Goal: Task Accomplishment & Management: Complete application form

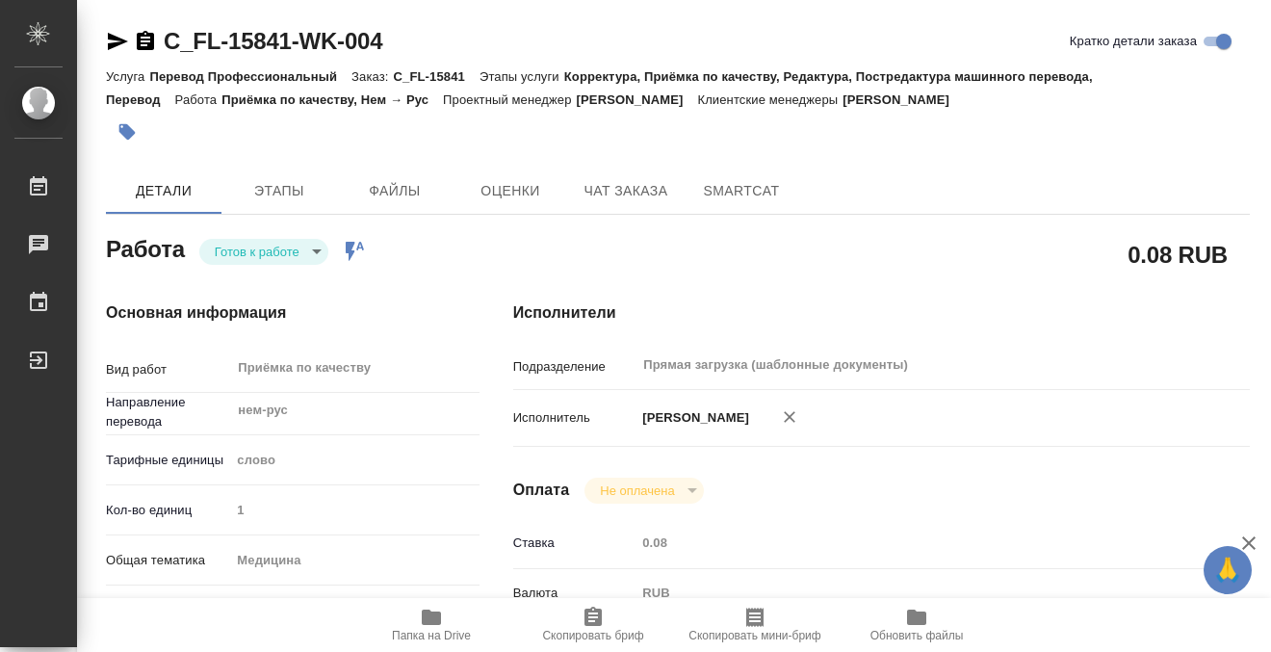
click at [129, 132] on icon "button" at bounding box center [127, 132] width 16 height 16
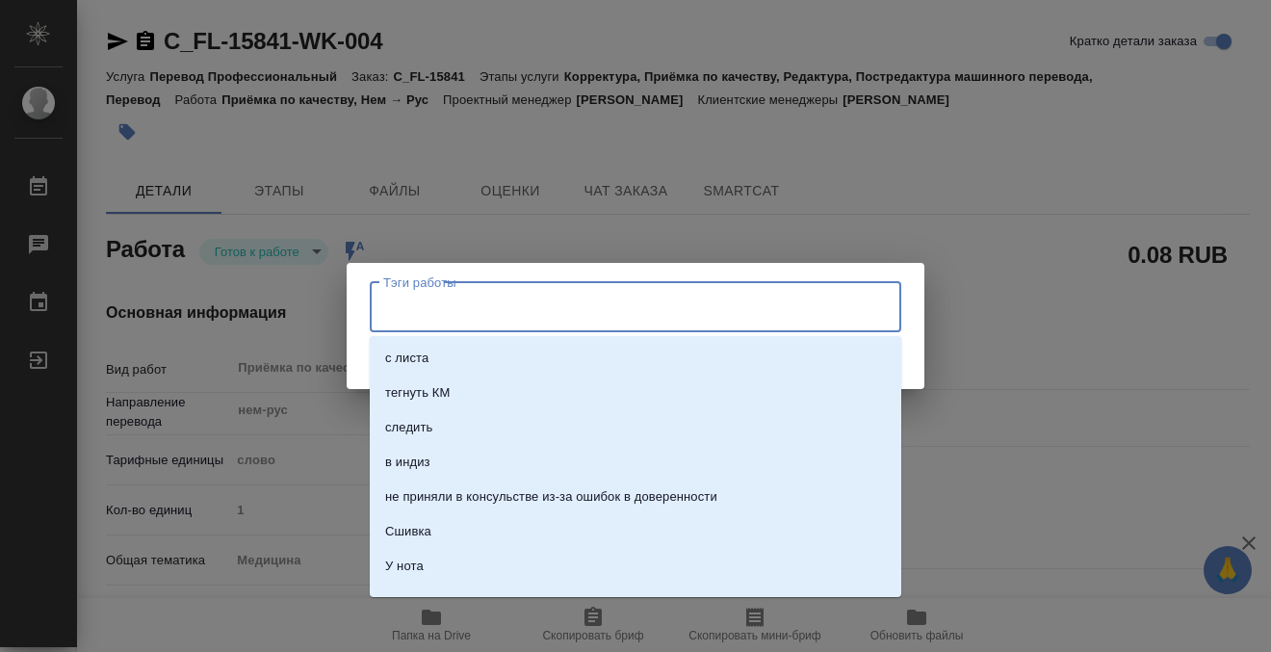
click at [662, 316] on input "Тэги работы" at bounding box center [616, 307] width 477 height 33
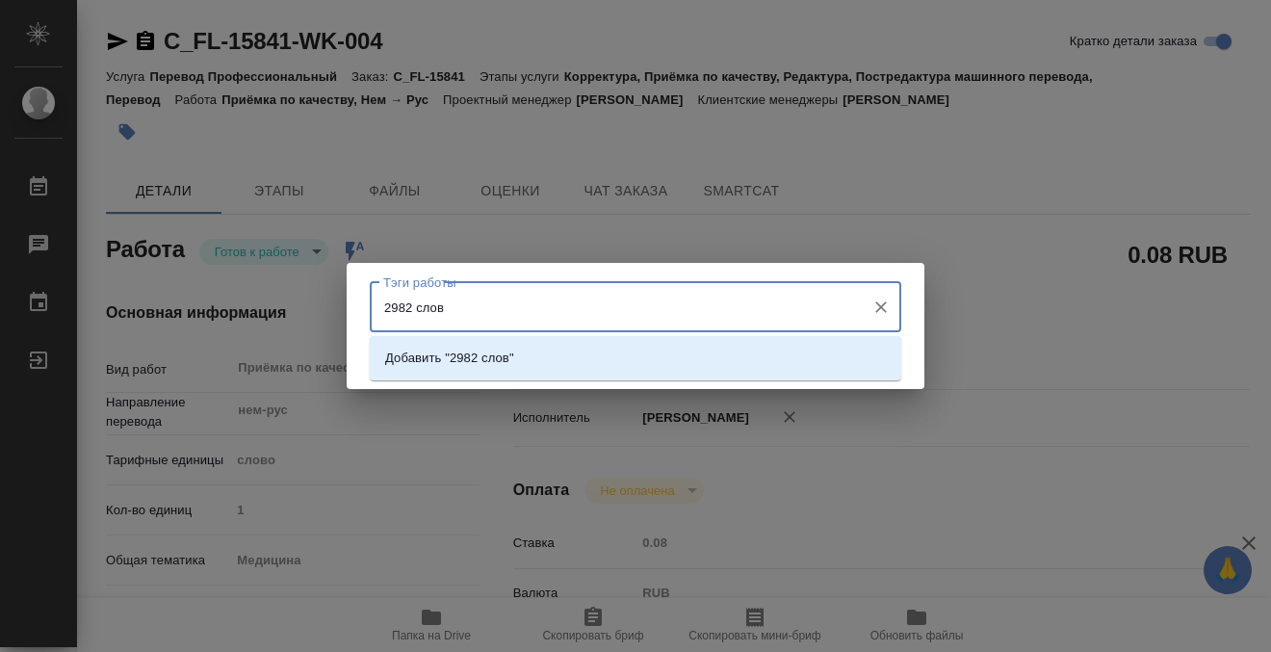
type input "2982 слова"
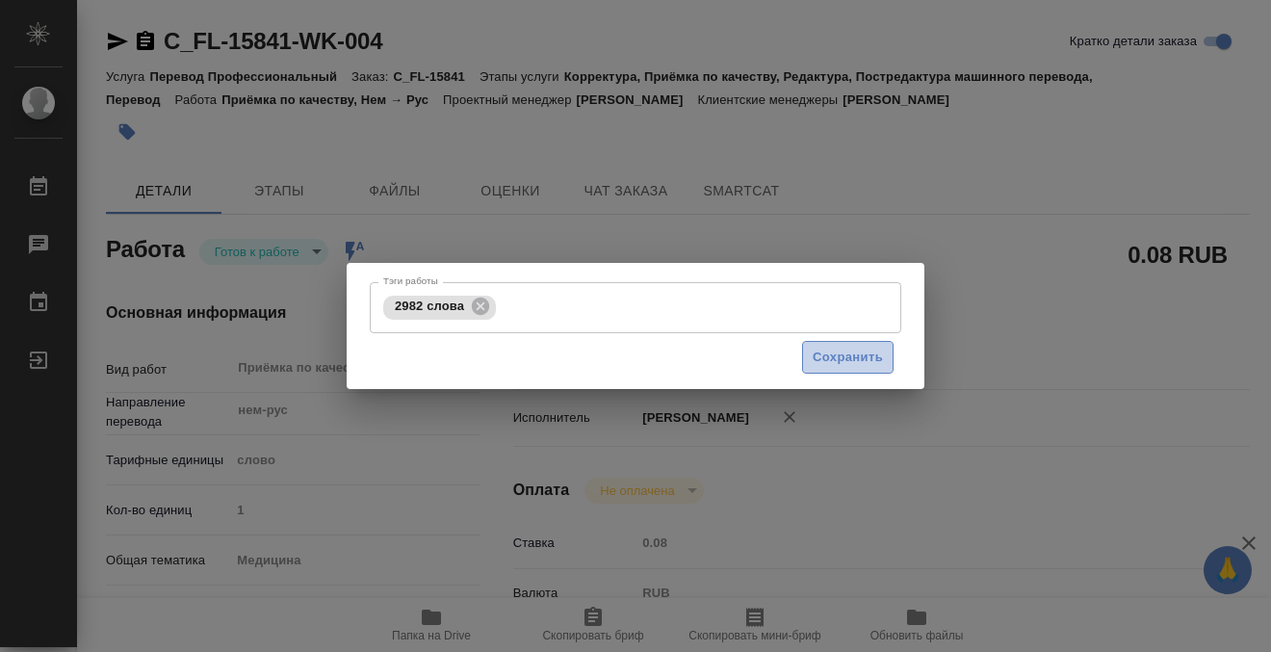
click at [870, 349] on span "Сохранить" at bounding box center [847, 358] width 70 height 22
type input "readyForWork"
type input "нем-рус"
type input "5a8b1489cc6b4906c91bfd90"
type input "1"
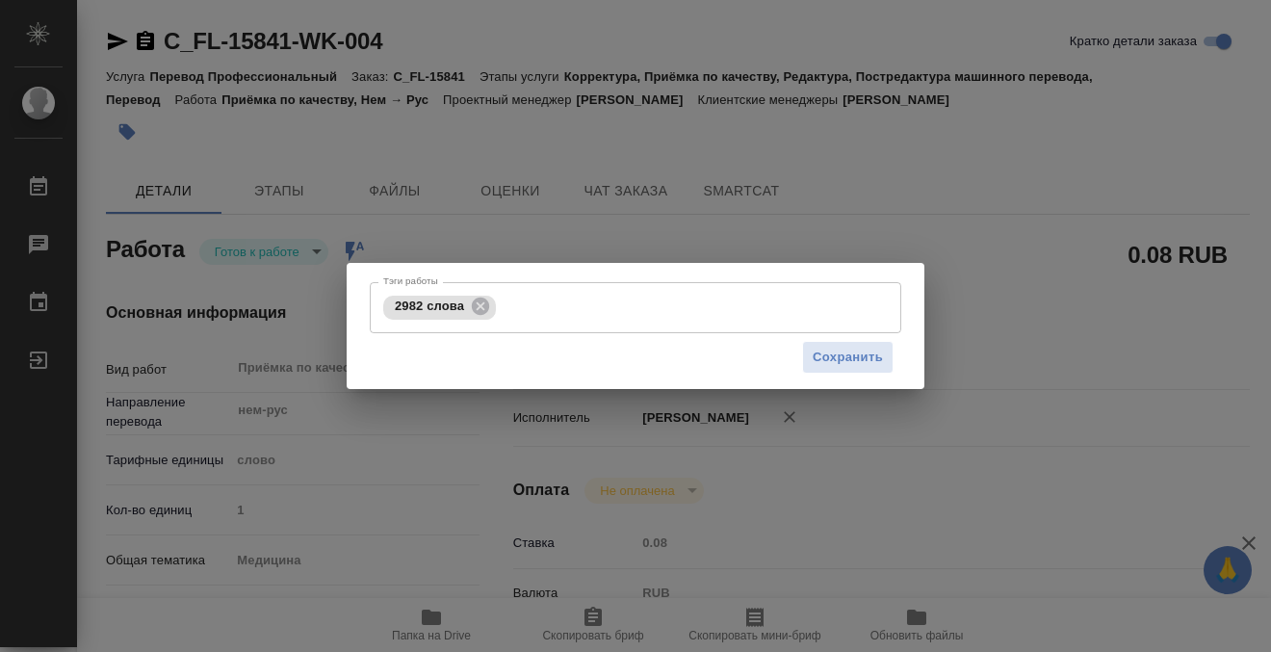
type input "med"
type input "5a8b8b956a9677013d343e74"
checkbox input "true"
type input "26.08.2025 16:56"
type input "01.09.2025 11:00"
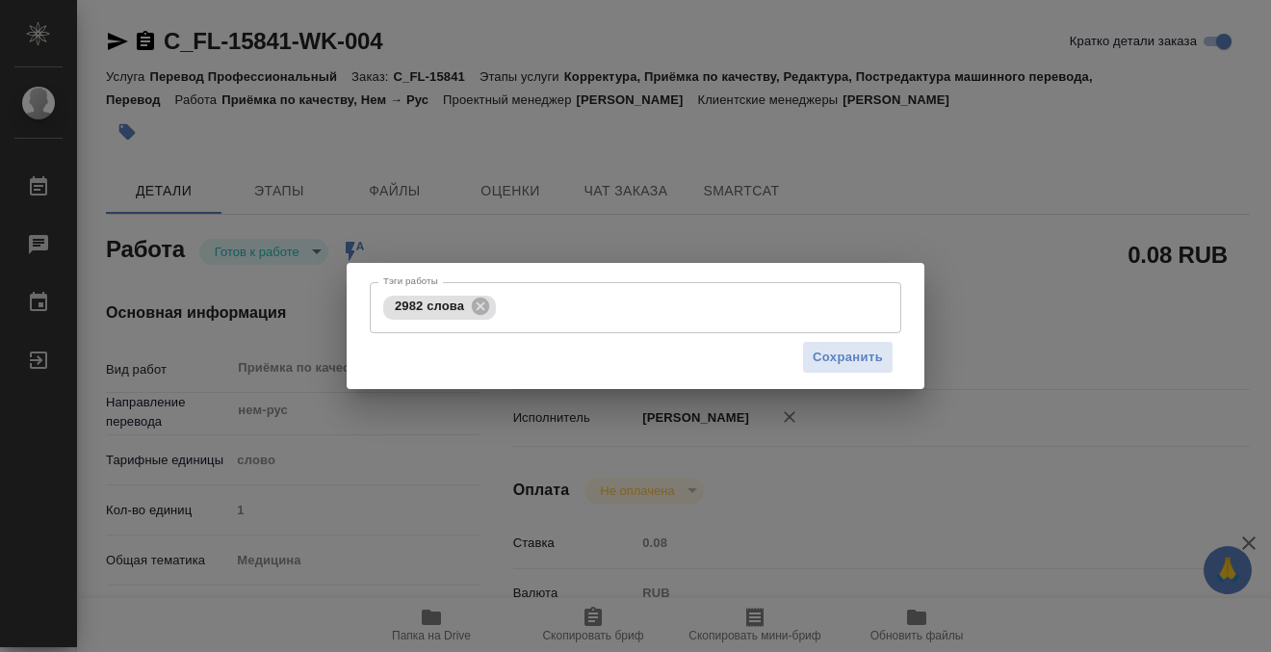
type input "01.09.2025 11:00"
type input "Прямая загрузка (шаблонные документы)"
type input "notPayed"
type input "0.08"
type input "RUB"
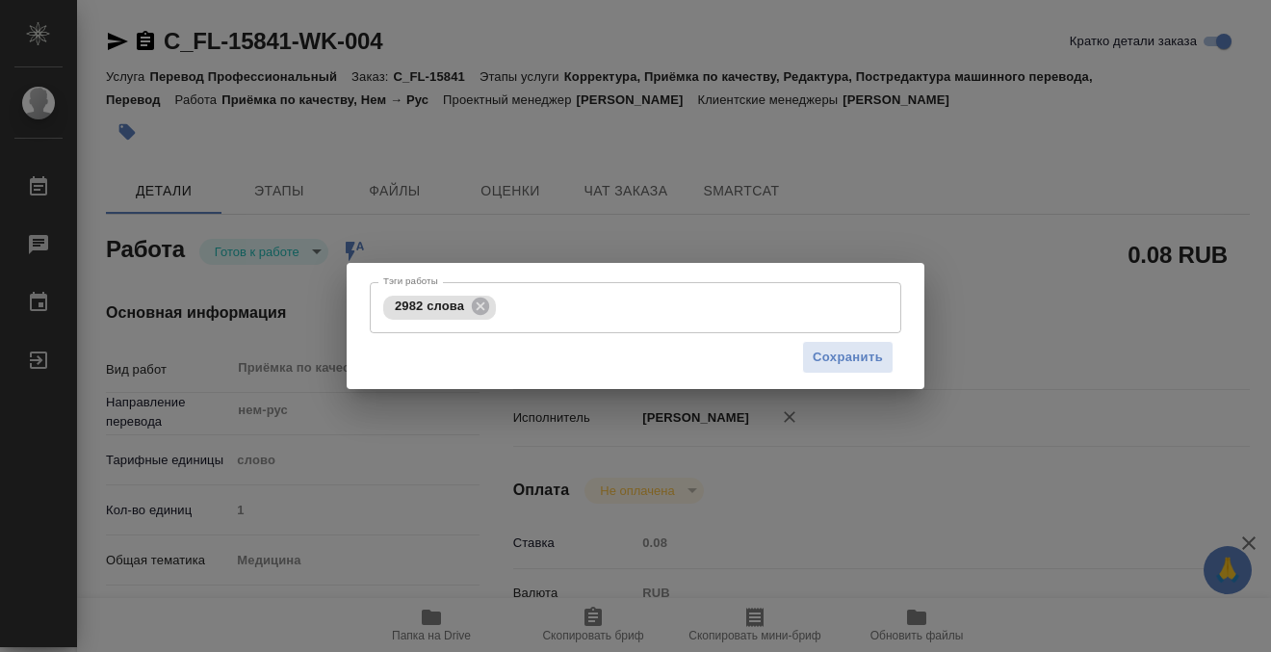
type input "[PERSON_NAME]"
type input "C_FL-15841"
type input "Перевод Профессиональный"
type input "Корректура, Приёмка по качеству, Редактура, Постредактура машинного перевода, П…"
type input "Зайцева Светлана"
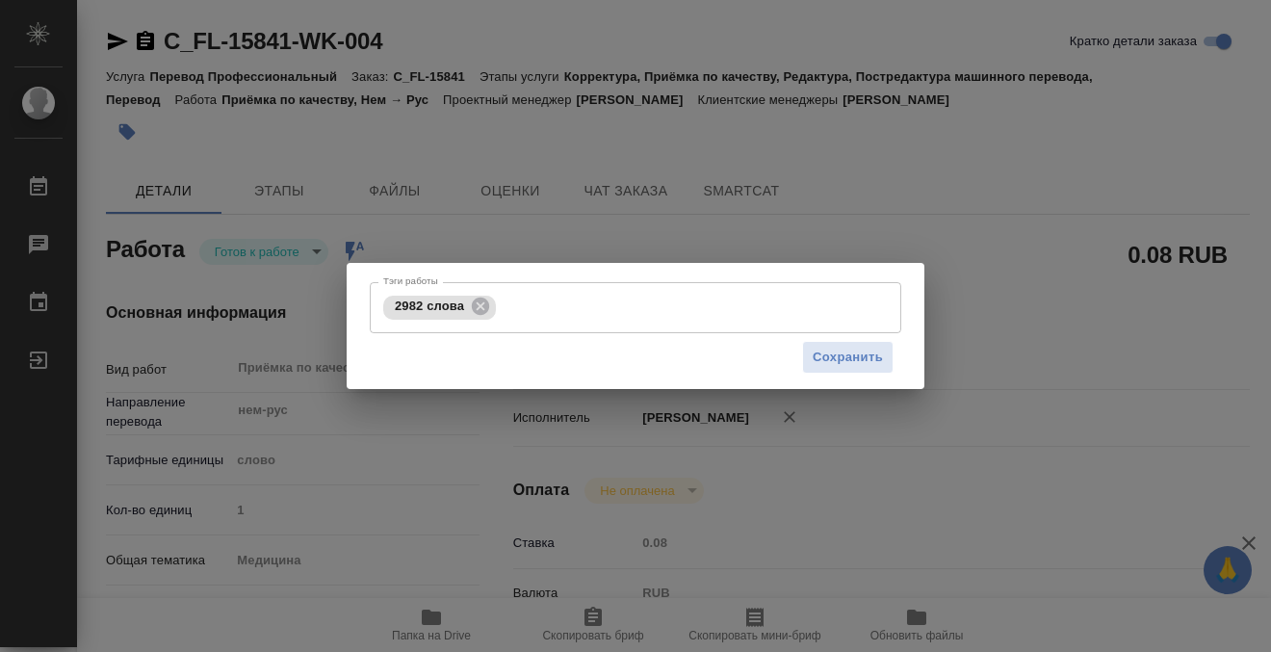
type input "Петрова Валерия"
type input "/Clients/FL_C/Orders/C_FL-15841"
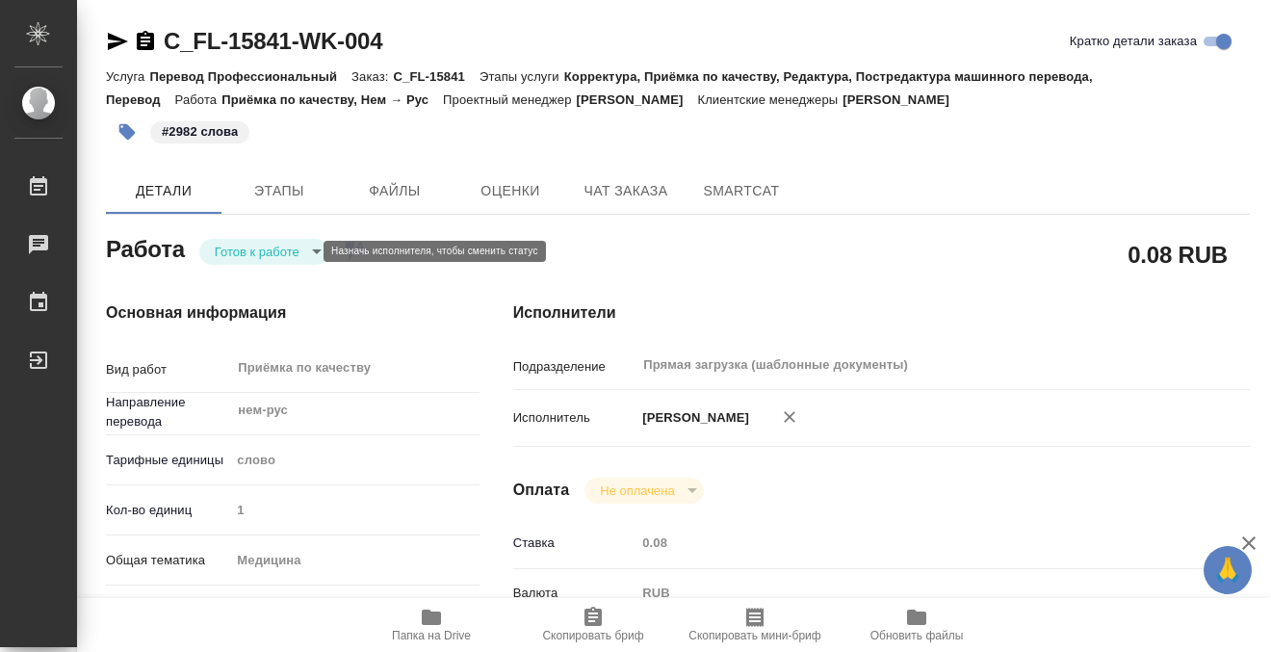
click at [307, 244] on body "🙏 .cls-1 fill:#fff; AWATERA Kobzeva Elizaveta Работы 0 Чаты График Выйти C_FL-1…" at bounding box center [635, 326] width 1271 height 652
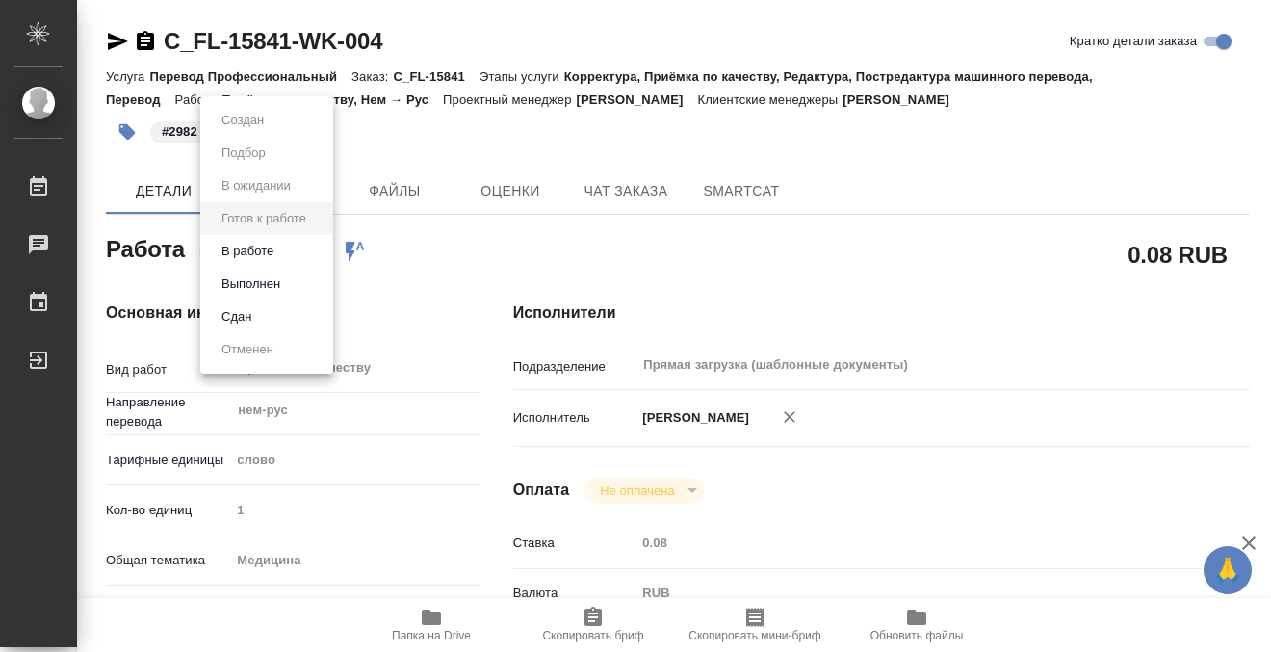
click at [304, 277] on li "Выполнен" at bounding box center [266, 284] width 133 height 33
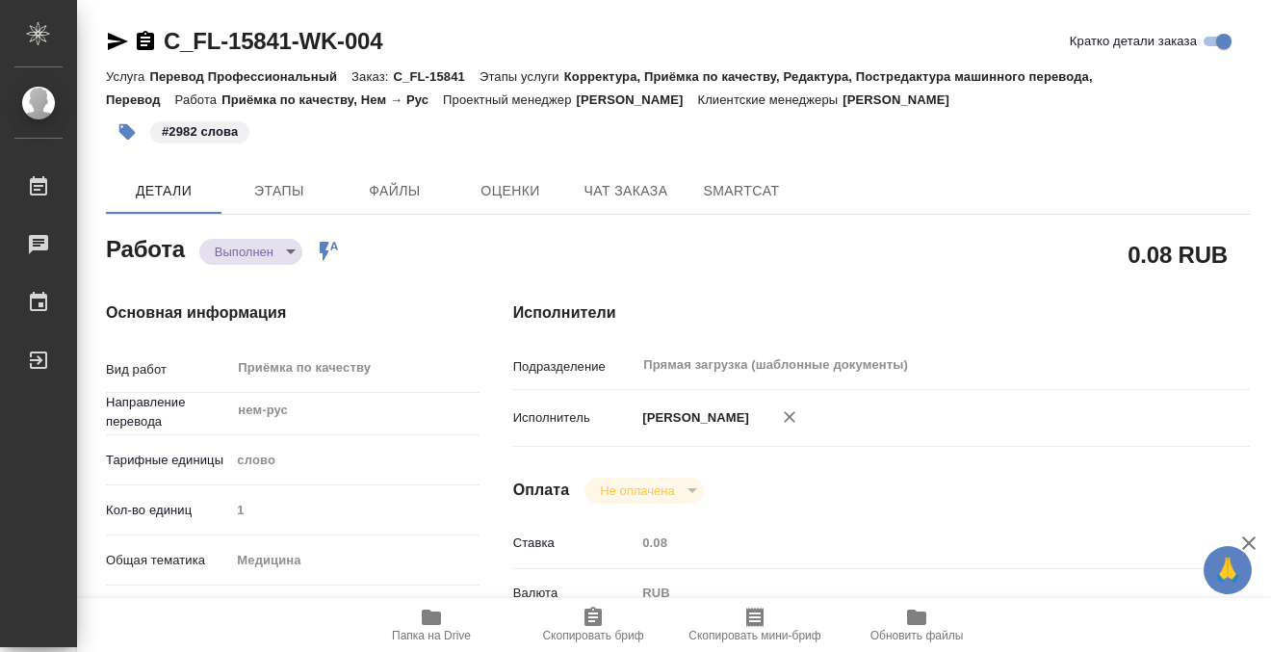
type textarea "x"
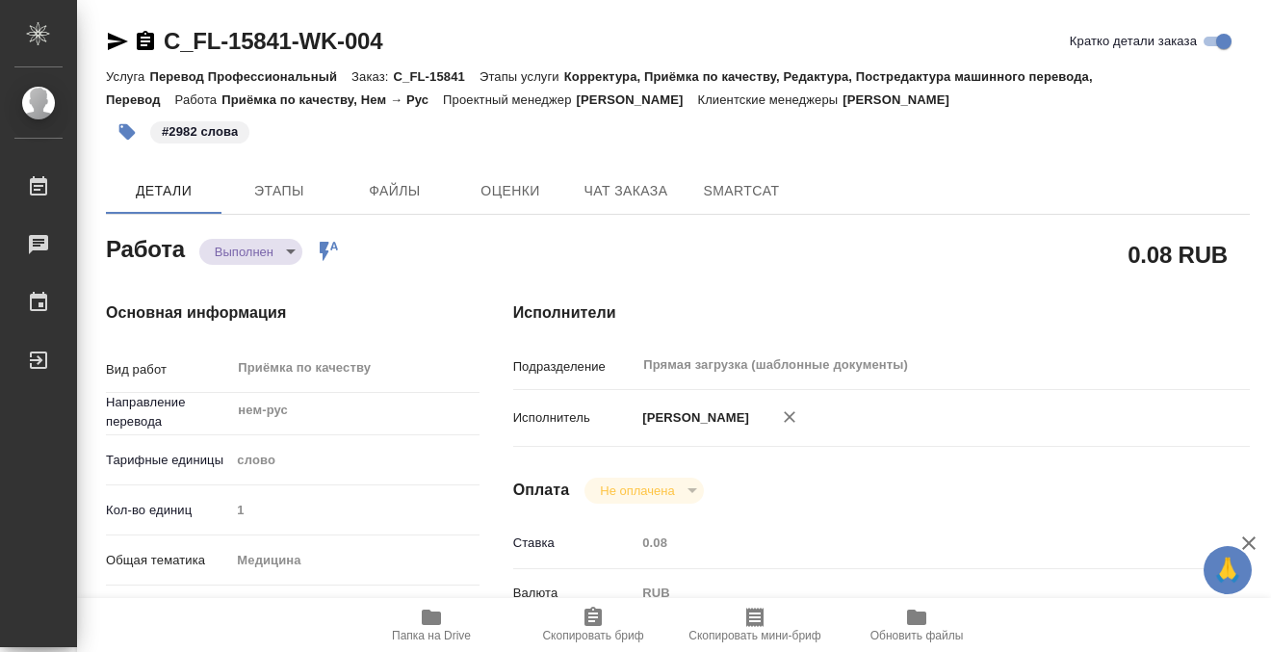
type textarea "x"
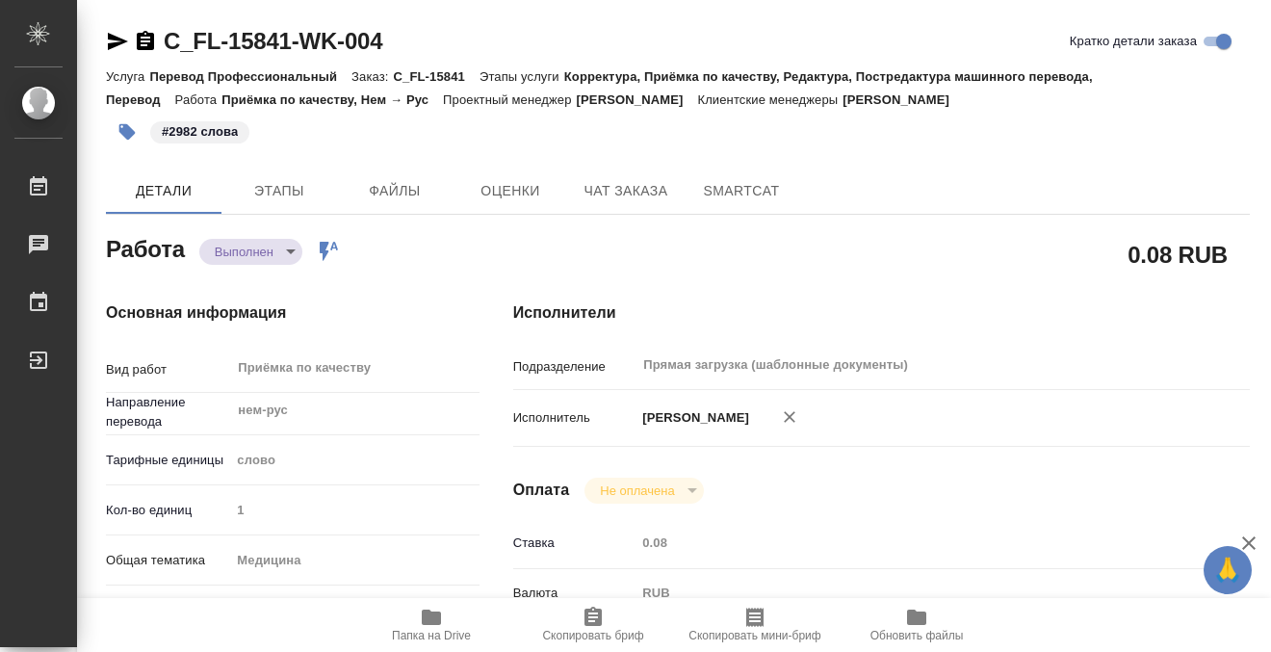
click at [145, 39] on icon "button" at bounding box center [145, 40] width 17 height 19
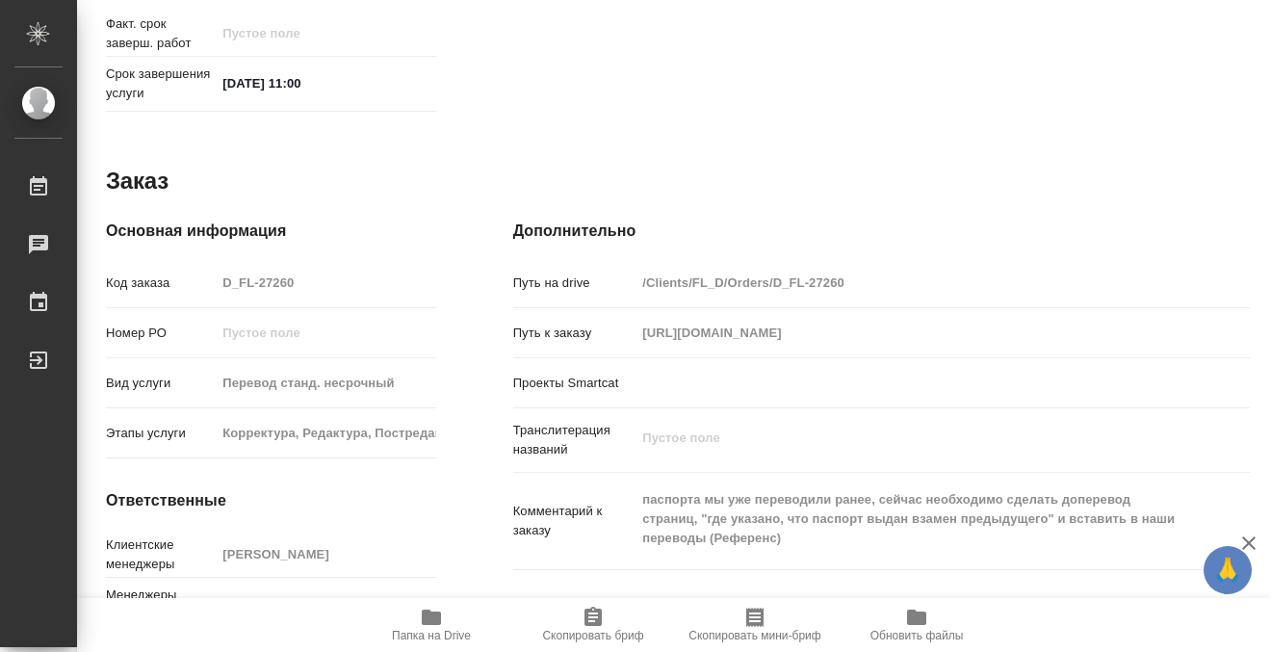
scroll to position [1029, 0]
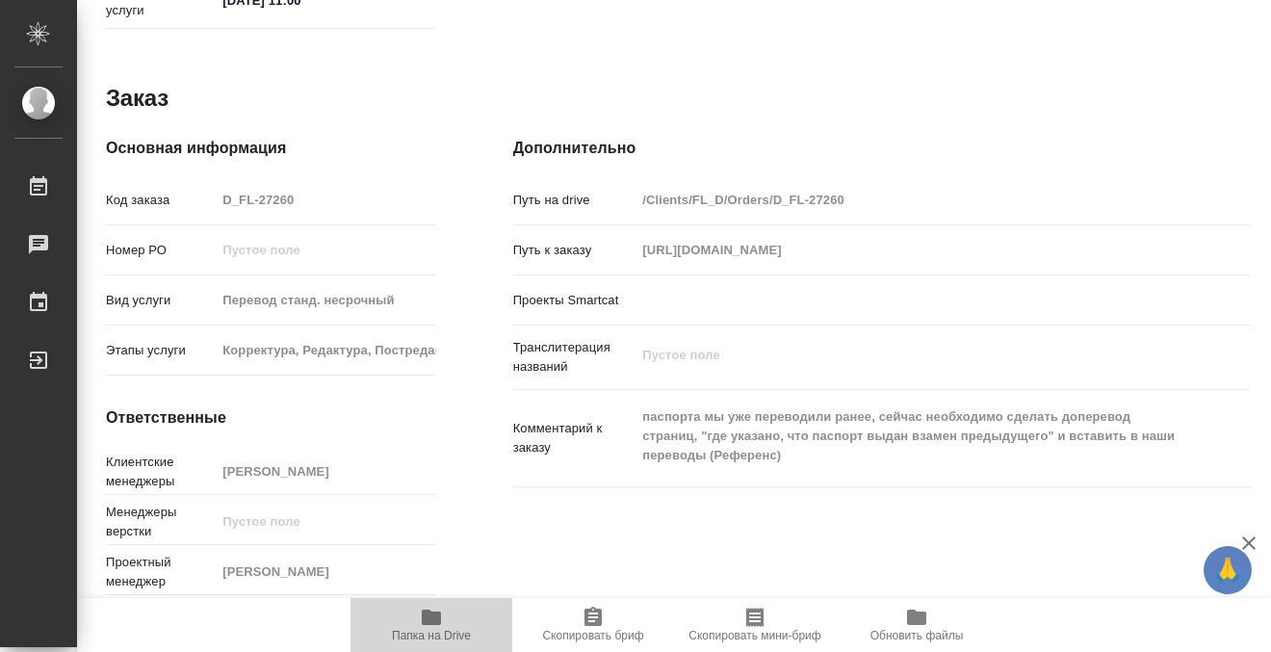
click at [424, 617] on icon "button" at bounding box center [431, 616] width 19 height 15
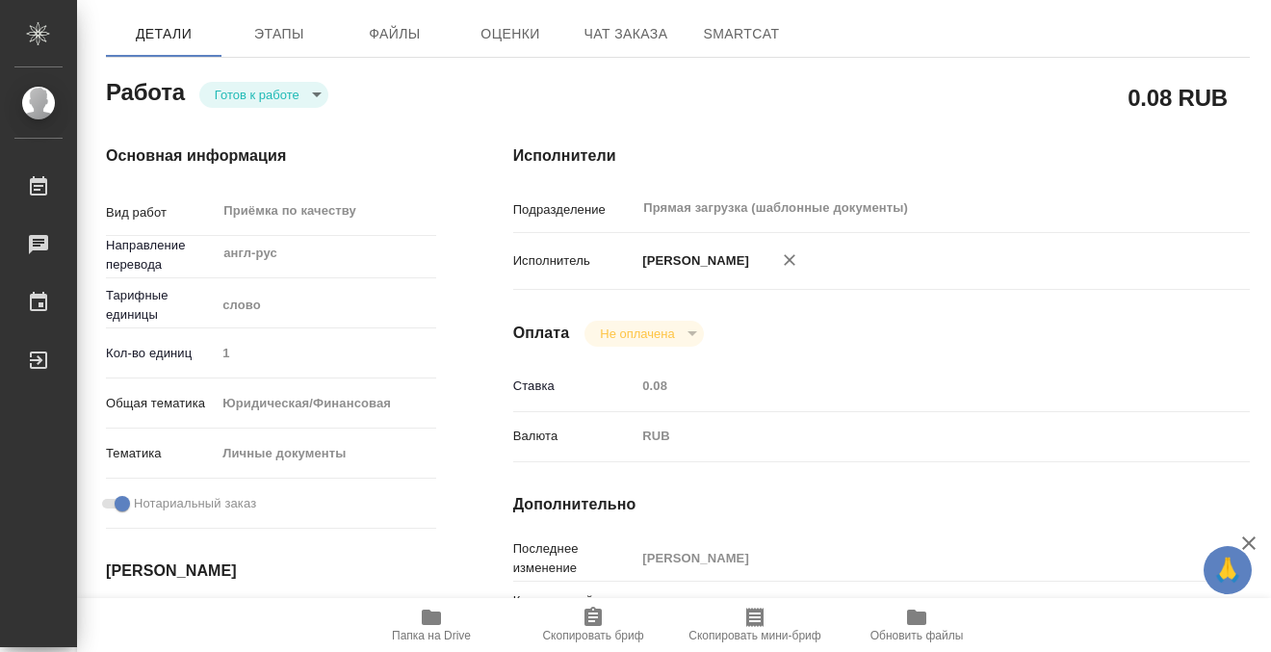
scroll to position [0, 0]
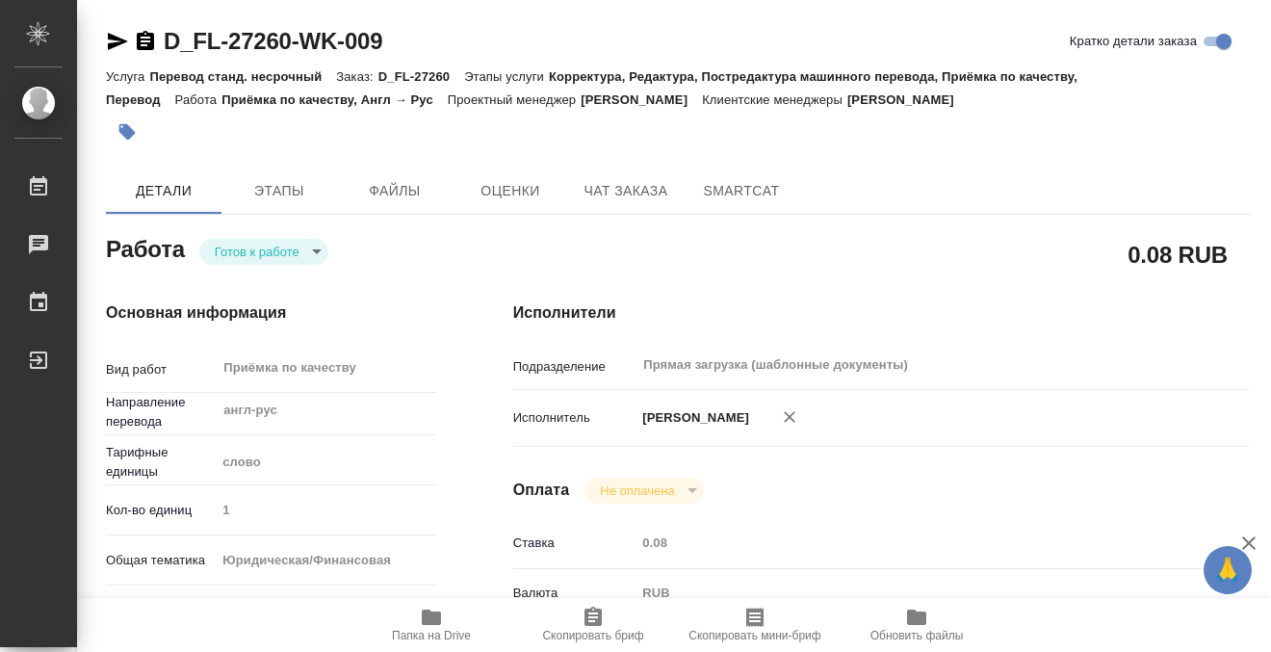
click at [133, 128] on icon "button" at bounding box center [126, 131] width 19 height 19
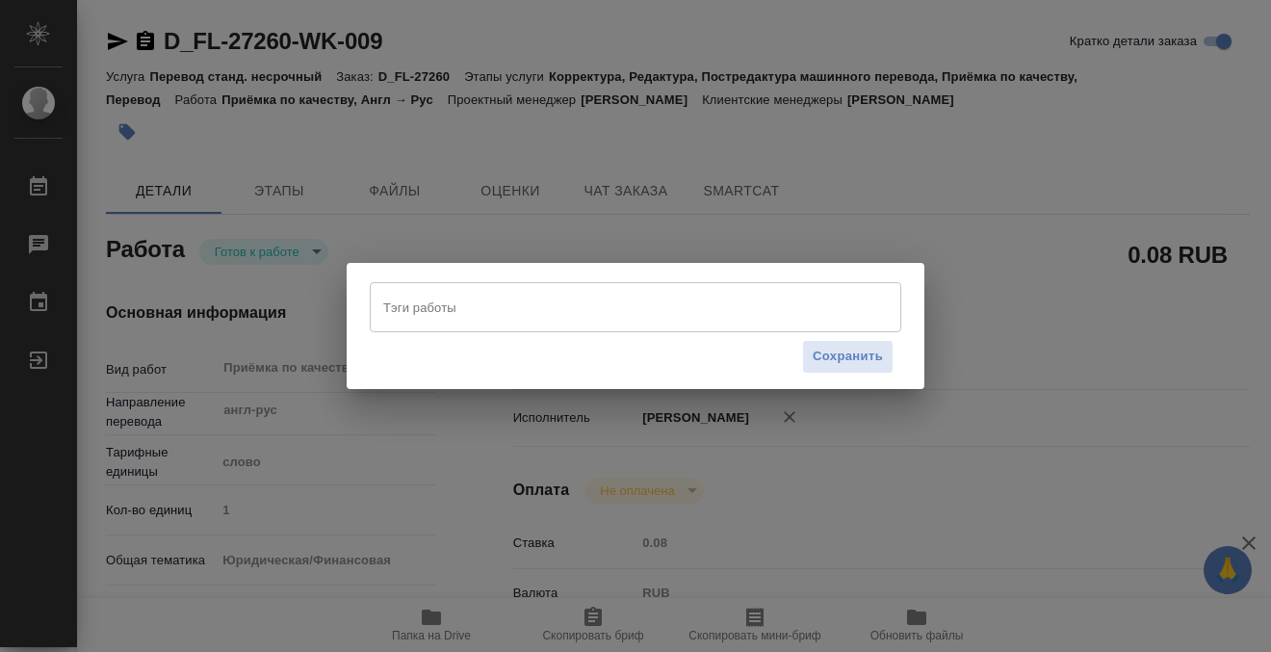
drag, startPoint x: 412, startPoint y: 303, endPoint x: 406, endPoint y: 294, distance: 11.2
click at [413, 303] on input "Тэги работы" at bounding box center [616, 307] width 477 height 33
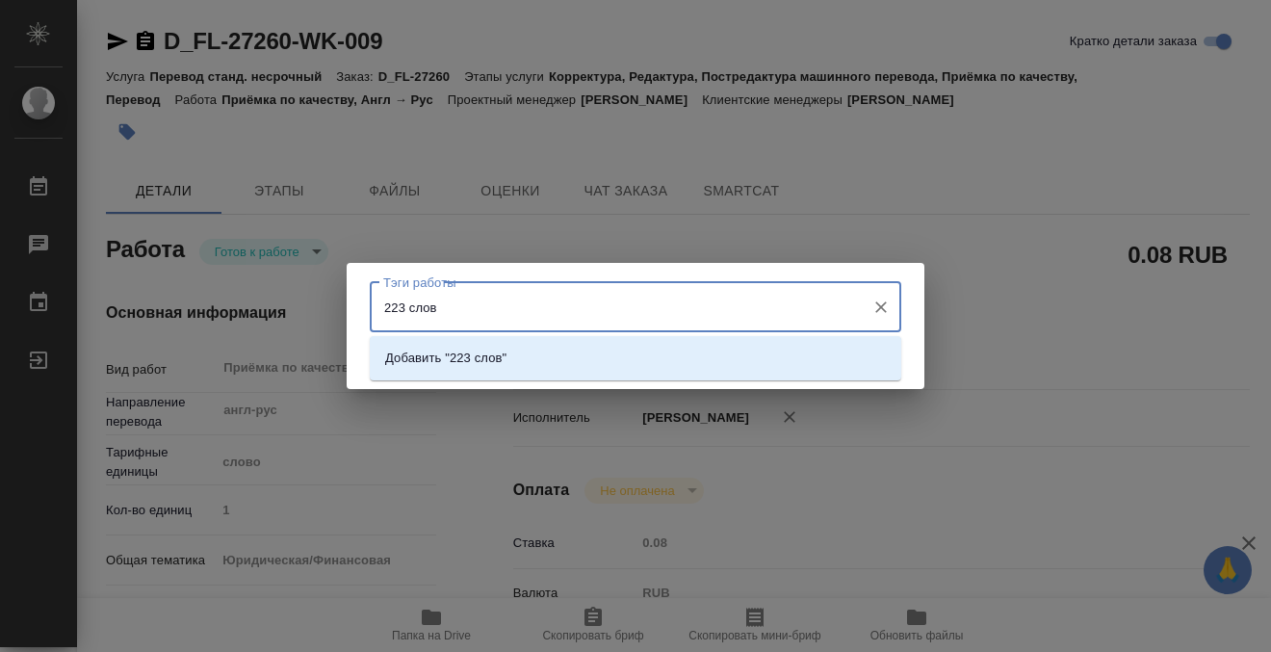
type input "223 слова"
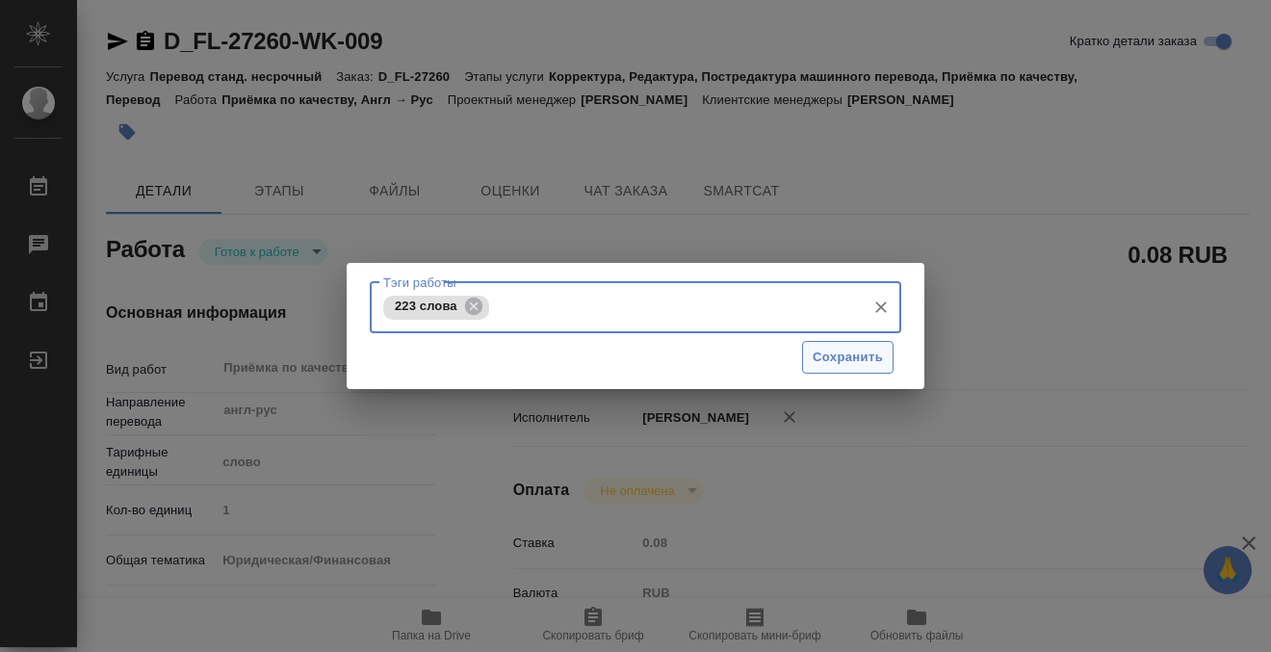
click at [835, 351] on span "Сохранить" at bounding box center [847, 358] width 70 height 22
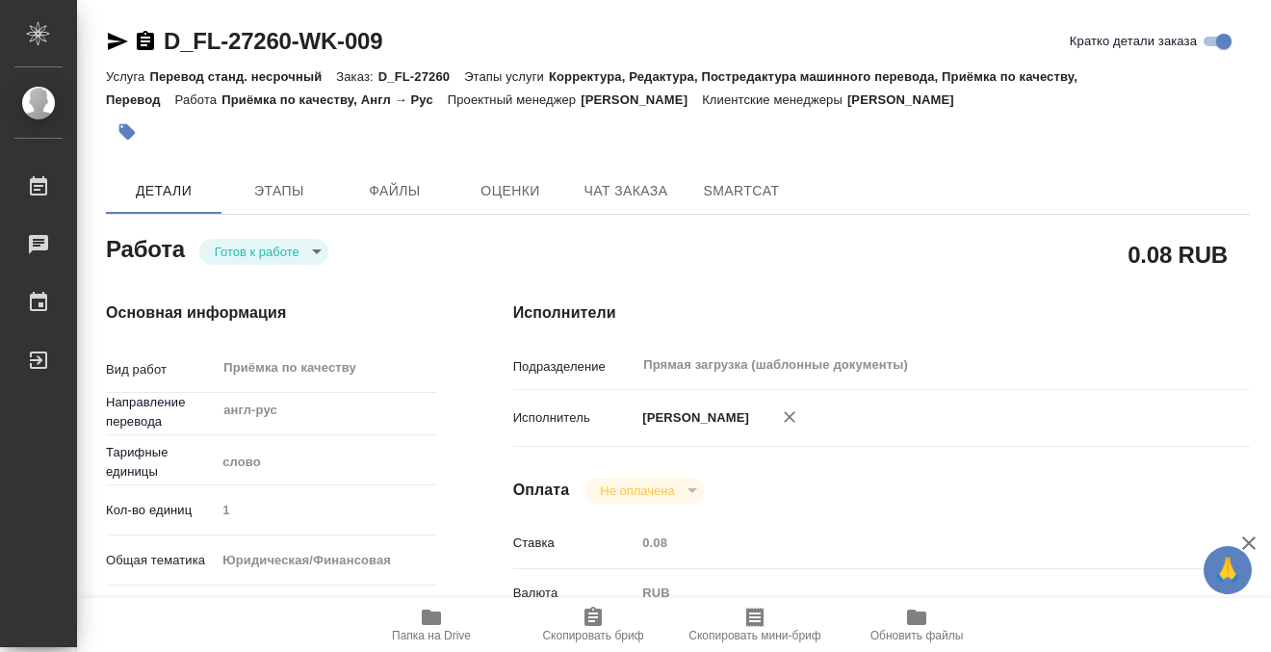
click at [308, 257] on body "🙏 .cls-1 fill:#fff; AWATERA Kobzeva Elizaveta Работы 0 Чаты График Выйти D_FL-2…" at bounding box center [635, 326] width 1271 height 652
type input "readyForWork"
type input "англ-рус"
type input "5a8b1489cc6b4906c91bfd90"
type input "1"
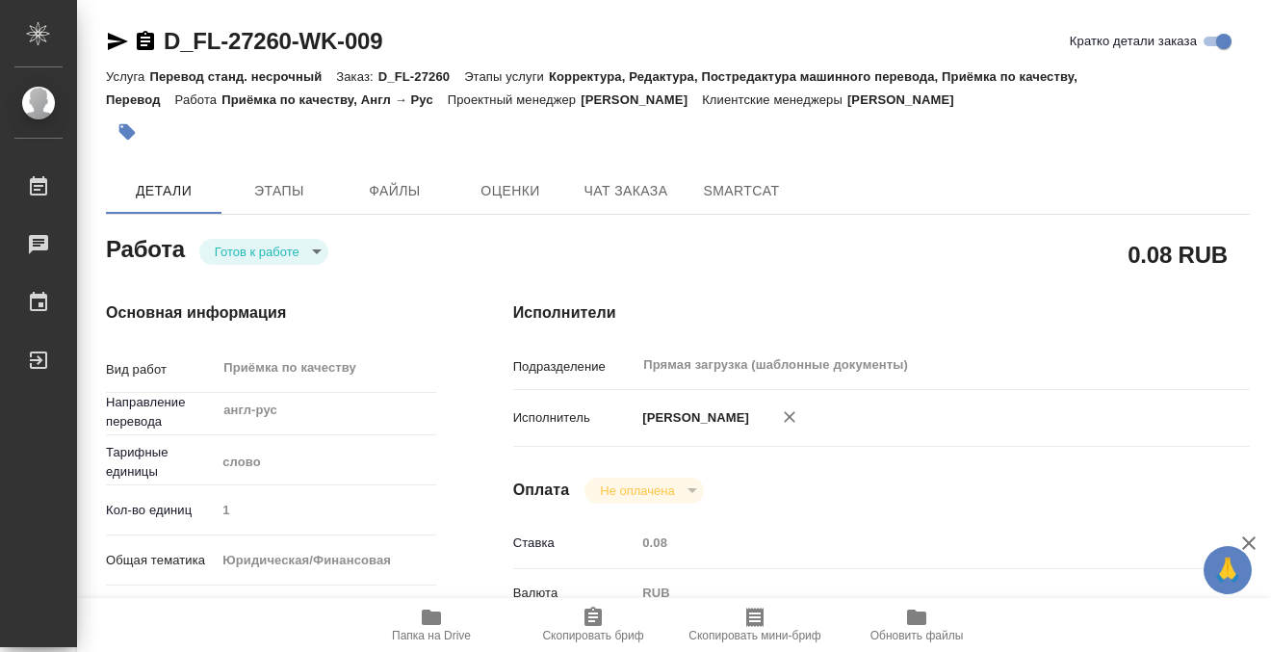
type input "yr-fn"
type input "5a8b8b956a9677013d343cfe"
checkbox input "true"
type input "29.08.2025 09:52"
type input "01.09.2025 11:00"
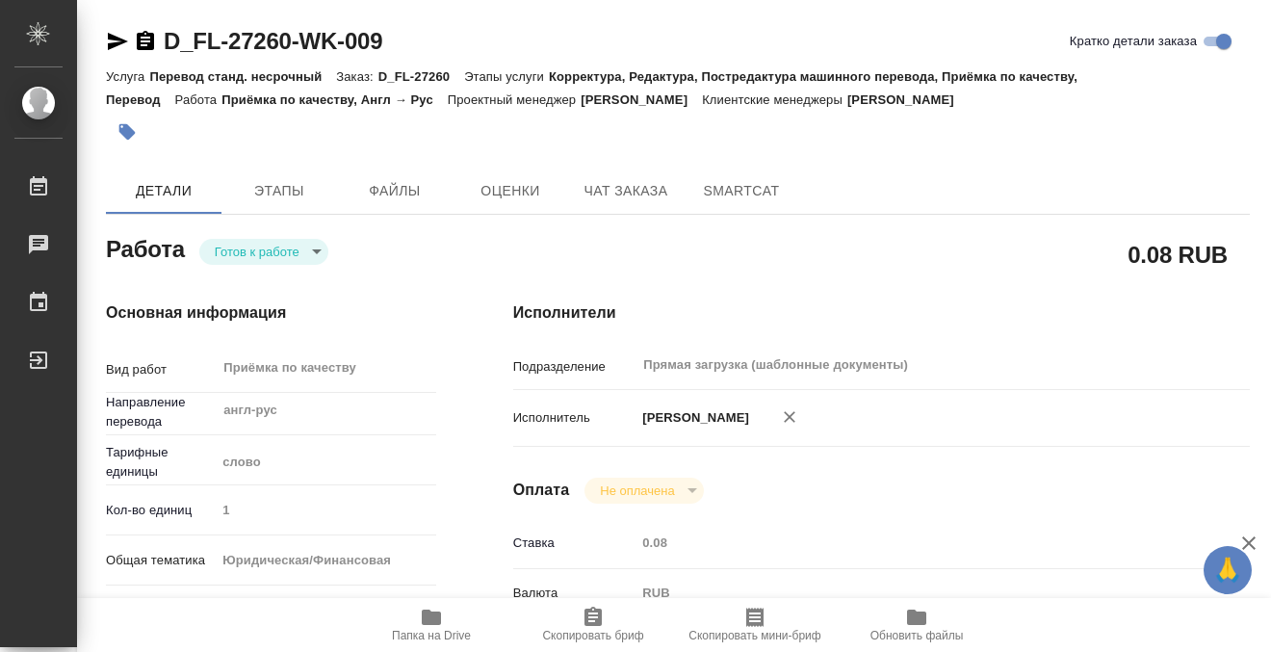
type input "01.09.2025 11:00"
type input "Прямая загрузка (шаблонные документы)"
type input "notPayed"
type input "0.08"
type input "RUB"
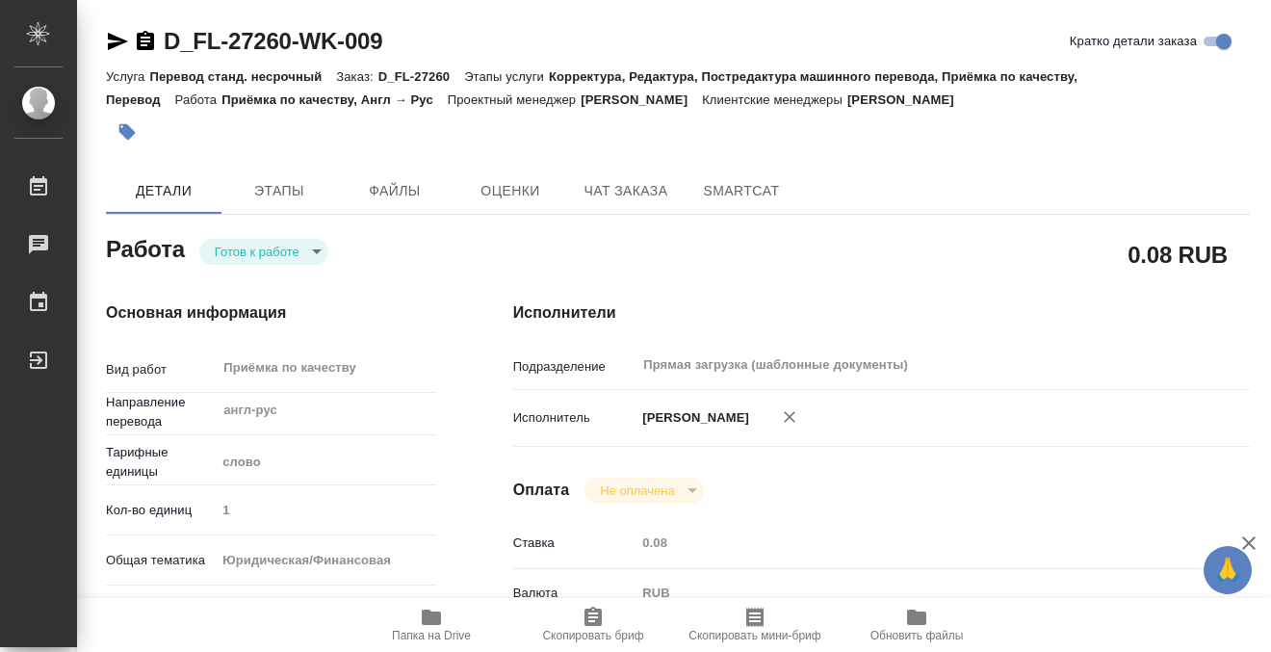
type input "[PERSON_NAME]"
type input "D_FL-27260"
type input "Перевод станд. несрочный"
type input "Корректура, Редактура, Постредактура машинного перевода, Приёмка по качеству, П…"
type input "Давыдова Елена"
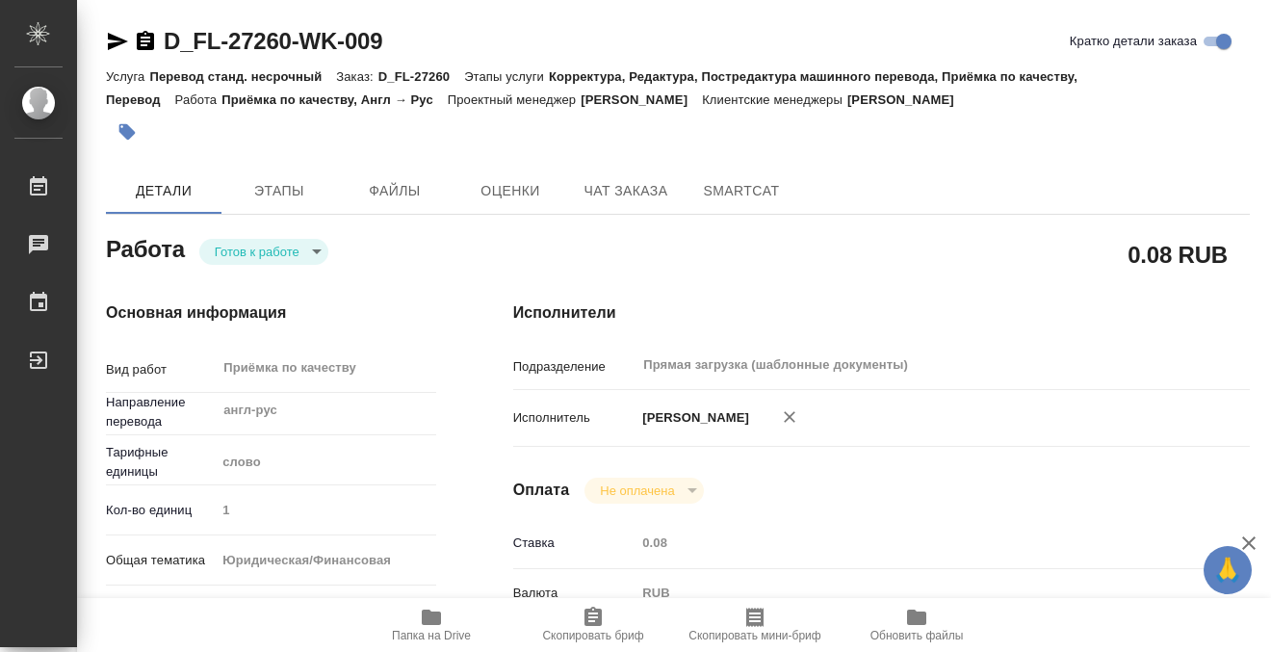
type input "/Clients/FL_D/Orders/D_FL-27260"
type input "https://drive.awatera.com/s/JAP7oMgBF5appJj"
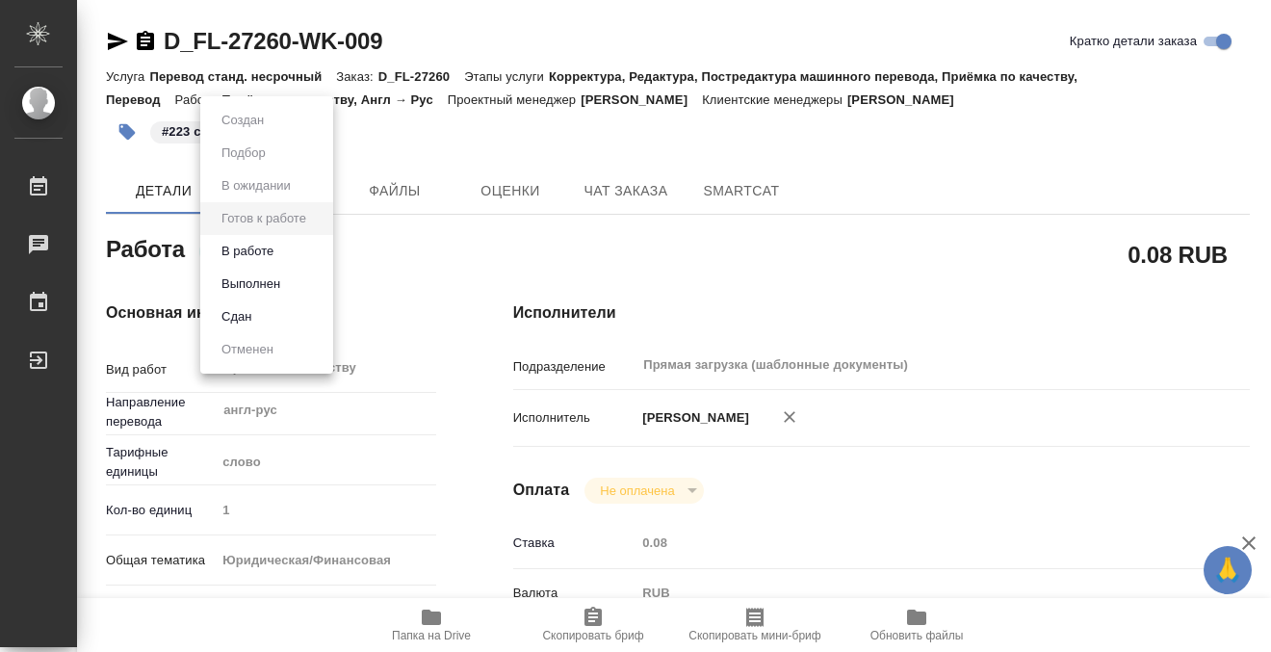
click at [292, 279] on li "Выполнен" at bounding box center [266, 284] width 133 height 33
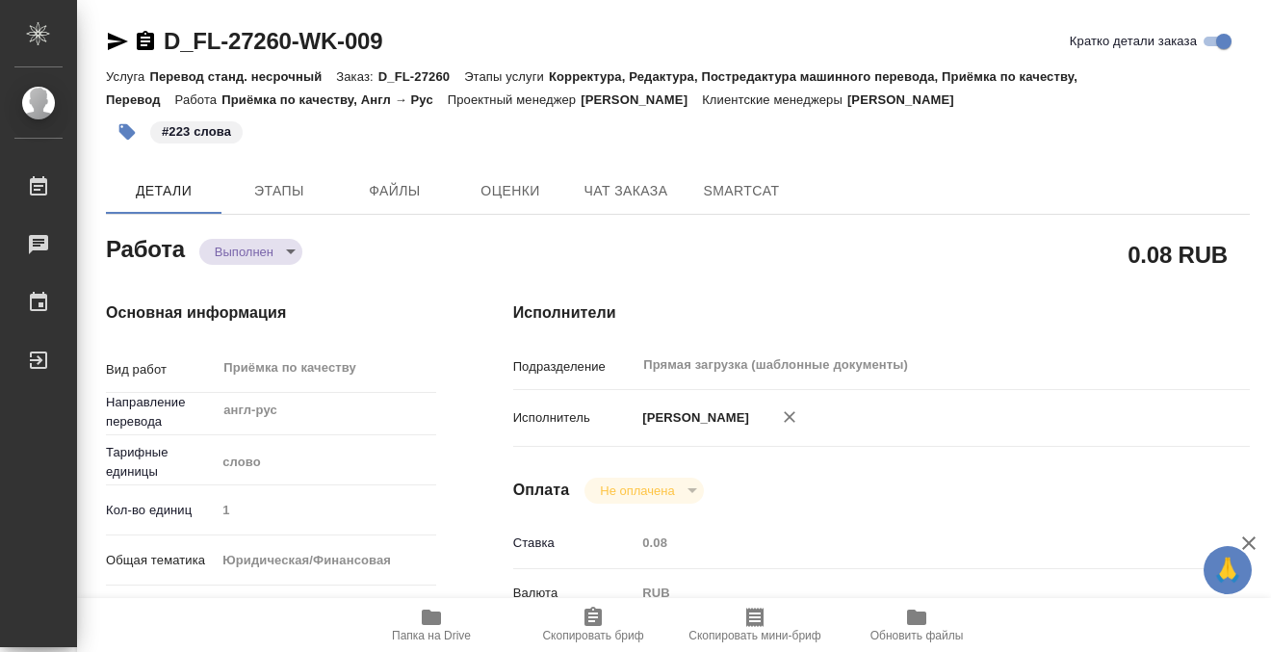
type textarea "x"
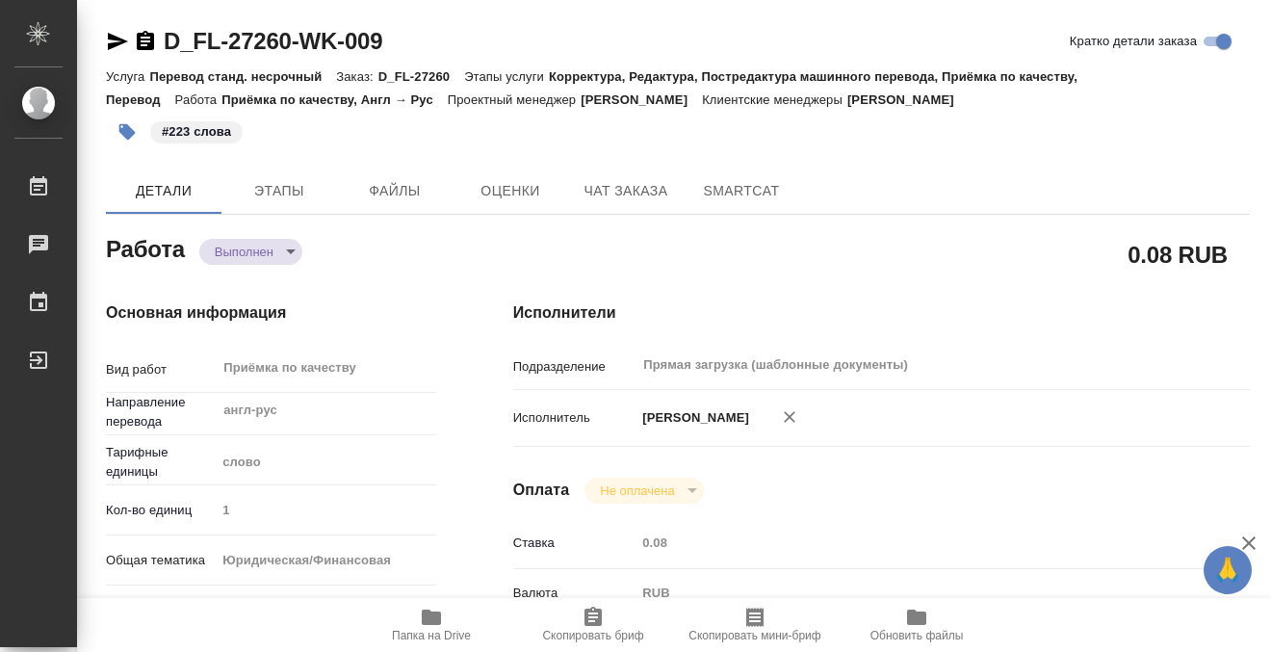
type textarea "x"
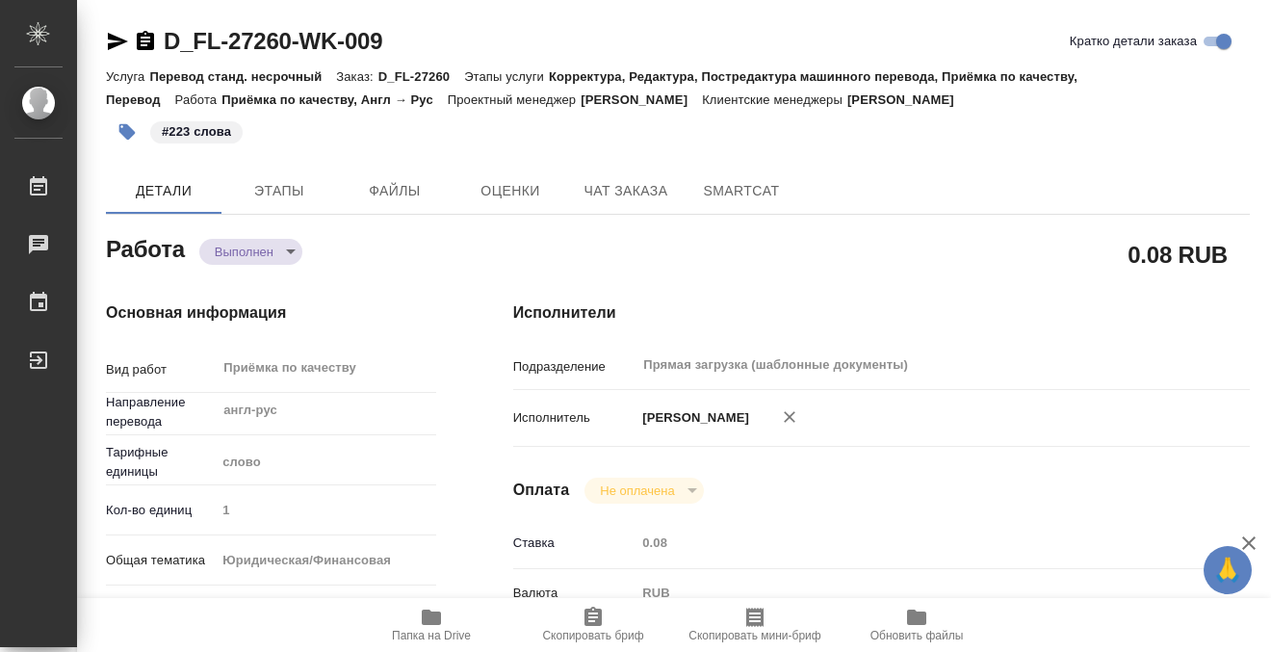
click at [144, 39] on icon "button" at bounding box center [145, 40] width 17 height 19
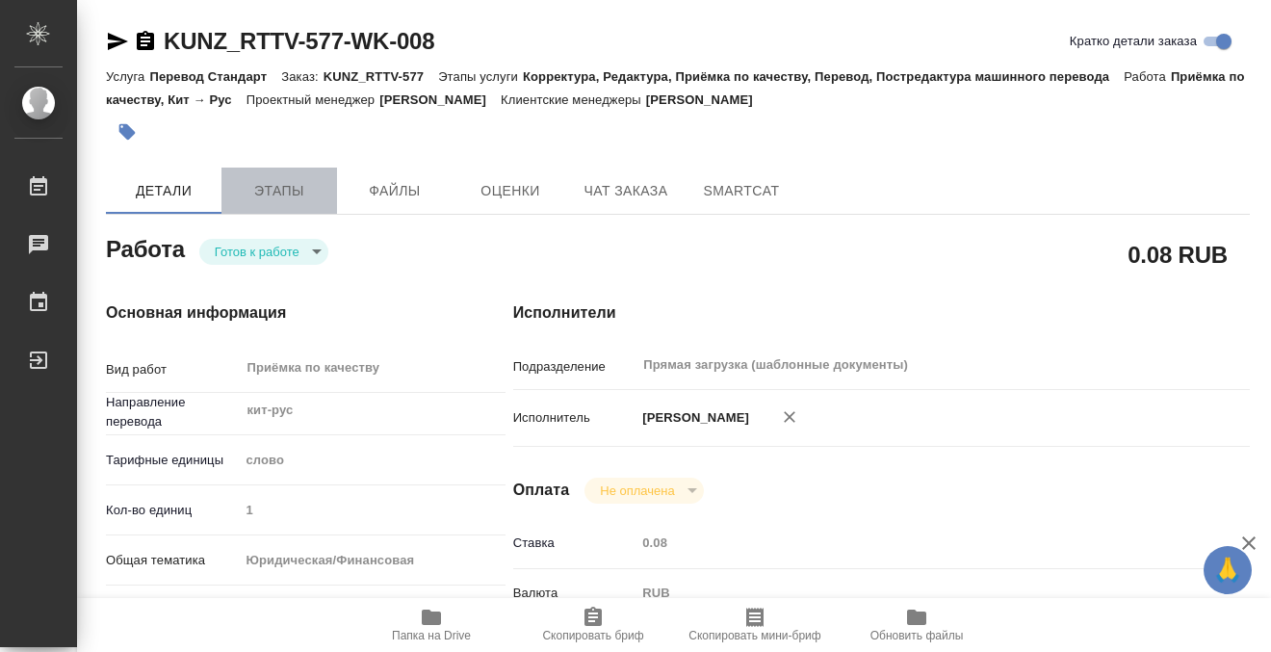
click at [277, 191] on span "Этапы" at bounding box center [279, 191] width 92 height 24
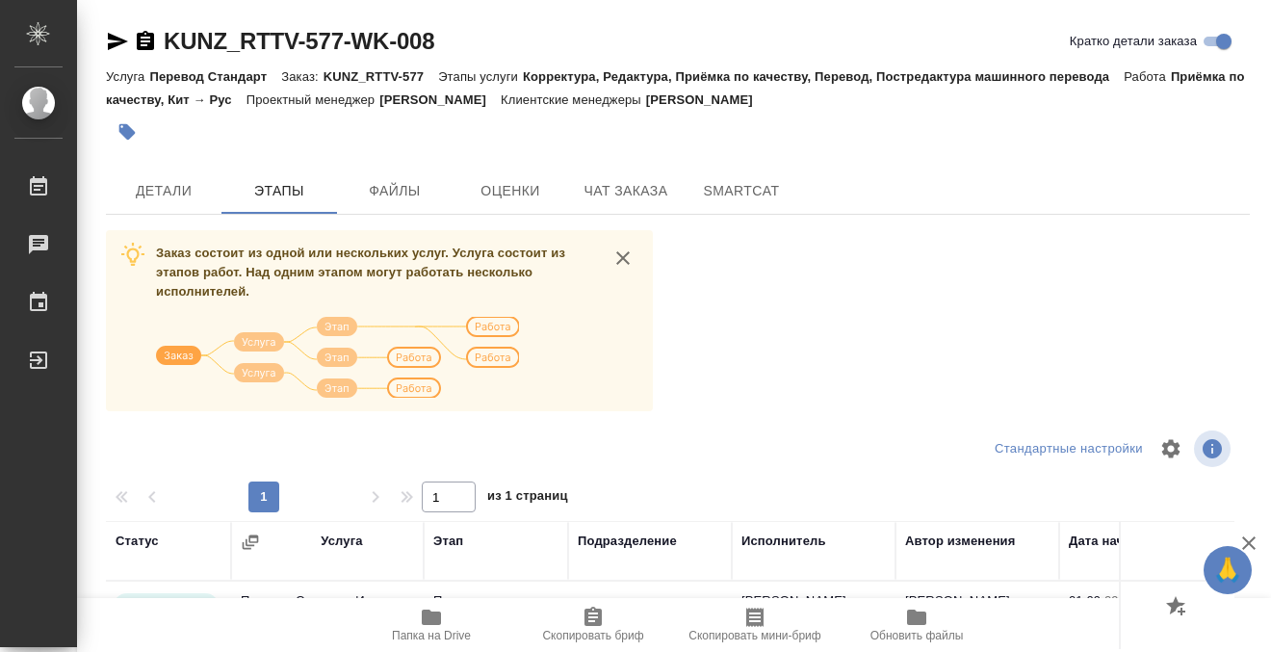
click at [178, 157] on div "KUNZ_RTTV-577-WK-008 Кратко детали заказа Услуга Перевод Стандарт Заказ: KUNZ_R…" at bounding box center [677, 501] width 1165 height 1003
click at [178, 208] on button "Детали" at bounding box center [164, 190] width 116 height 46
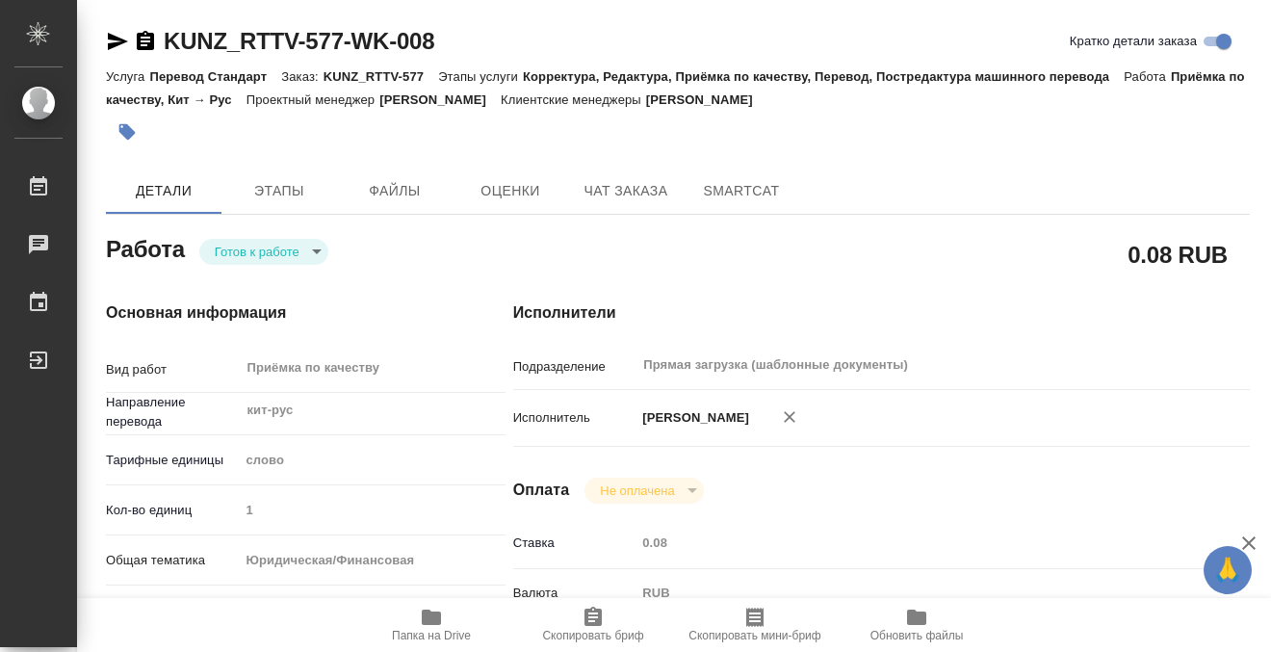
type textarea "x"
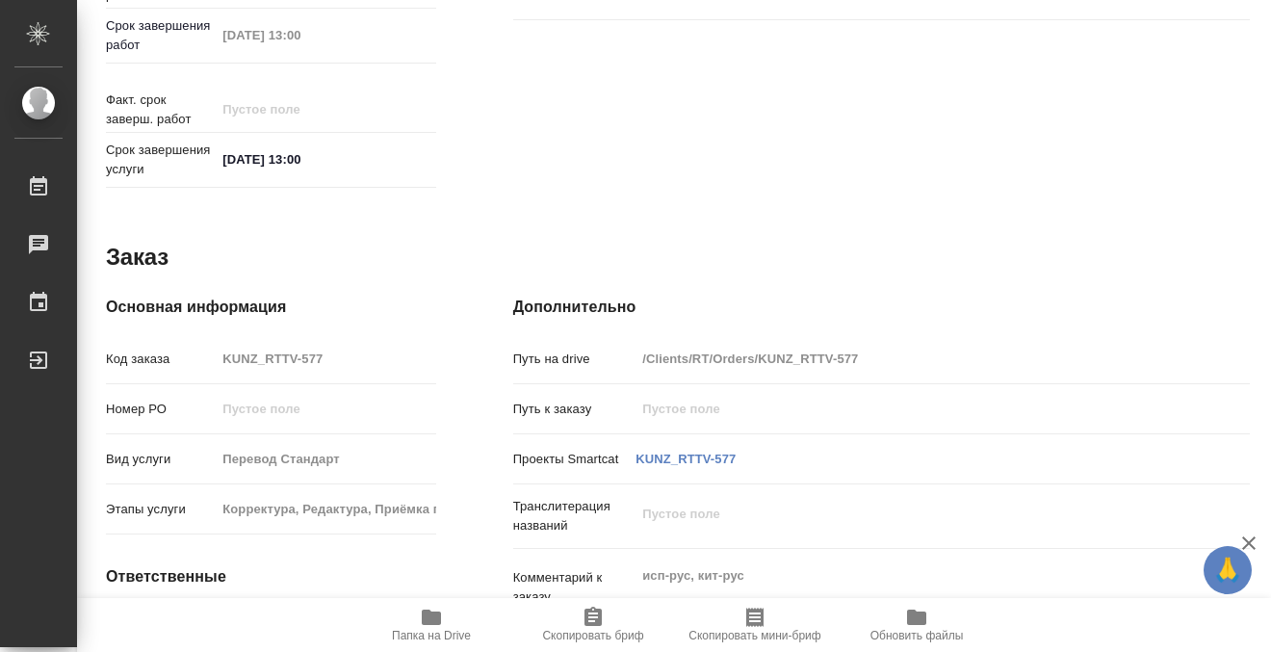
scroll to position [1029, 0]
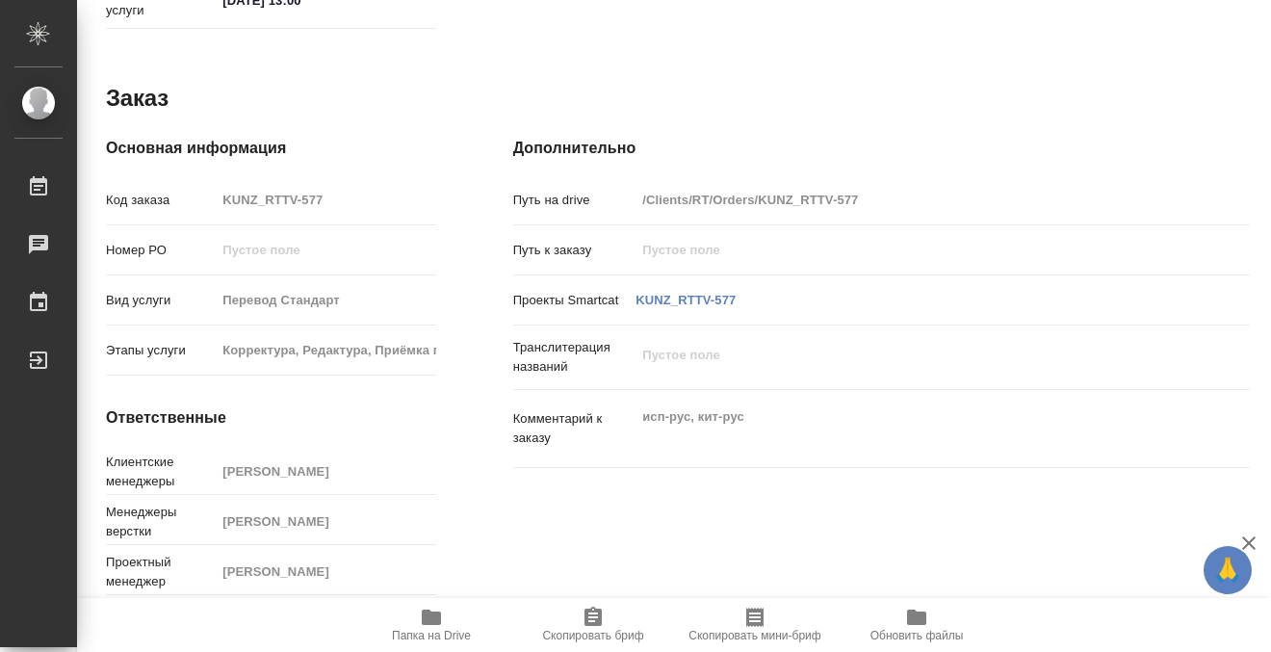
click at [429, 612] on icon "button" at bounding box center [431, 616] width 19 height 15
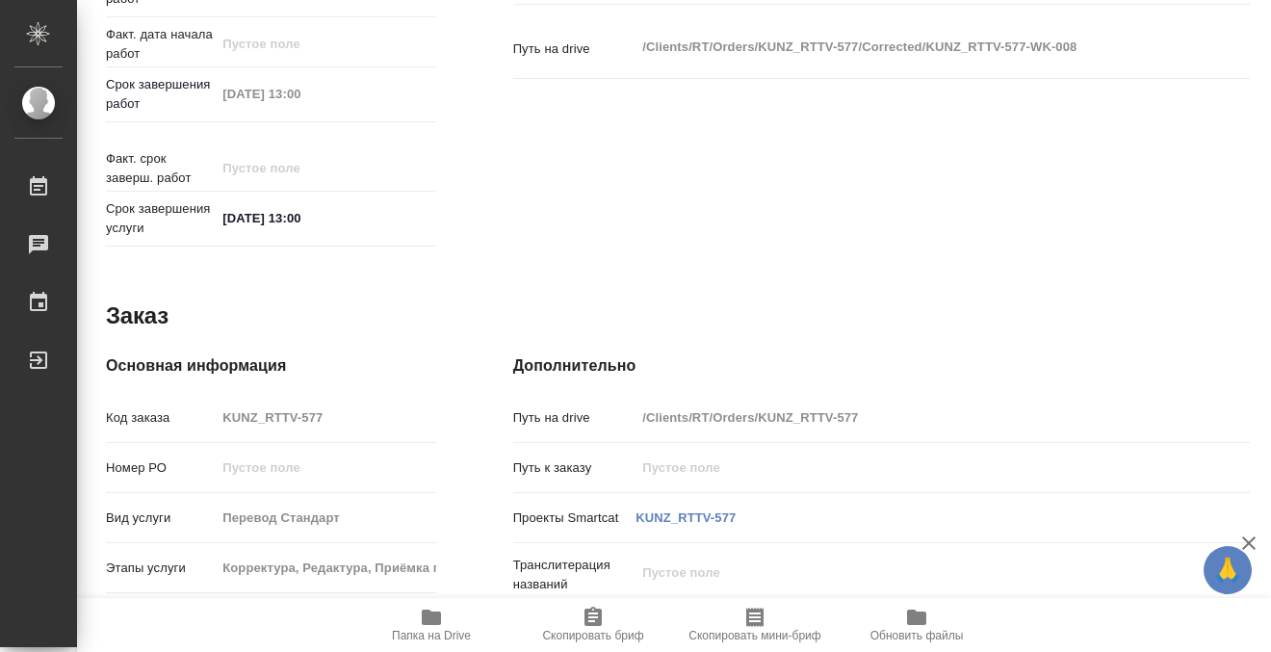
scroll to position [0, 0]
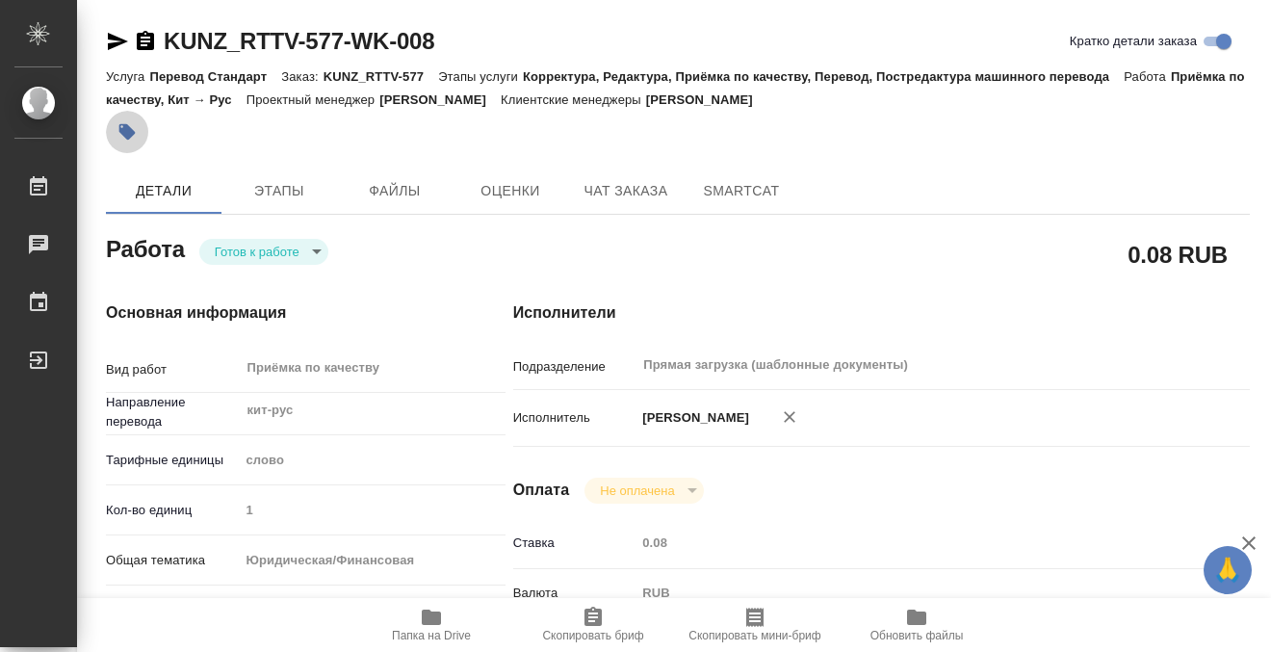
click at [137, 121] on button "button" at bounding box center [127, 132] width 42 height 42
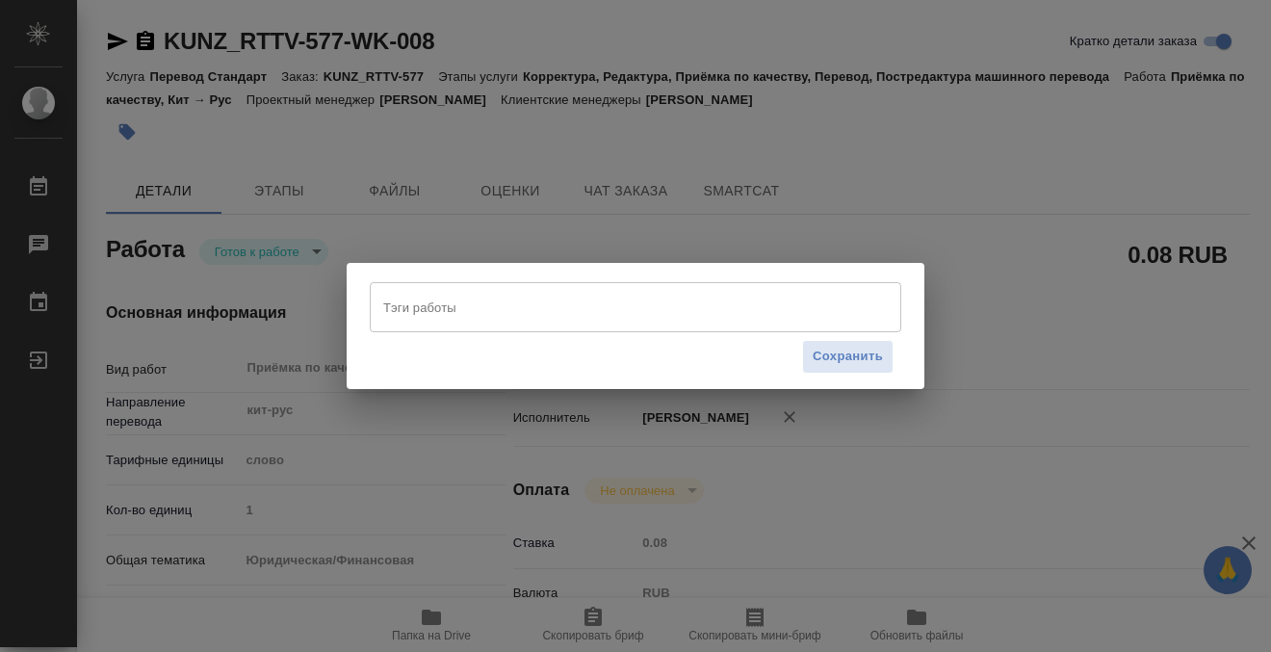
click at [445, 322] on input "Тэги работы" at bounding box center [616, 307] width 477 height 33
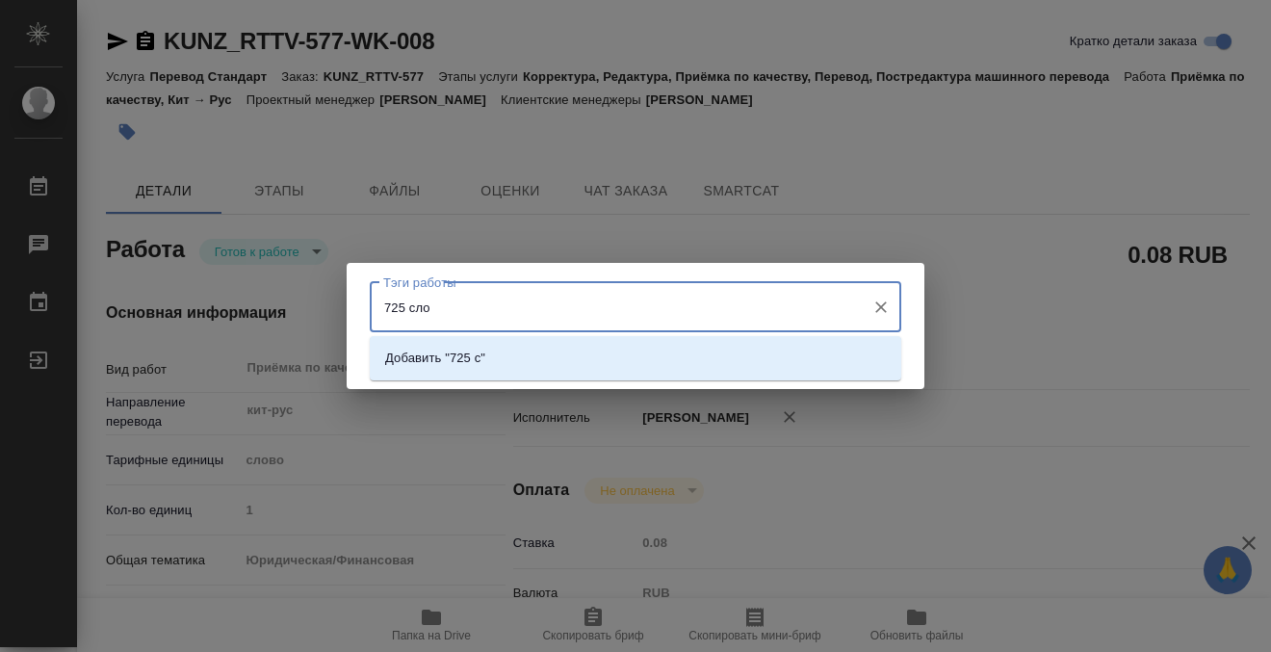
type input "725 слов"
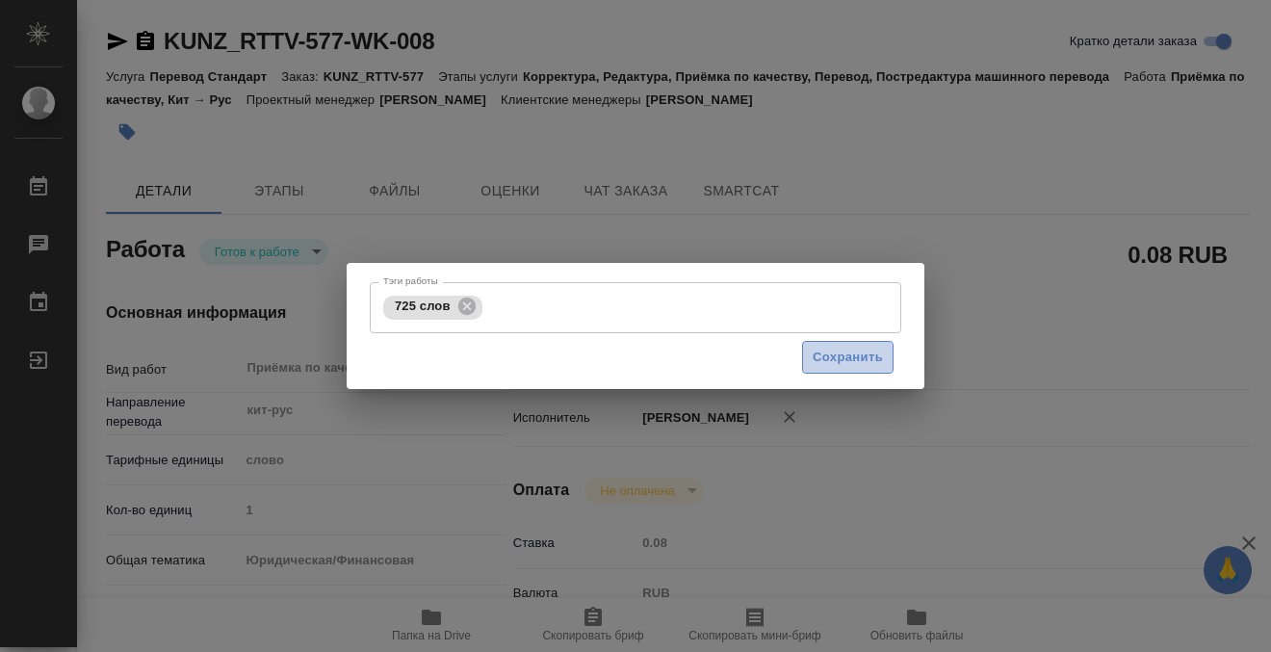
click at [842, 361] on span "Сохранить" at bounding box center [847, 358] width 70 height 22
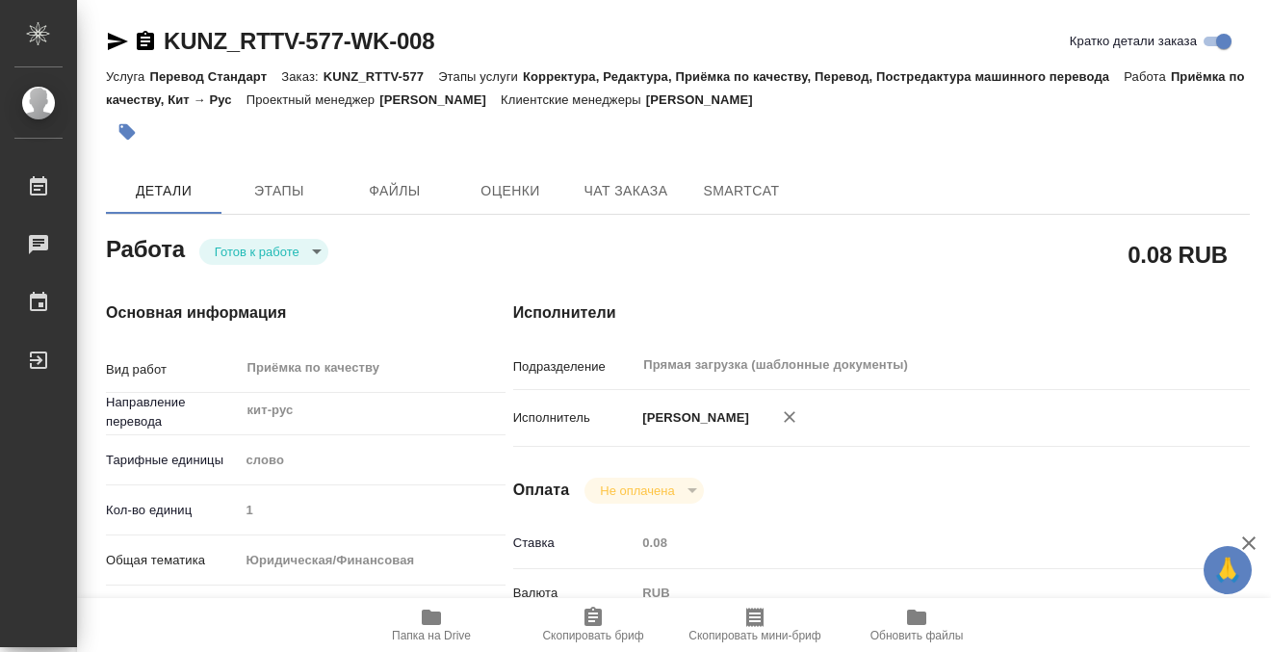
click at [311, 251] on body "🙏 .cls-1 fill:#fff; AWATERA Kobzeva Elizaveta Работы 0 Чаты График Выйти KUNZ_R…" at bounding box center [635, 326] width 1271 height 652
type input "readyForWork"
type textarea "Приёмка по качеству"
type textarea "x"
type input "кит-рус"
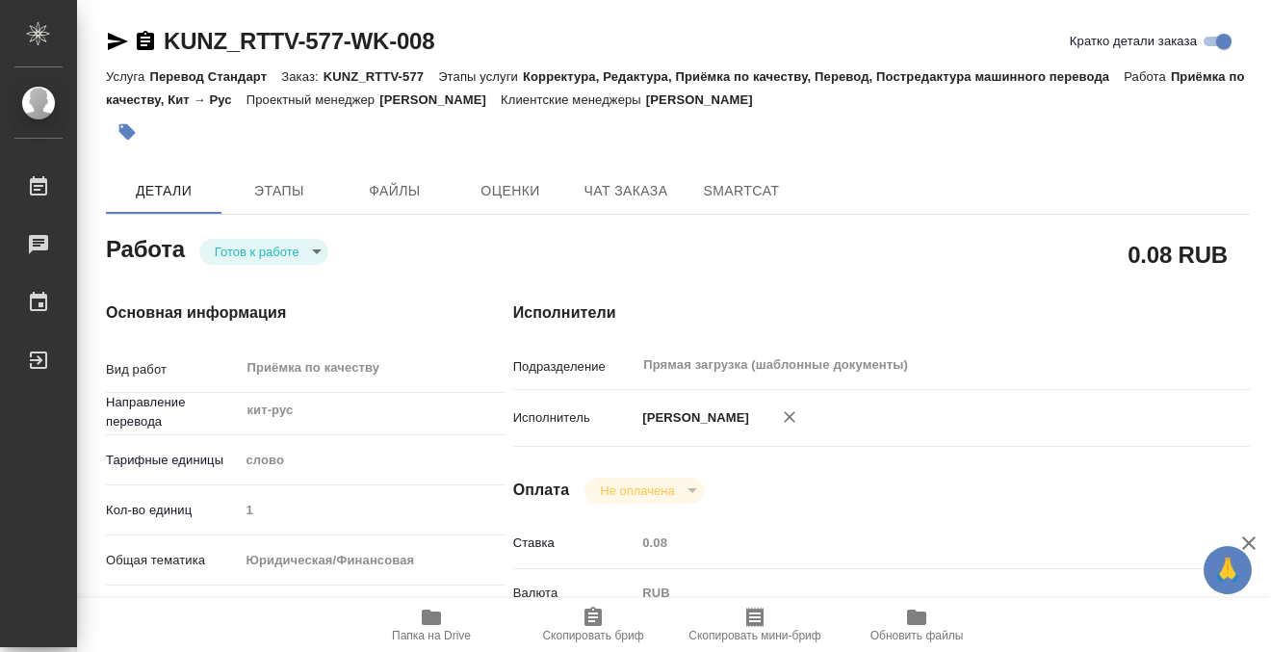
type input "5a8b1489cc6b4906c91bfd90"
type input "1"
type input "yr-fn"
type input "5f647205b73bc97568ca66bf"
type input "28.08.2025 16:15"
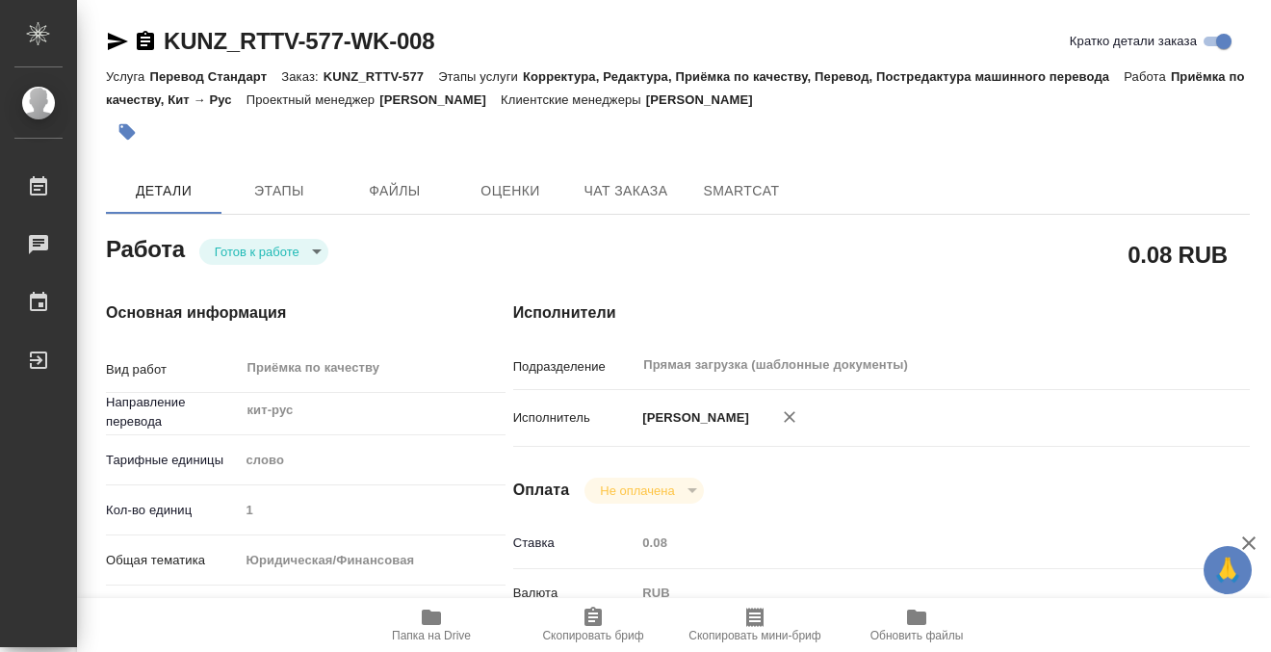
type input "01.09.2025 13:00"
type input "Прямая загрузка (шаблонные документы)"
type input "notPayed"
type input "0.08"
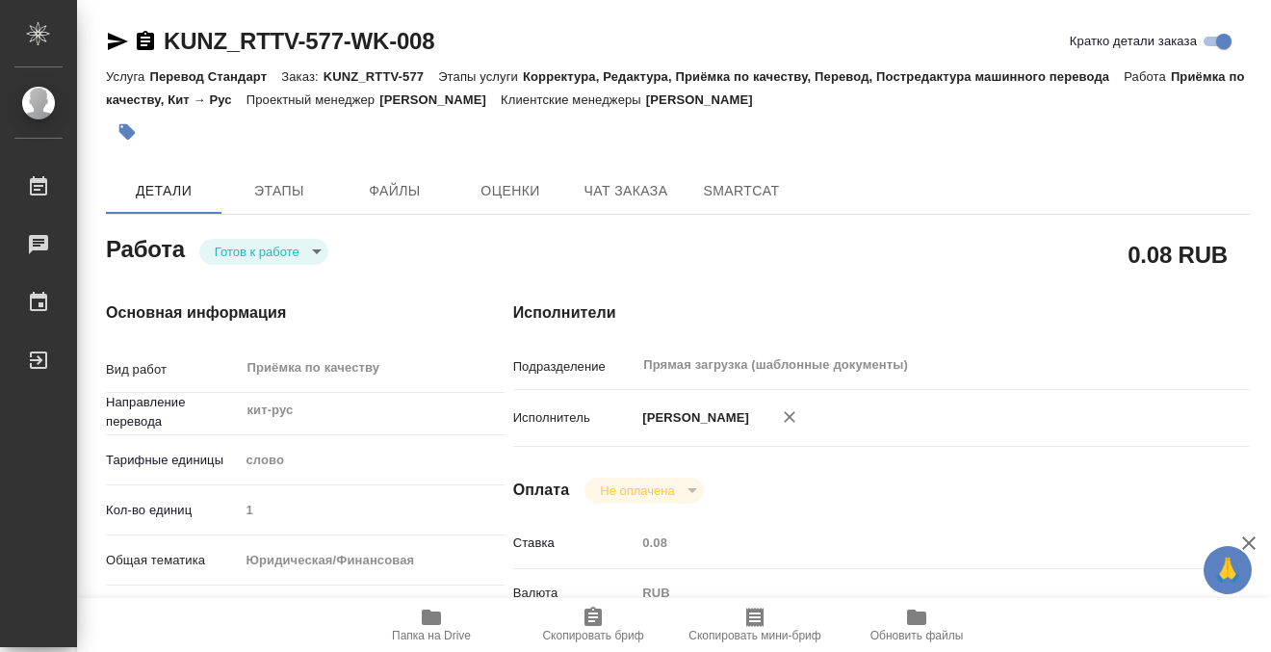
type input "RUB"
type input "[PERSON_NAME]"
type textarea "x"
type textarea "/Clients/RT/Orders/KUNZ_RTTV-577/Corrected/KUNZ_RTTV-577-WK-008"
type textarea "x"
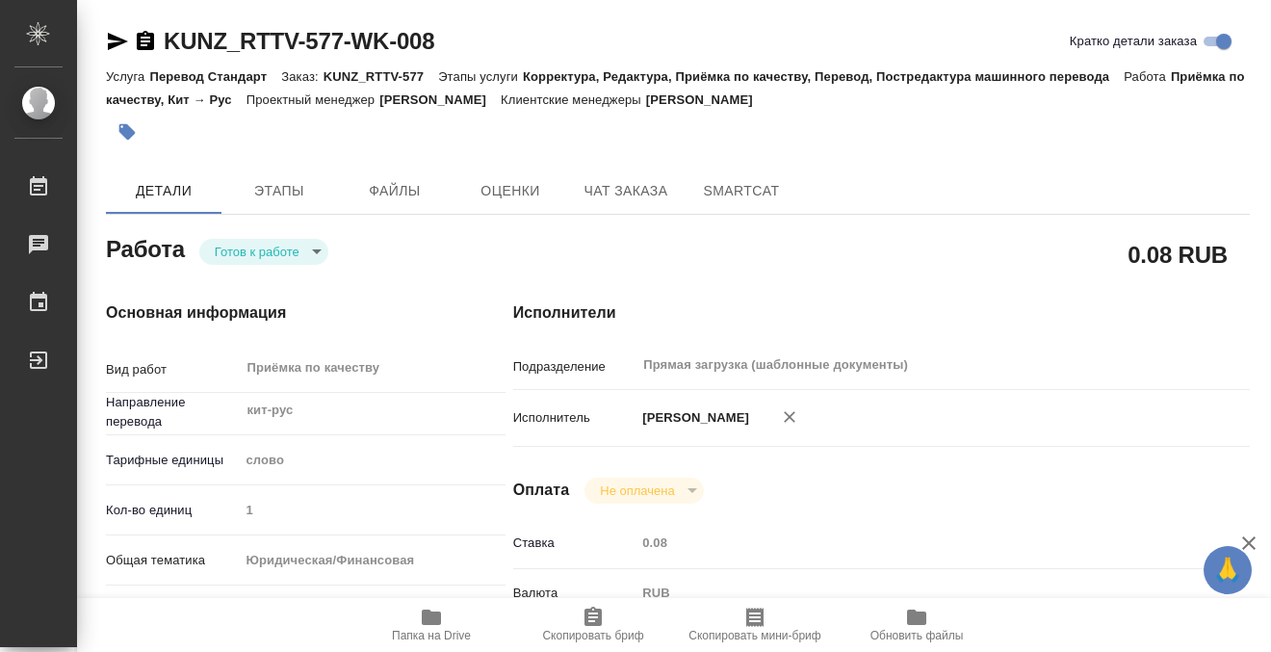
type input "KUNZ_RTTV-577"
type input "Перевод Стандарт"
type input "Корректура, Редактура, Приёмка по качеству, Перевод, Постредактура машинного пе…"
type input "Moskalets Alina"
type input "Арсеньева Вера"
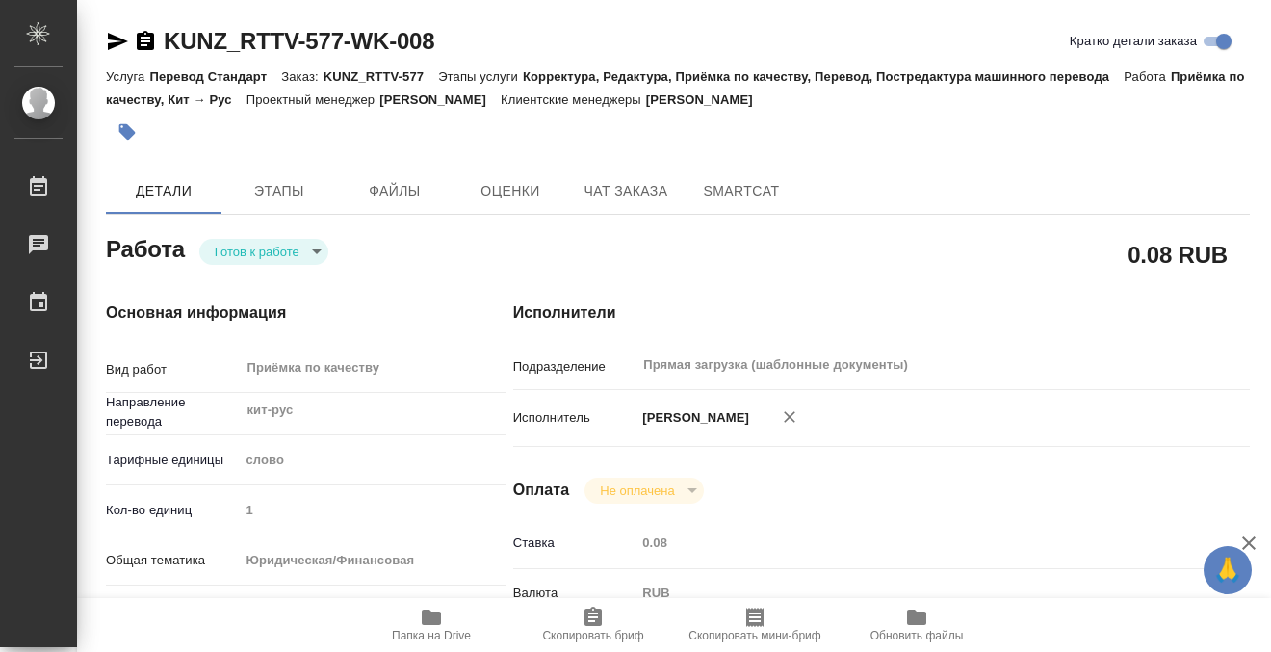
type input "/Clients/RT/Orders/KUNZ_RTTV-577"
type textarea "x"
type textarea "исп-рус, кит-рус"
type textarea "x"
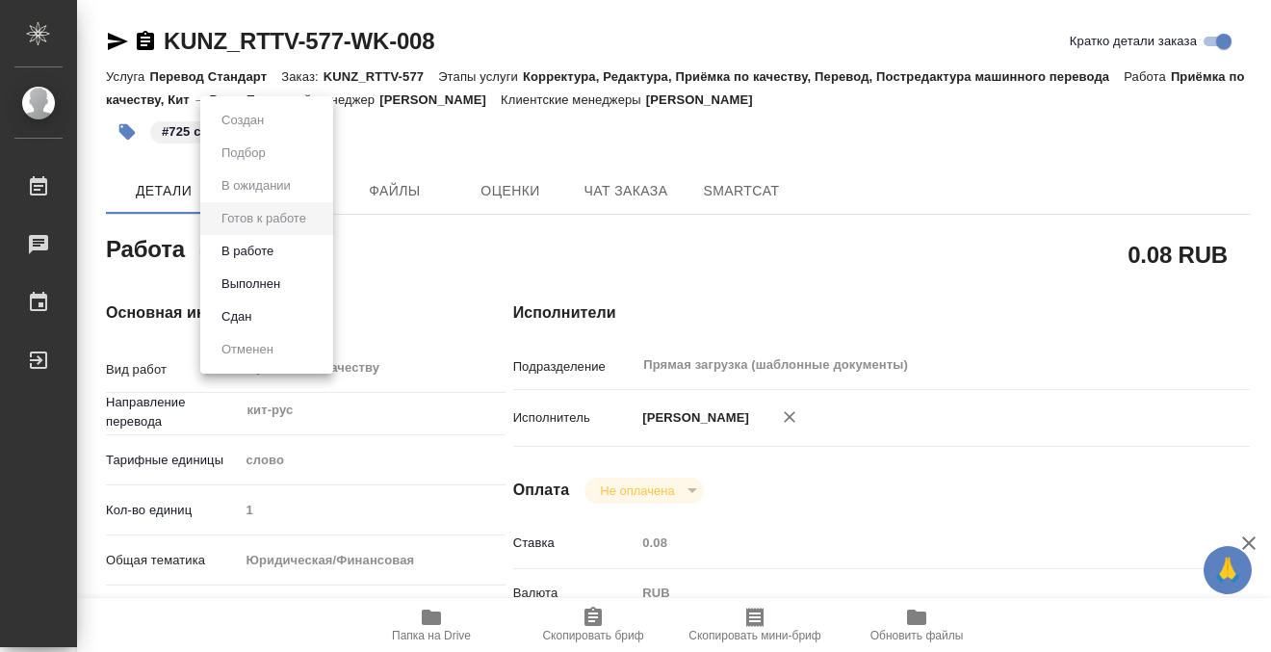
type textarea "x"
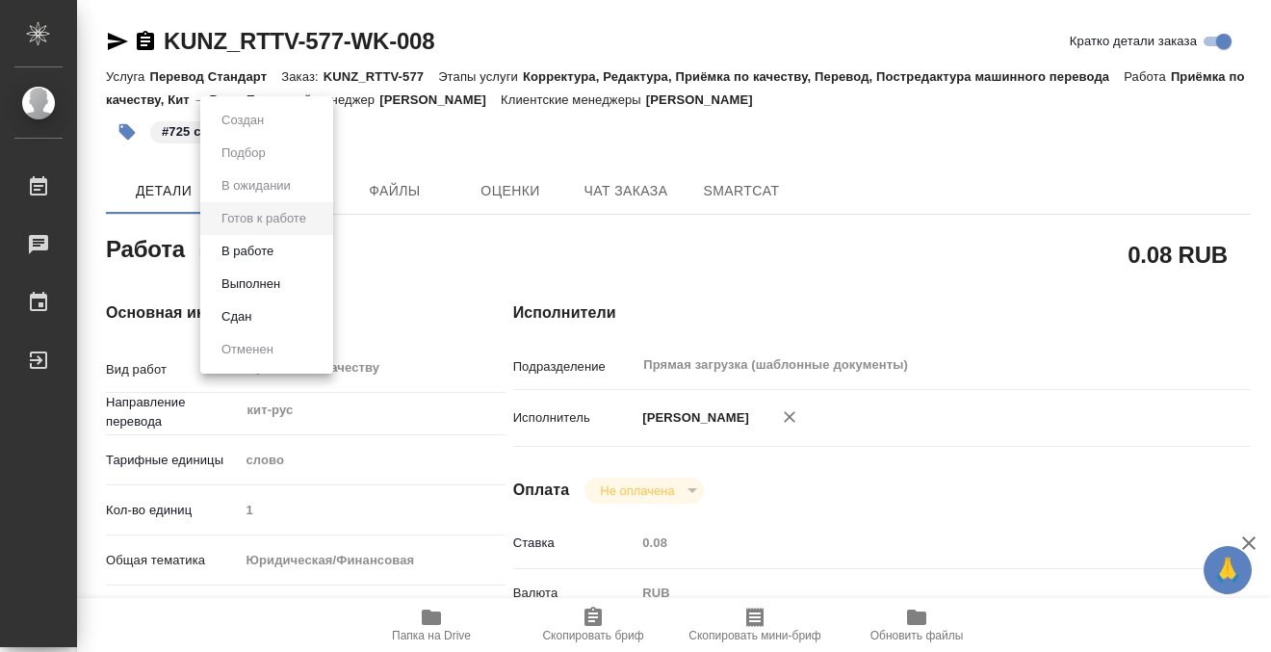
type textarea "x"
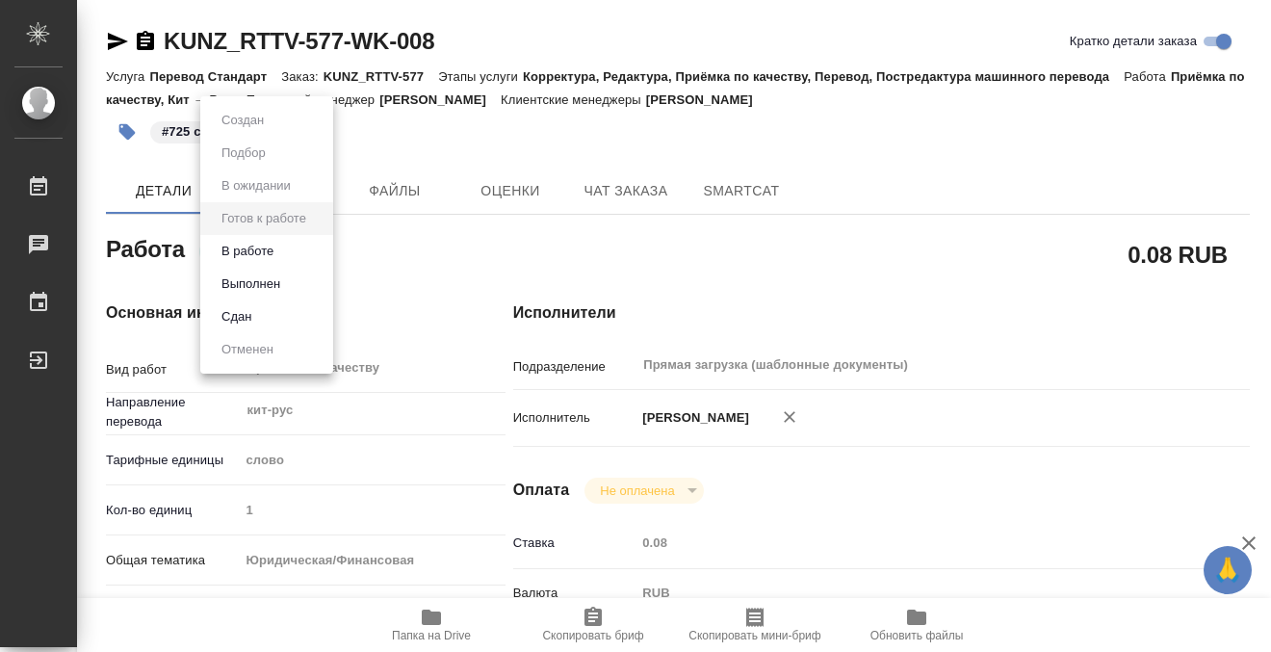
click at [292, 286] on li "Выполнен" at bounding box center [266, 284] width 133 height 33
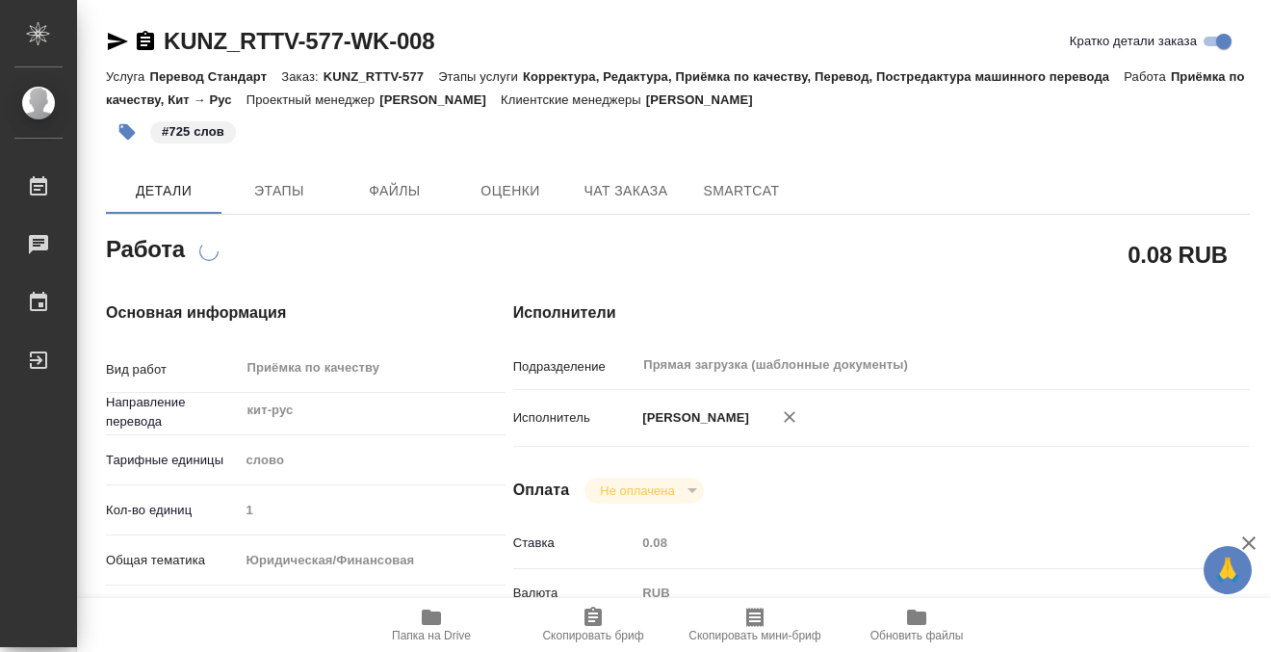
type textarea "x"
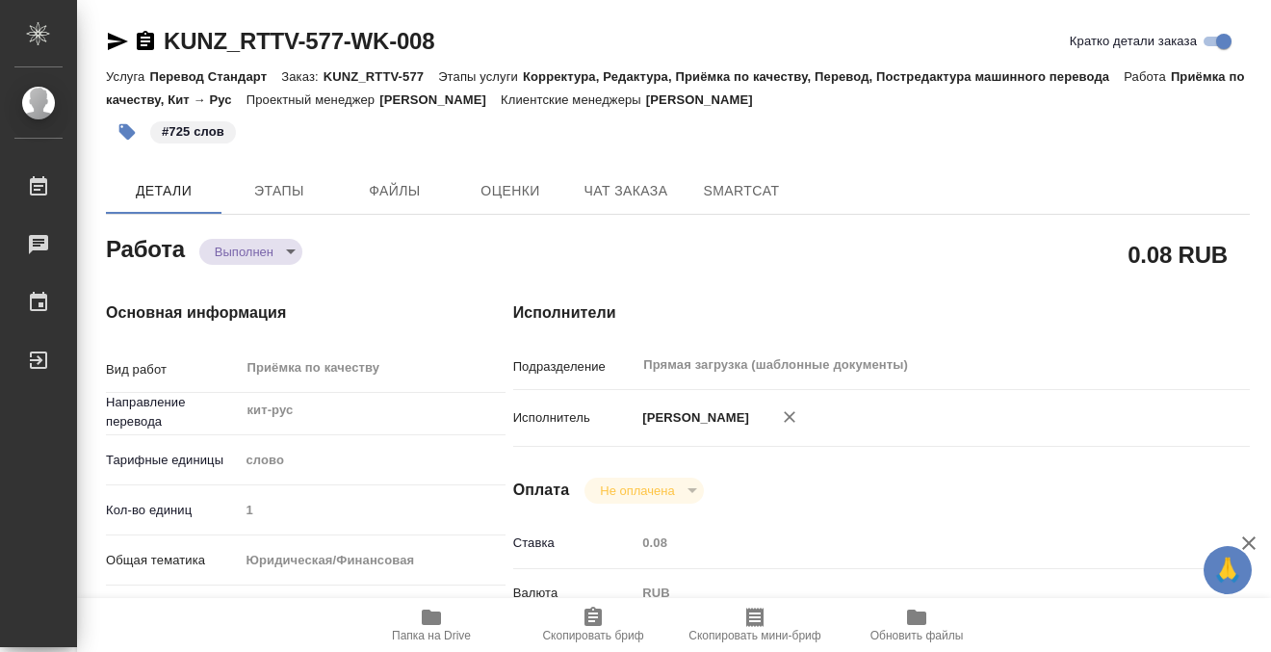
type textarea "x"
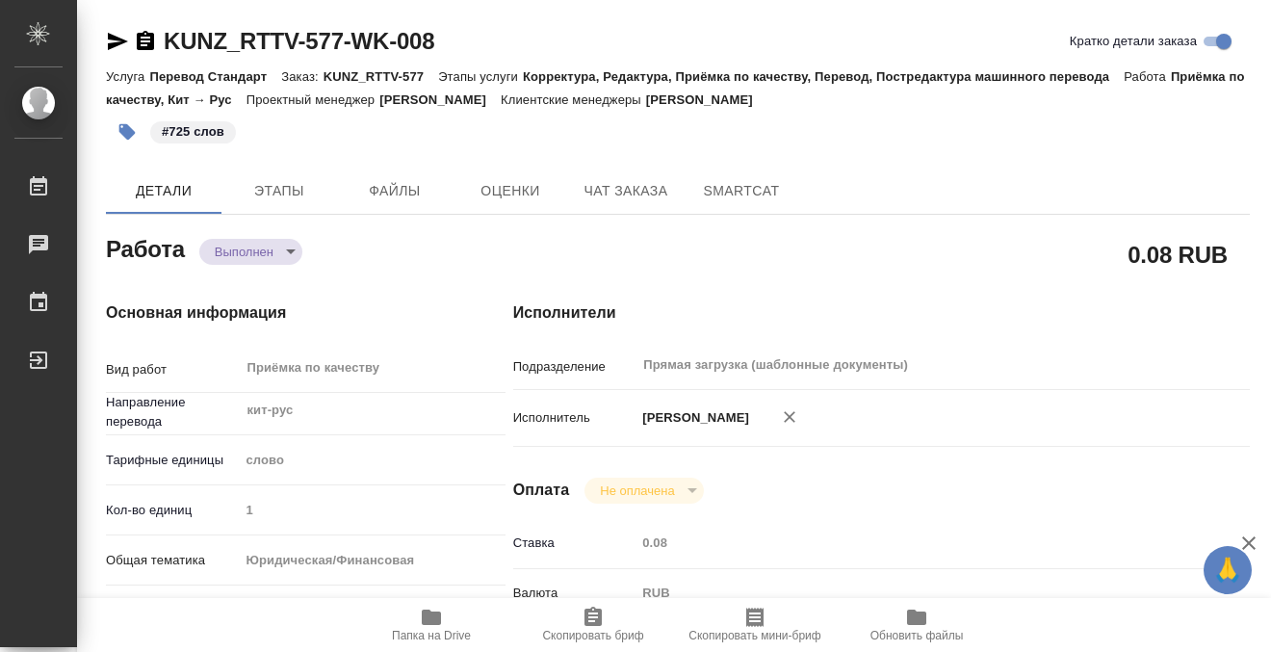
type textarea "x"
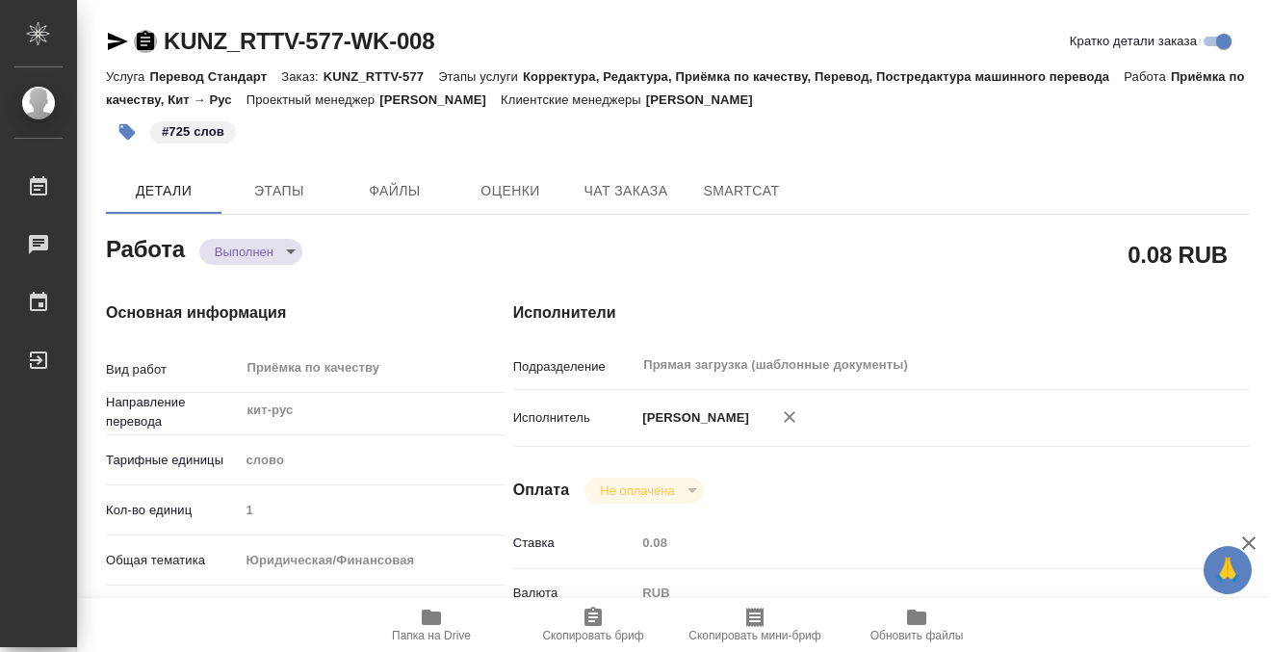
click at [147, 36] on icon "button" at bounding box center [145, 40] width 17 height 19
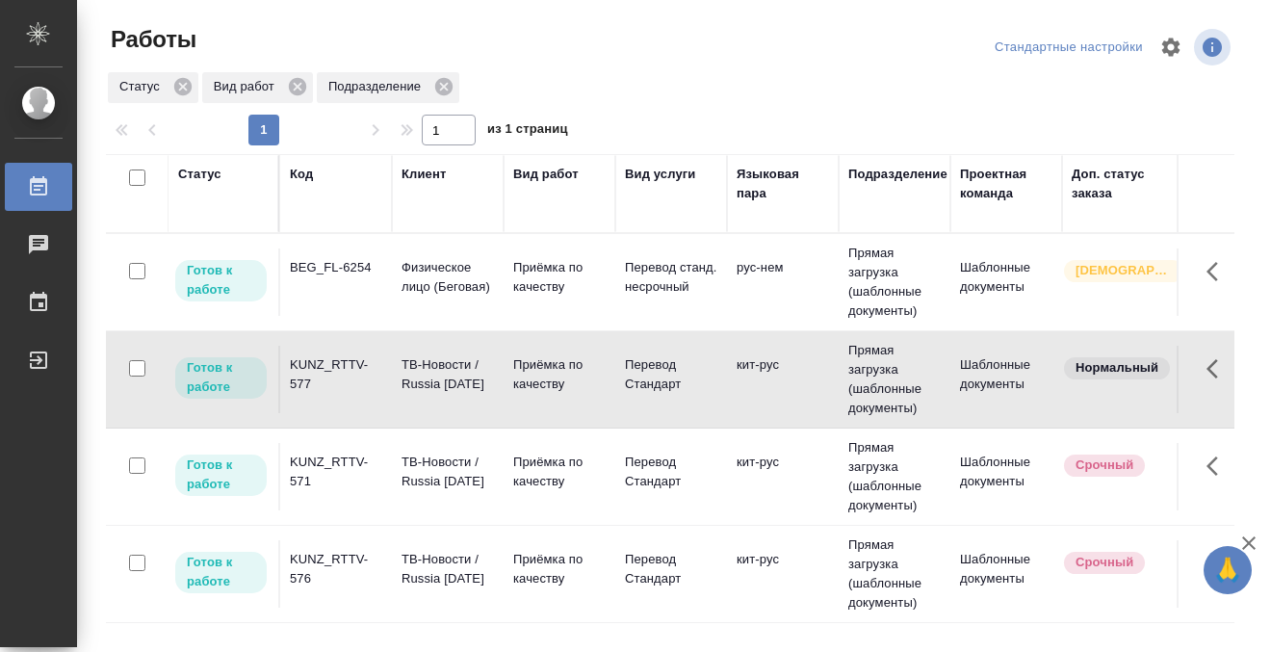
click at [350, 305] on td "BEG_FL-6254" at bounding box center [336, 281] width 112 height 67
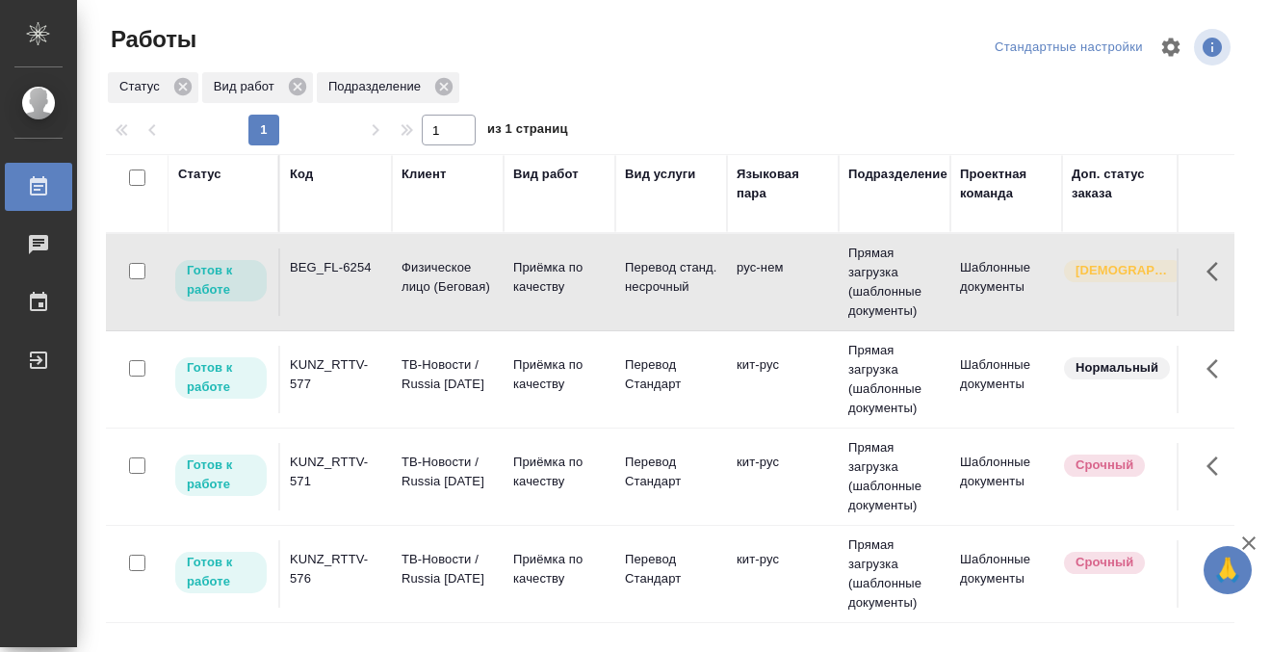
click at [350, 305] on td "BEG_FL-6254" at bounding box center [336, 281] width 112 height 67
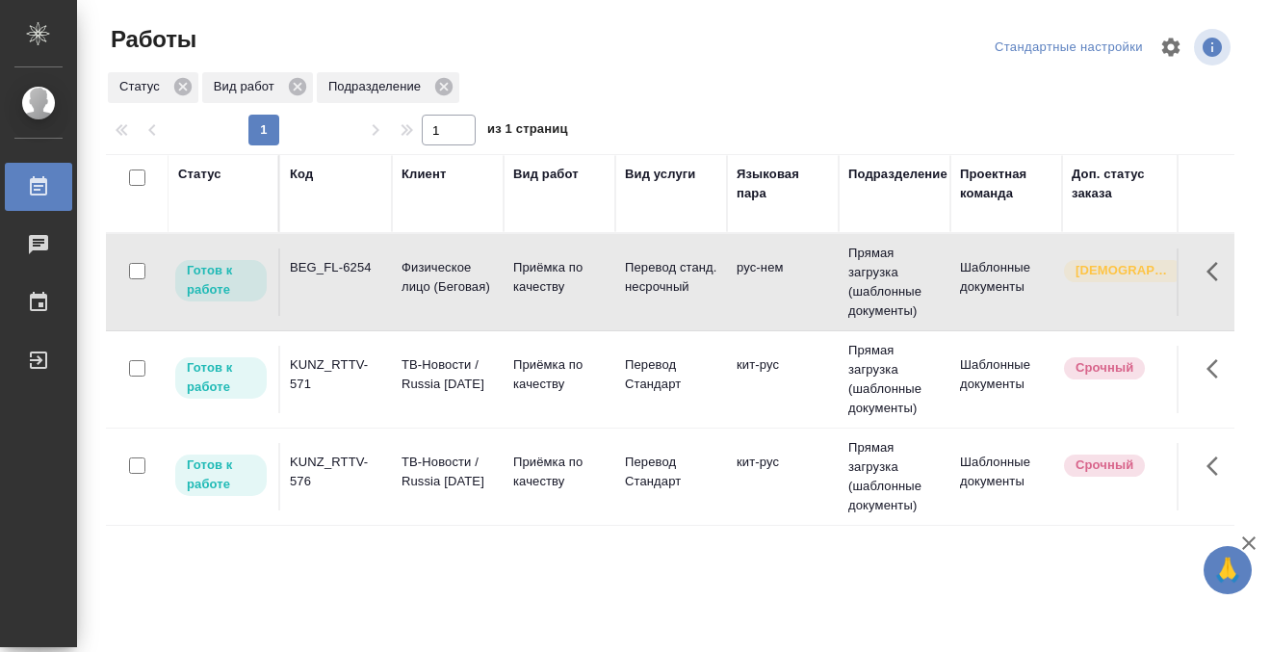
click at [360, 286] on td "BEG_FL-6254" at bounding box center [336, 281] width 112 height 67
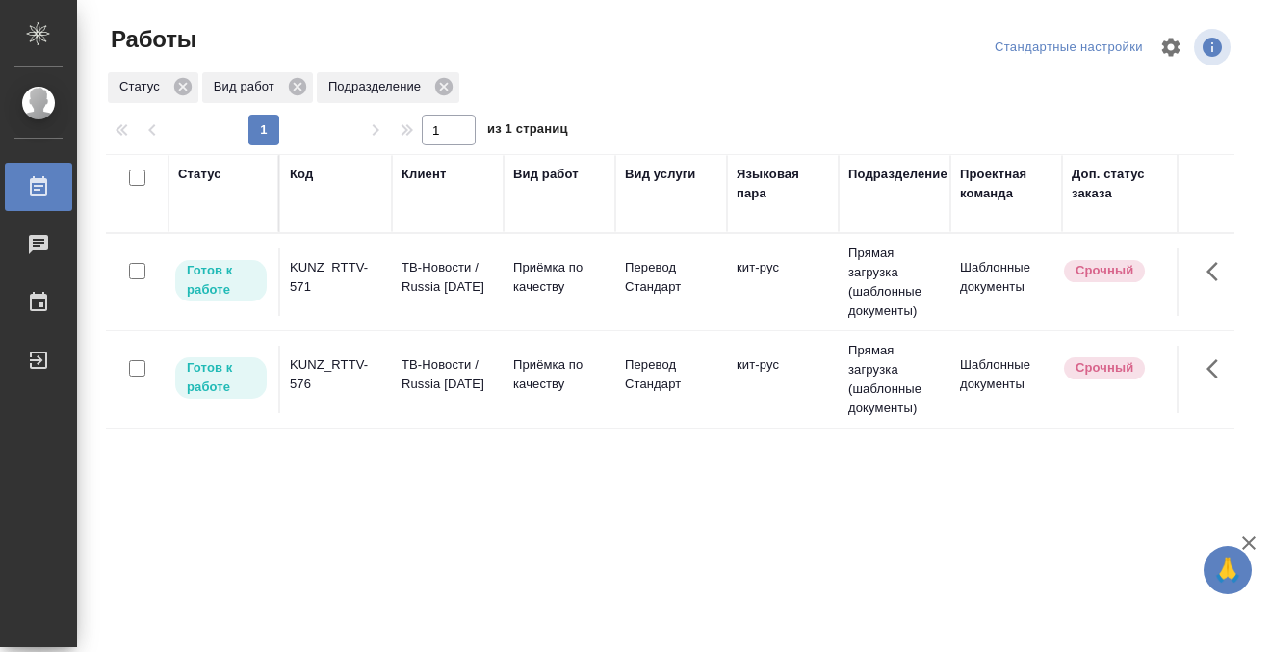
click at [331, 280] on div "KUNZ_RTTV-571" at bounding box center [336, 277] width 92 height 39
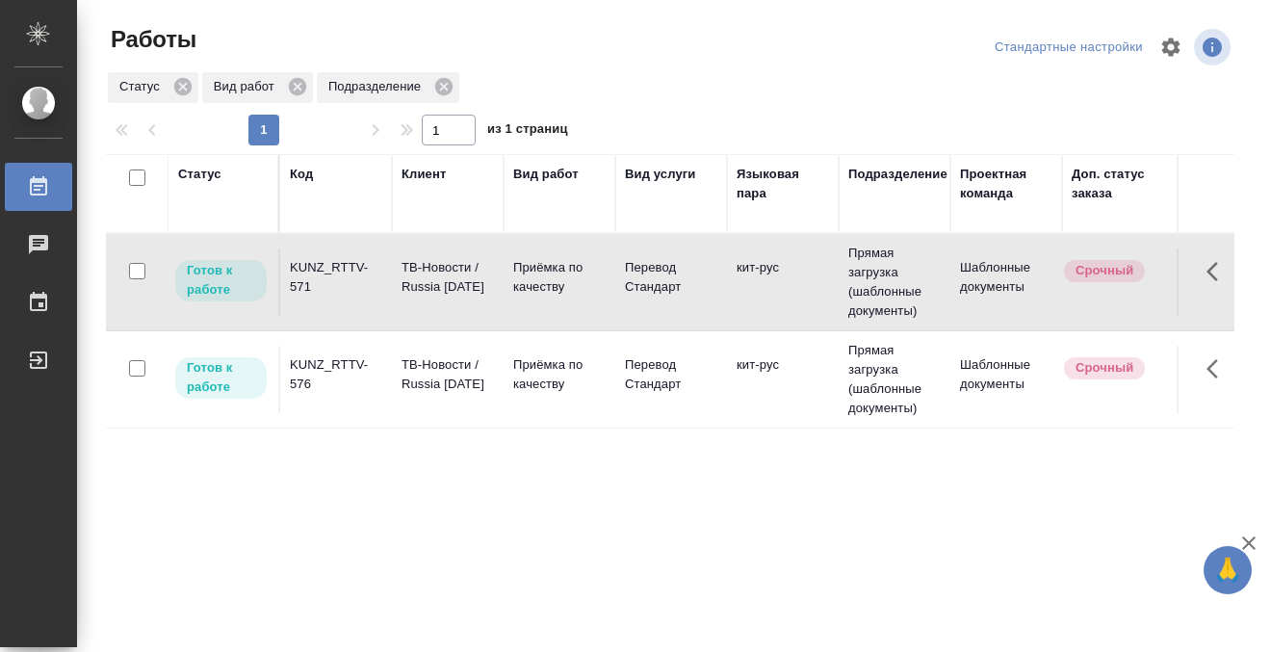
click at [331, 280] on div "KUNZ_RTTV-571" at bounding box center [336, 277] width 92 height 39
click at [189, 178] on div "Статус" at bounding box center [199, 174] width 43 height 19
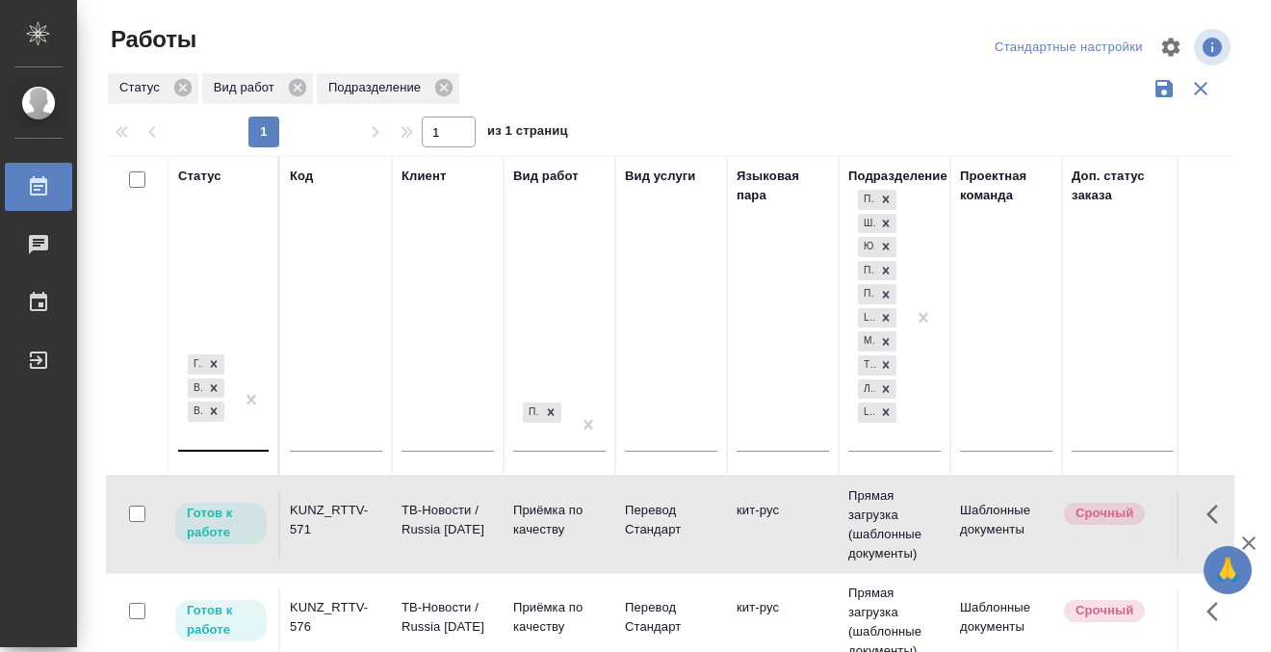
click at [204, 435] on div "Готов к работе В работе В ожидании" at bounding box center [206, 399] width 56 height 99
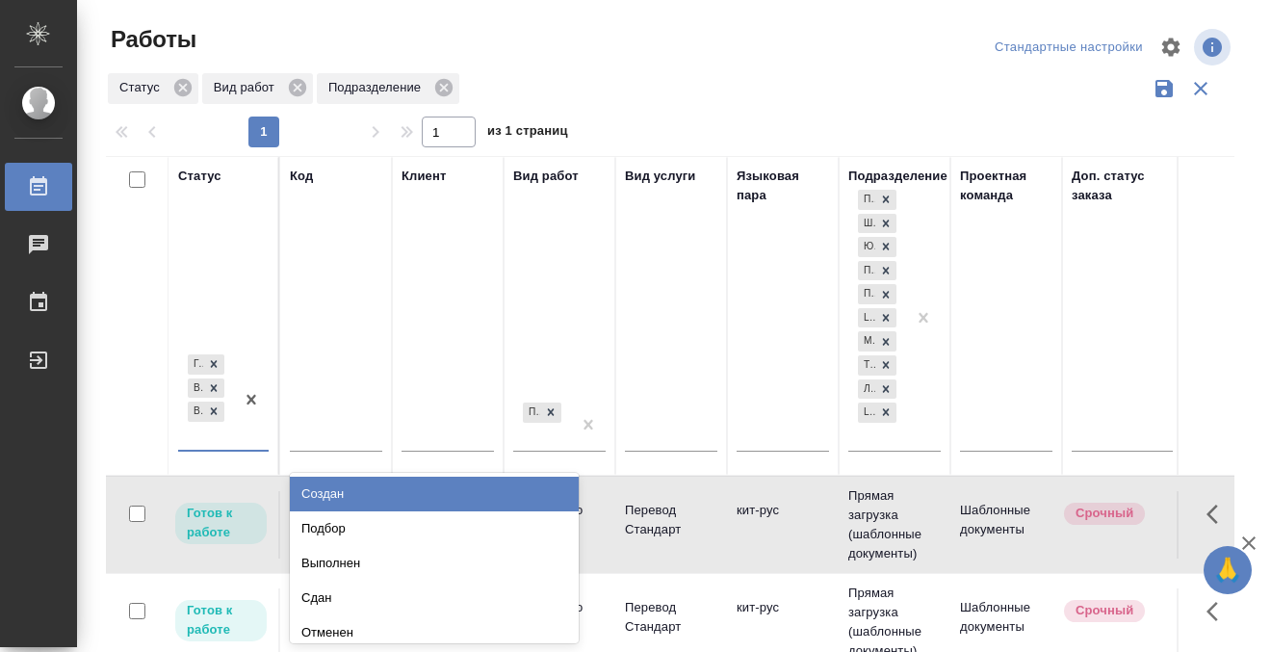
scroll to position [11, 0]
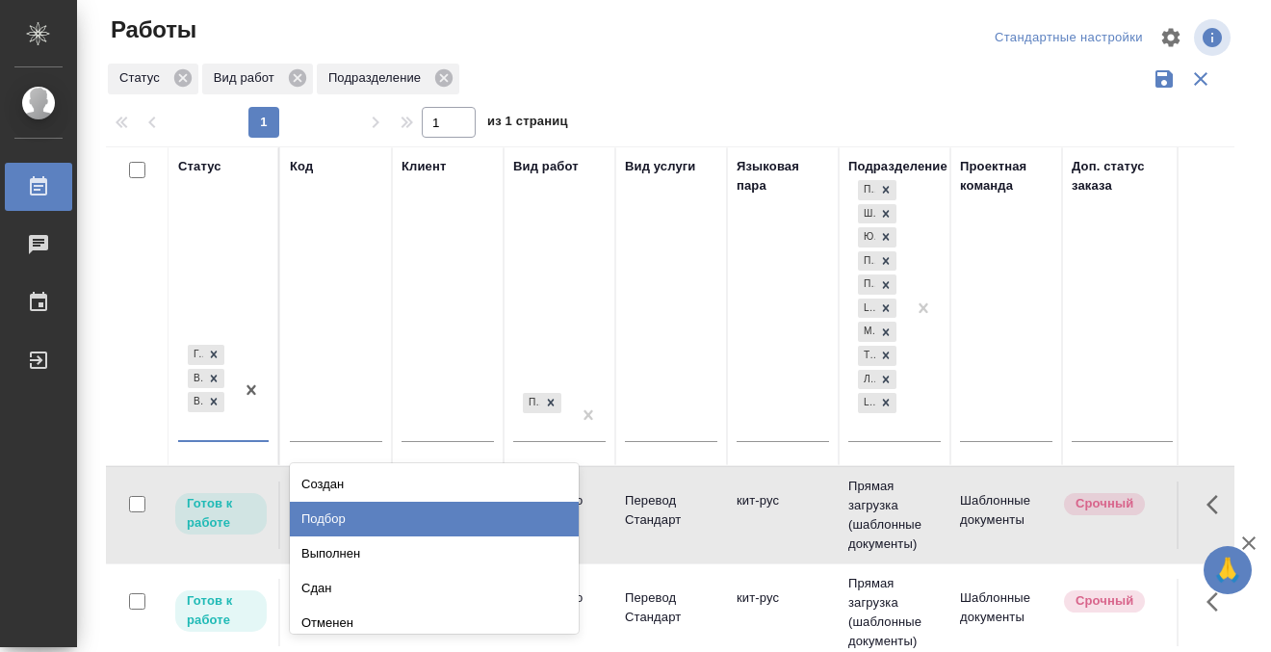
click at [333, 515] on div "Подбор" at bounding box center [434, 519] width 289 height 35
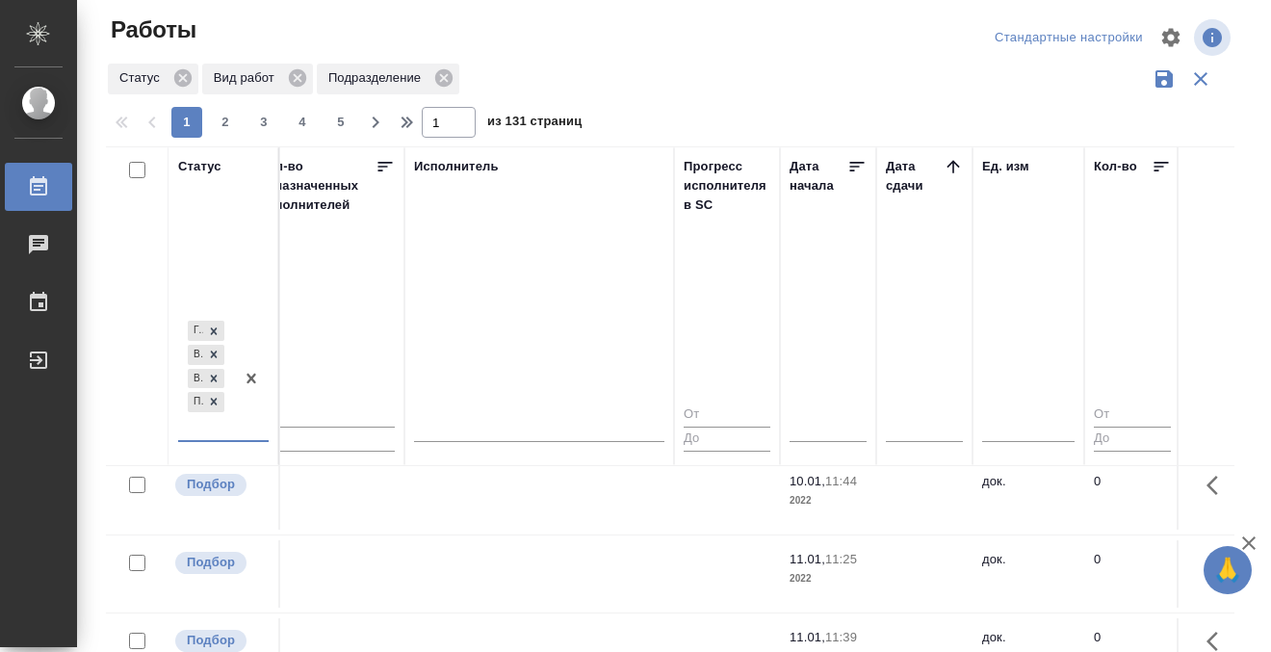
scroll to position [10, 1175]
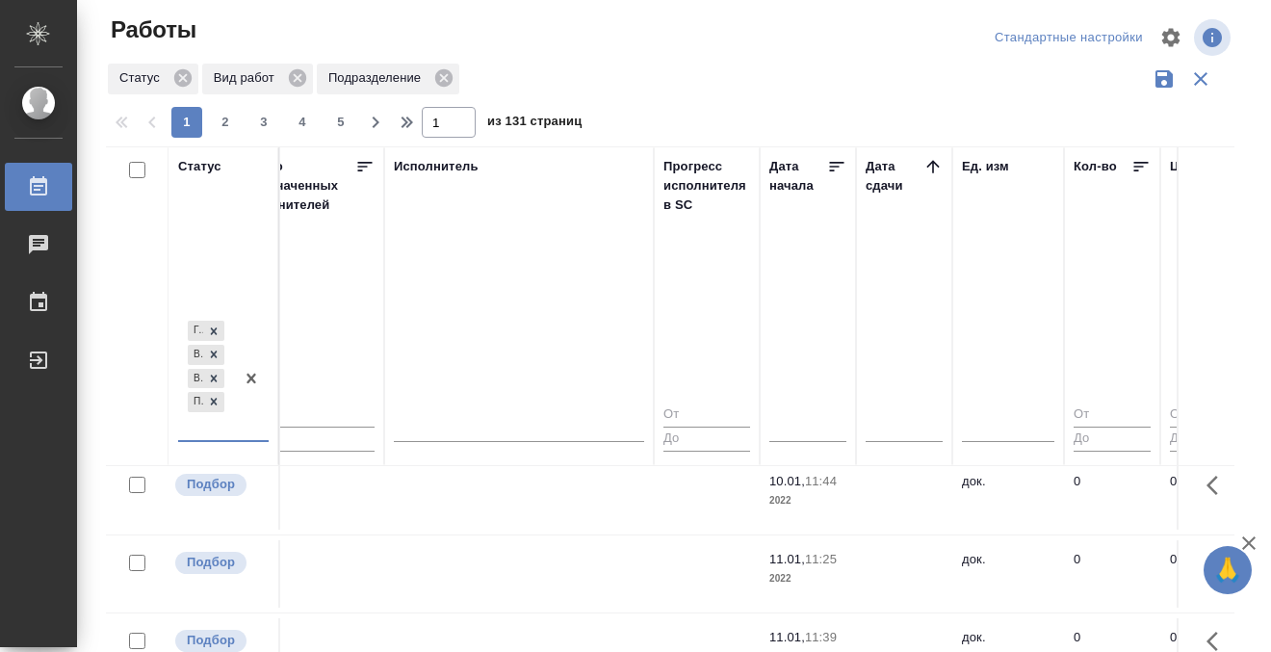
click at [925, 158] on icon at bounding box center [932, 166] width 19 height 19
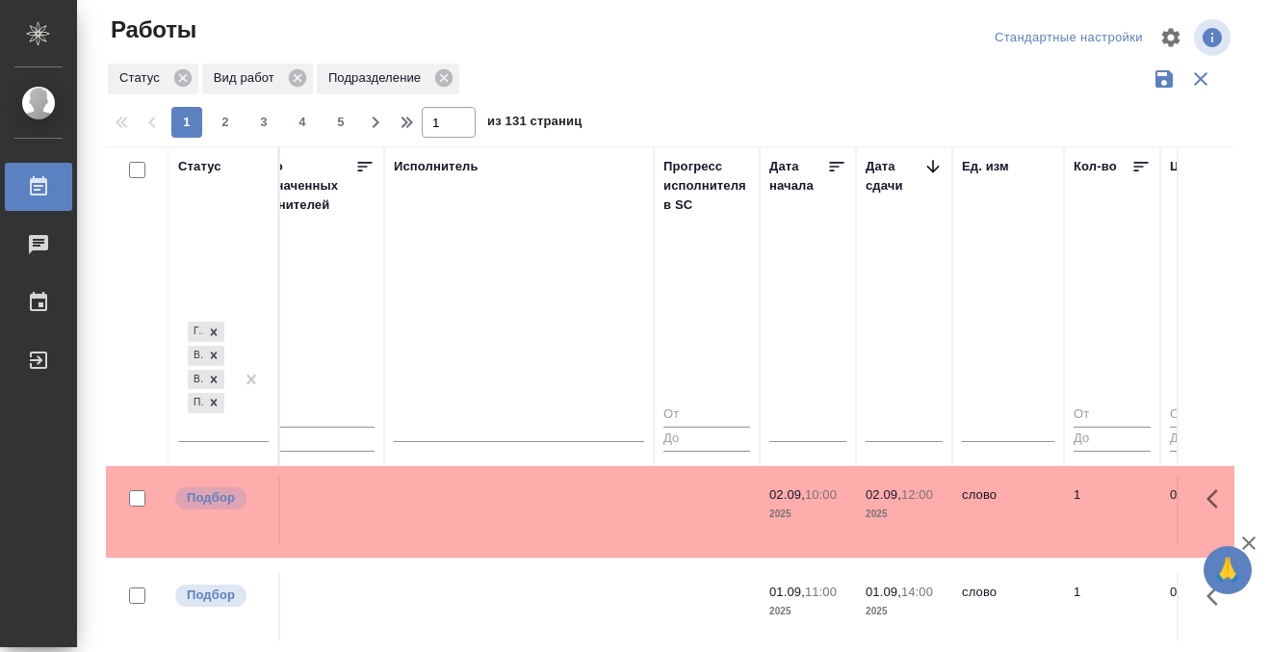
scroll to position [107, 1175]
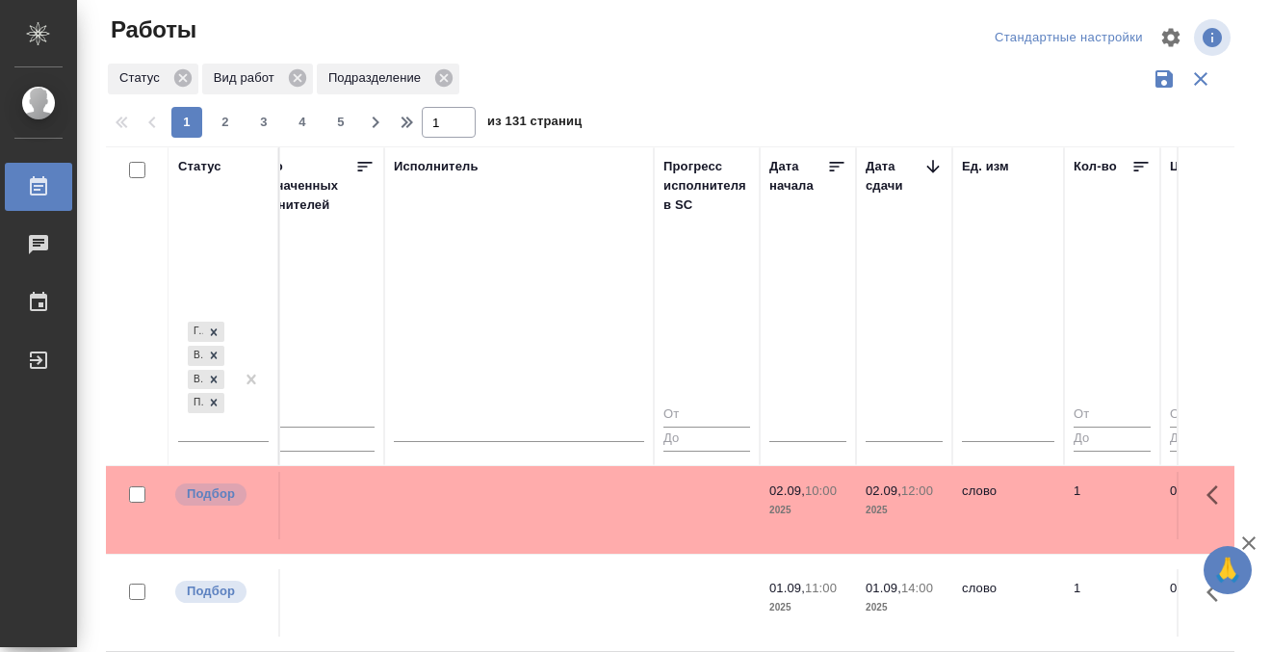
click at [558, 520] on td at bounding box center [519, 505] width 270 height 67
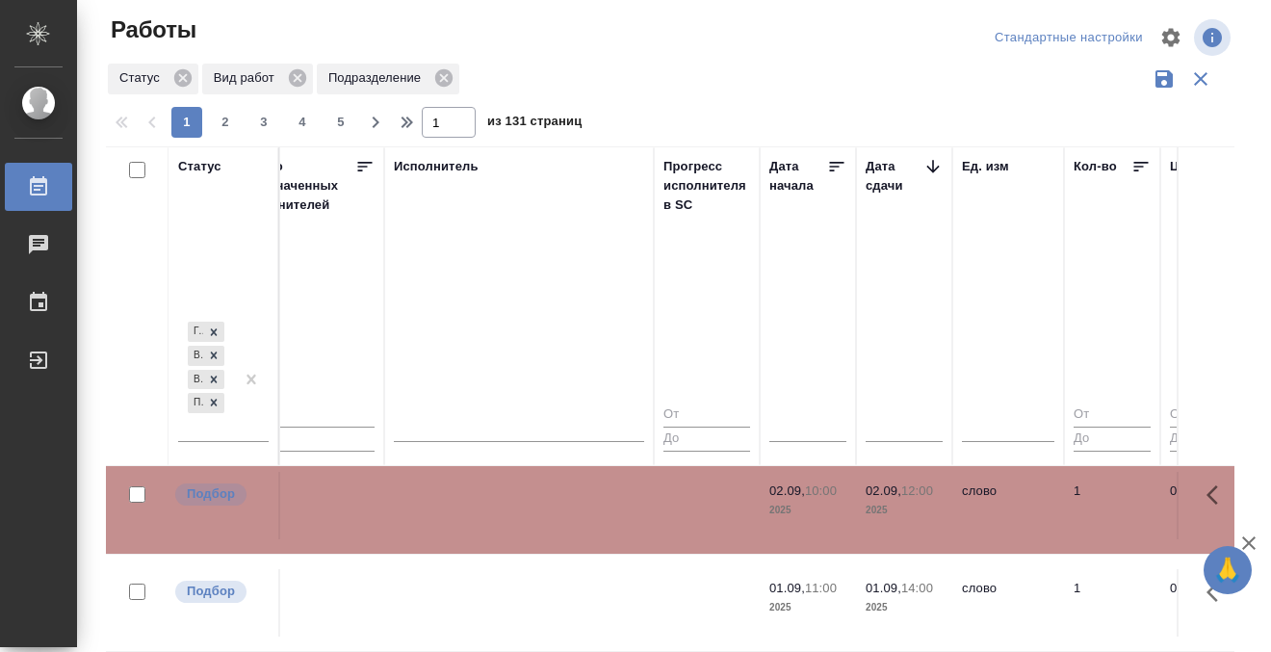
click at [558, 520] on td at bounding box center [519, 505] width 270 height 67
click at [529, 588] on td at bounding box center [519, 602] width 270 height 67
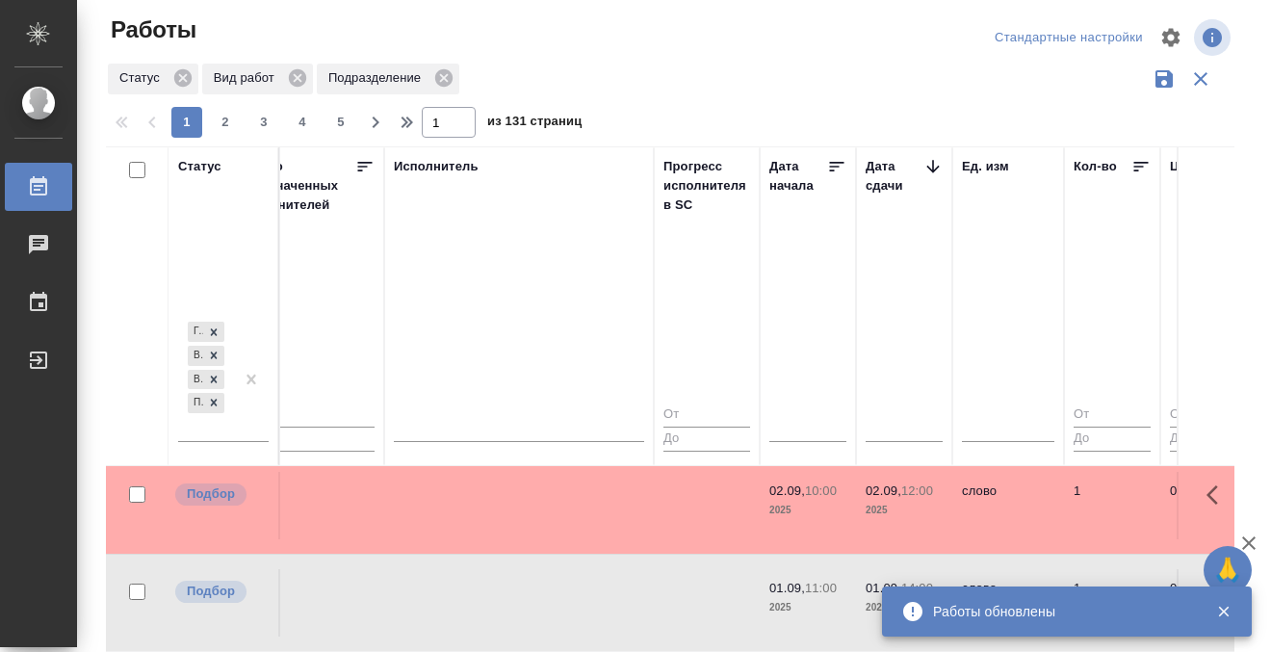
click at [530, 588] on td at bounding box center [519, 602] width 270 height 67
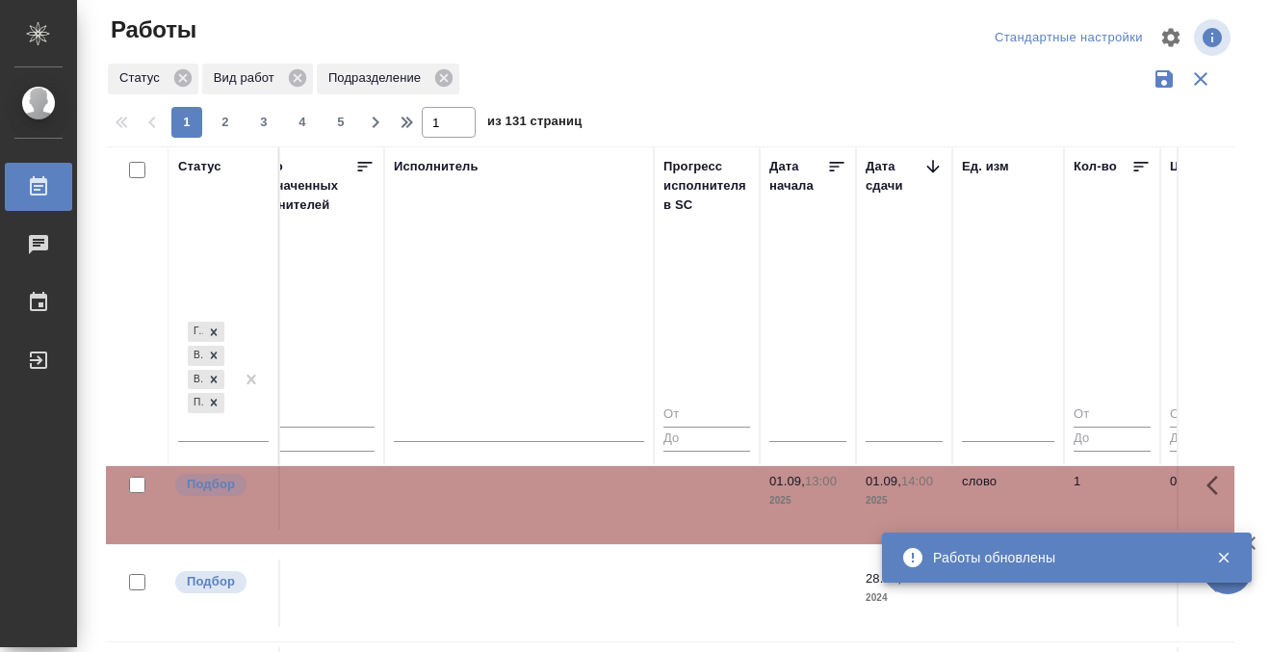
click at [575, 489] on td at bounding box center [519, 495] width 270 height 67
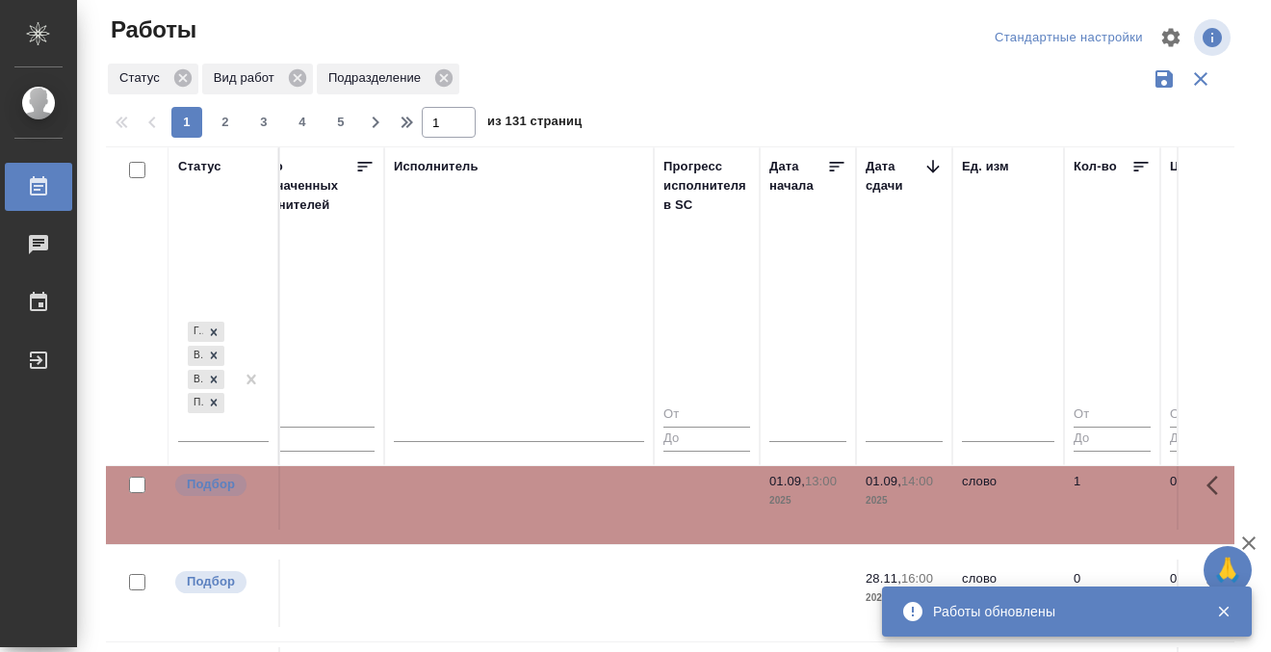
click at [52, 180] on div at bounding box center [54, 186] width 54 height 23
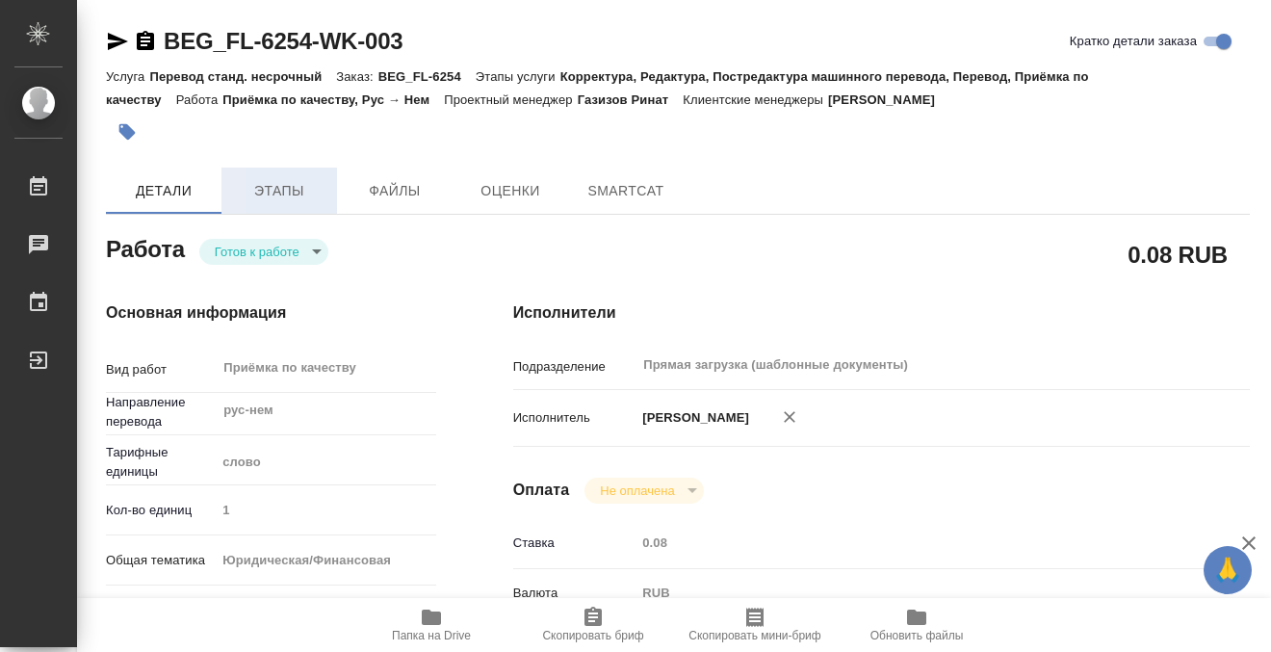
click at [296, 204] on button "Этапы" at bounding box center [279, 190] width 116 height 46
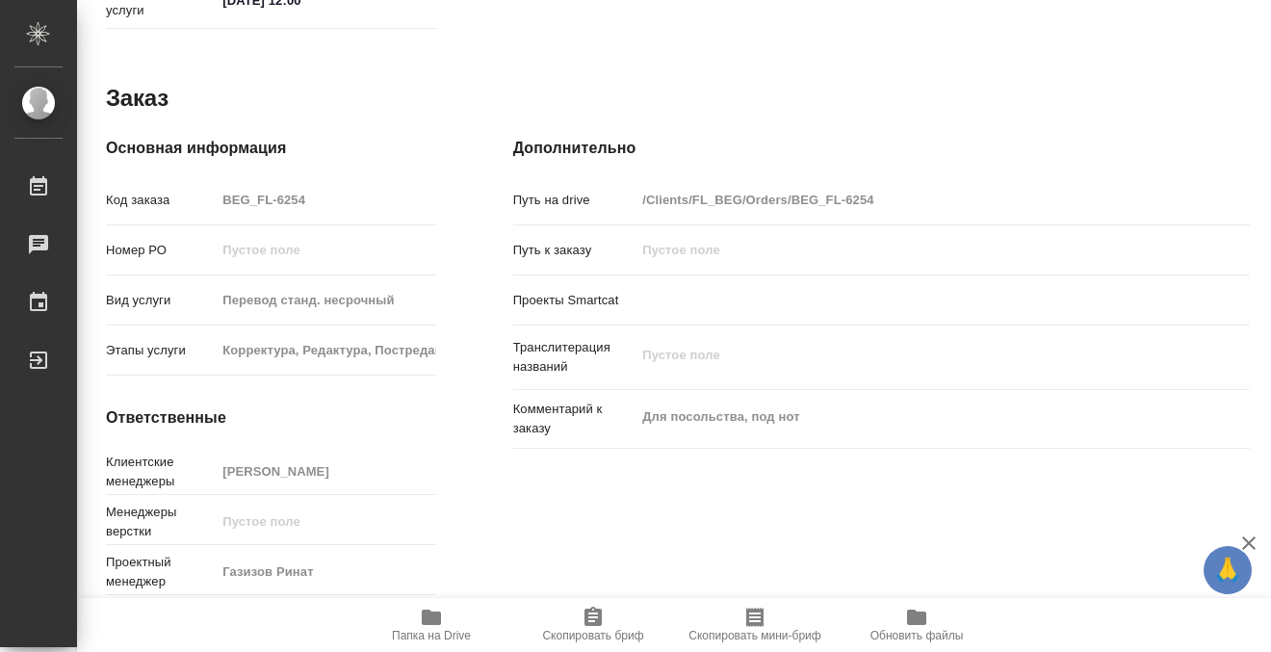
click at [426, 628] on icon "button" at bounding box center [431, 616] width 23 height 23
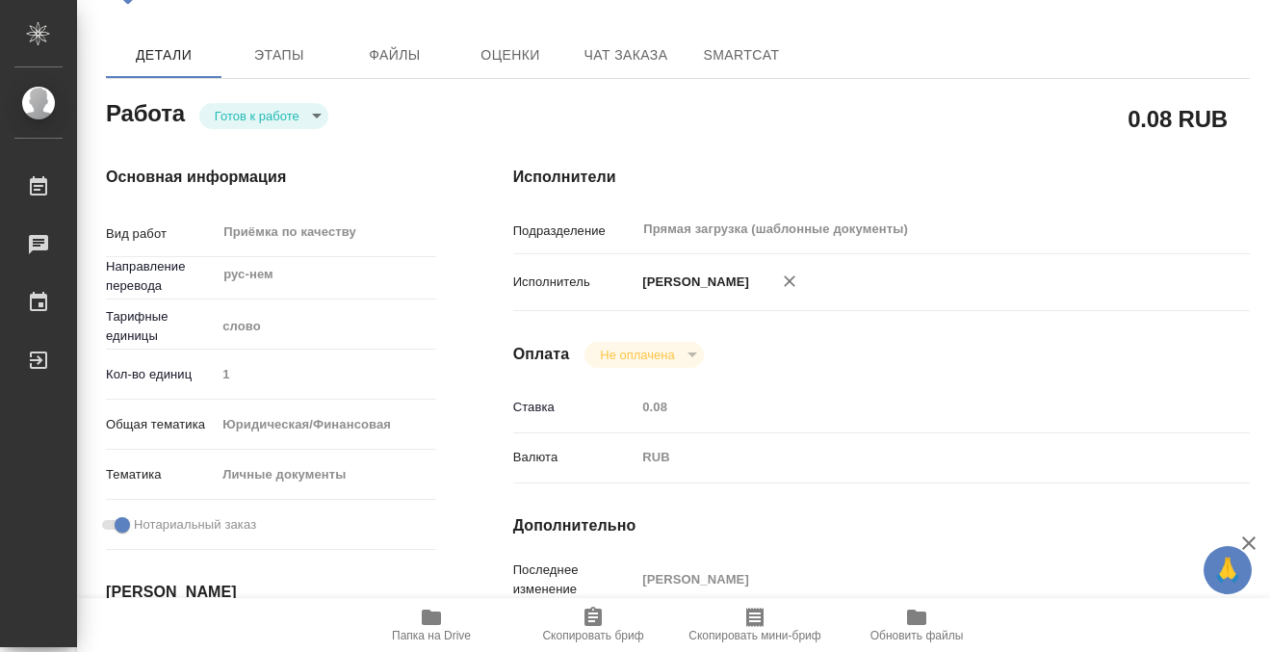
scroll to position [0, 0]
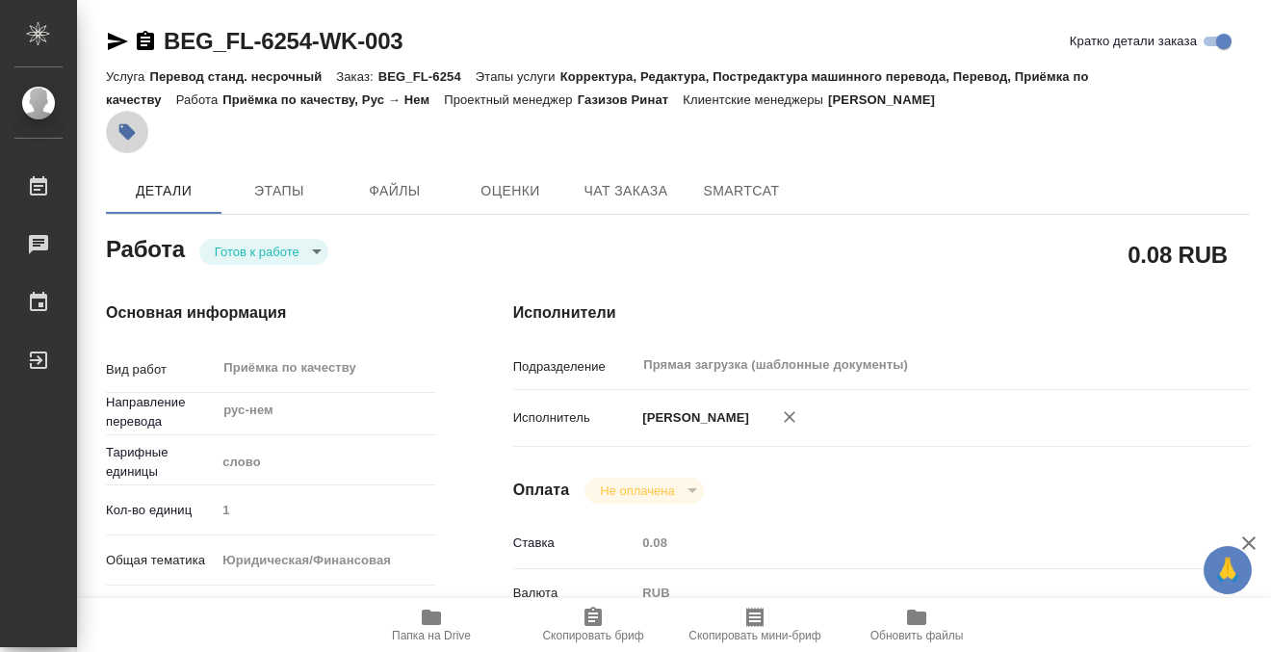
click at [130, 129] on icon "button" at bounding box center [127, 132] width 16 height 16
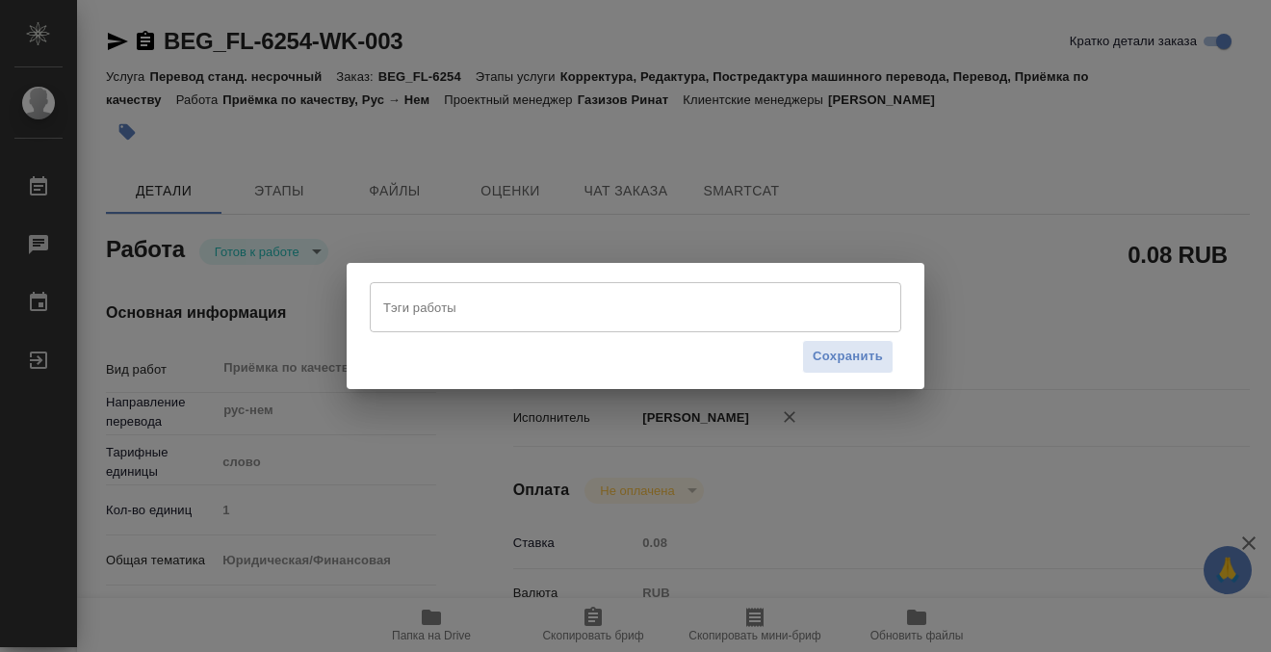
click at [398, 307] on input "Тэги работы" at bounding box center [616, 307] width 477 height 33
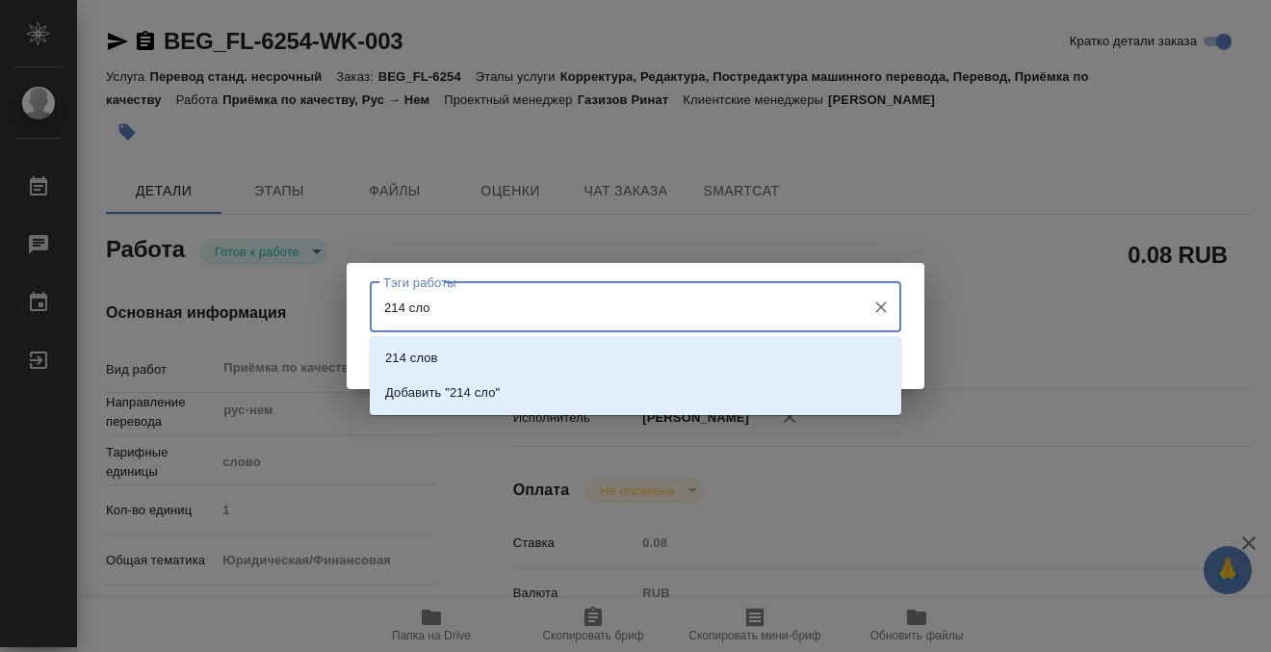
type input "214 слов"
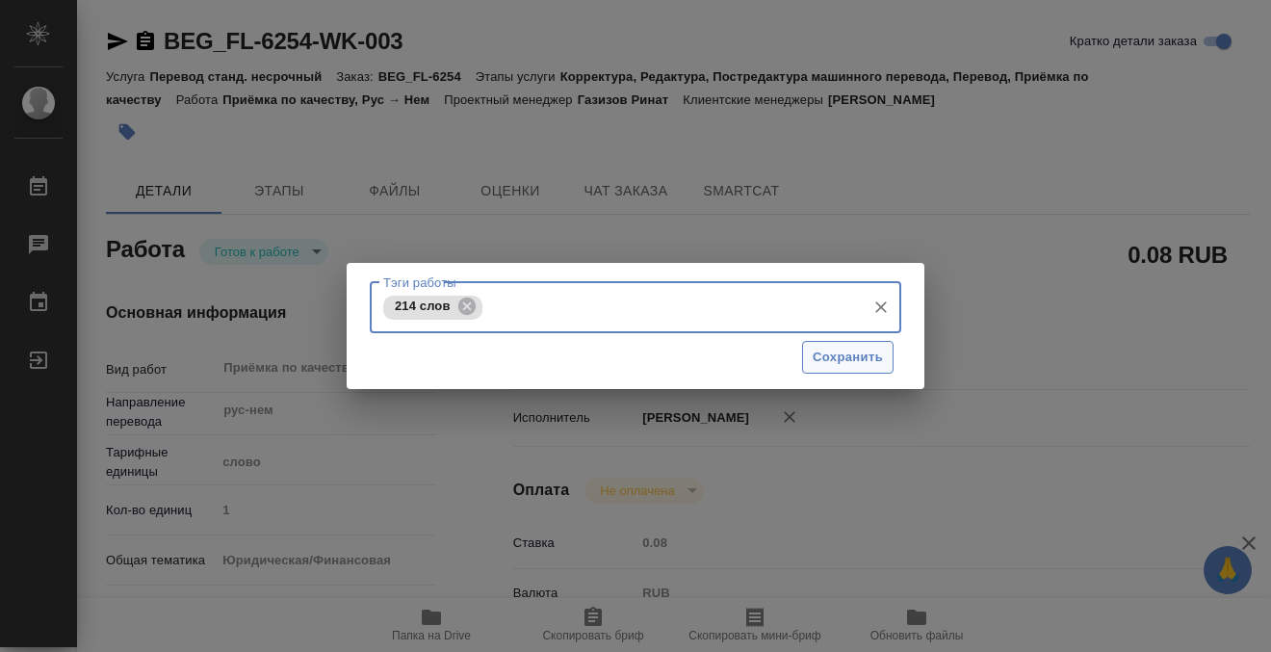
click at [837, 352] on span "Сохранить" at bounding box center [847, 358] width 70 height 22
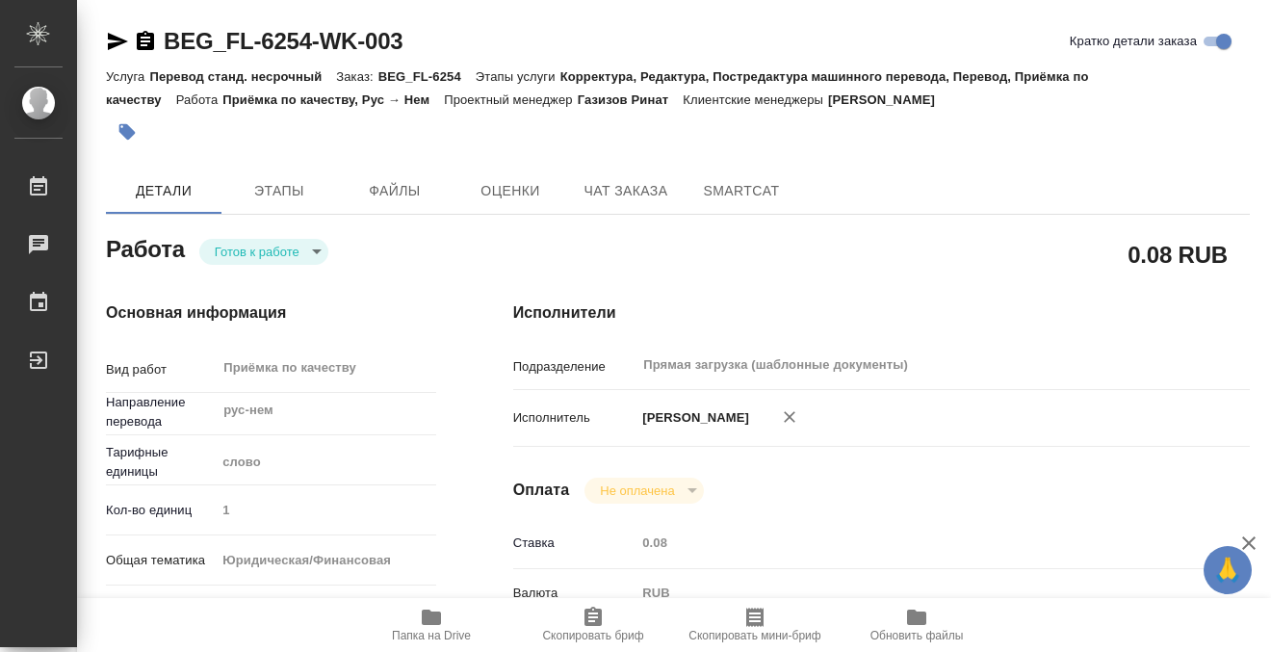
click at [303, 247] on div "Тэги работы 214 слов Тэги работы Сохранить" at bounding box center [635, 326] width 1271 height 652
type input "readyForWork"
type input "рус-нем"
type input "5a8b1489cc6b4906c91bfd90"
type input "1"
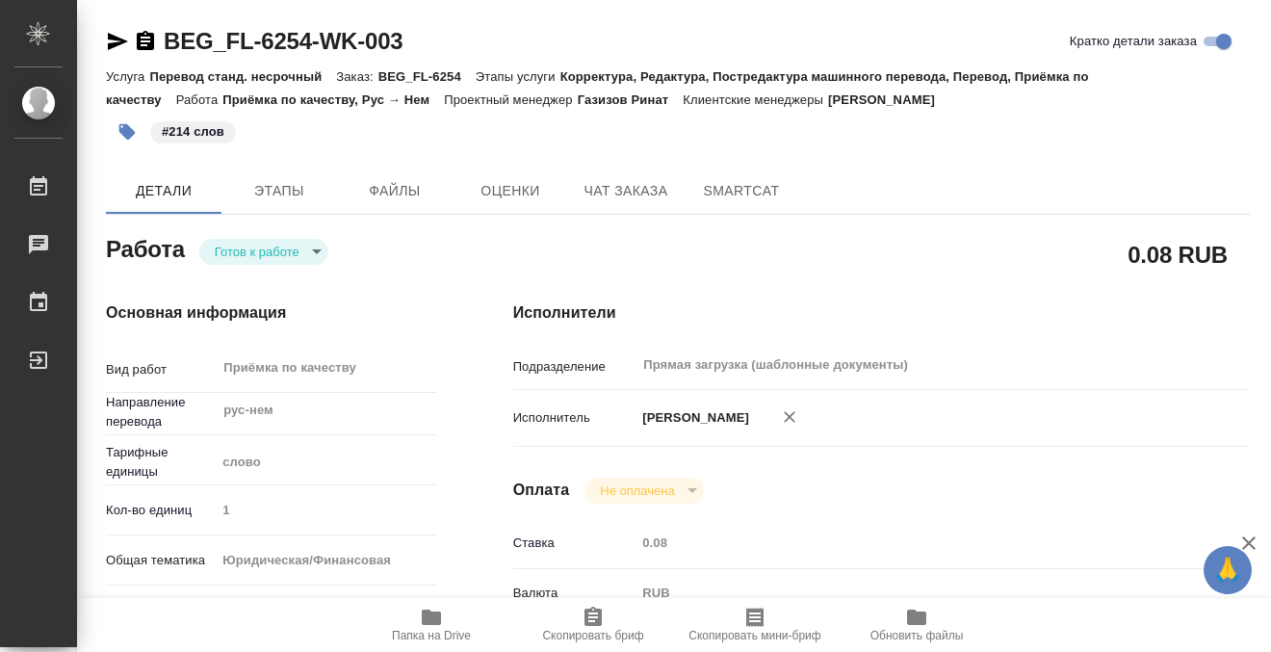
type input "yr-fn"
type input "5a8b8b956a9677013d343cfe"
checkbox input "true"
type input "29.08.2025 14:38"
type input "01.09.2025 12:00"
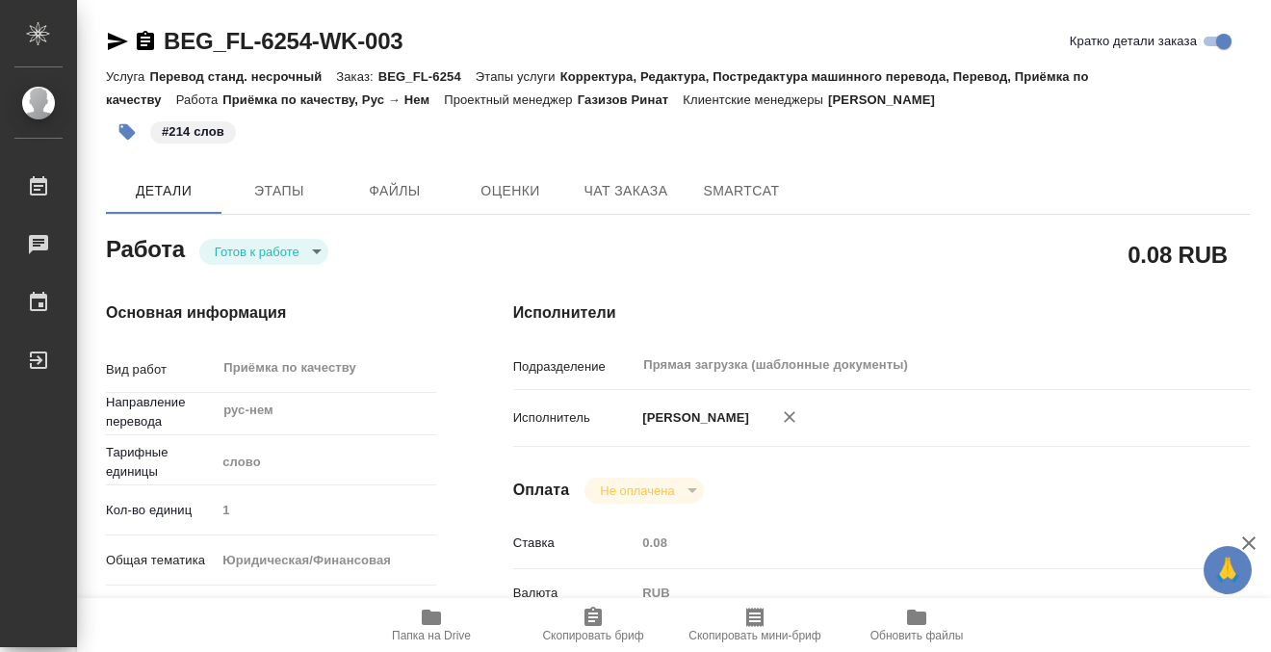
type input "01.09.2025 12:00"
type input "Прямая загрузка (шаблонные документы)"
type input "notPayed"
type input "0.08"
type input "RUB"
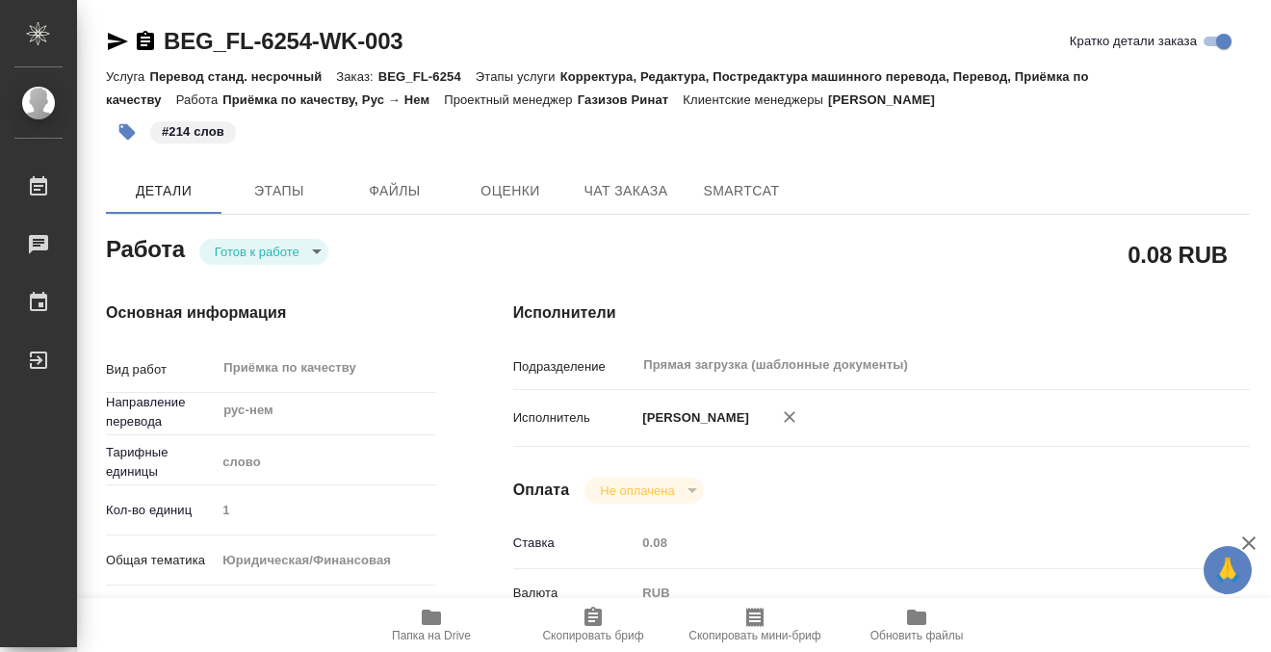
type input "[PERSON_NAME]"
type input "BEG_FL-6254"
type input "Перевод станд. несрочный"
type input "Корректура, Редактура, Постредактура машинного перевода, Перевод, Приёмка по ка…"
type input "Антонова Кристина"
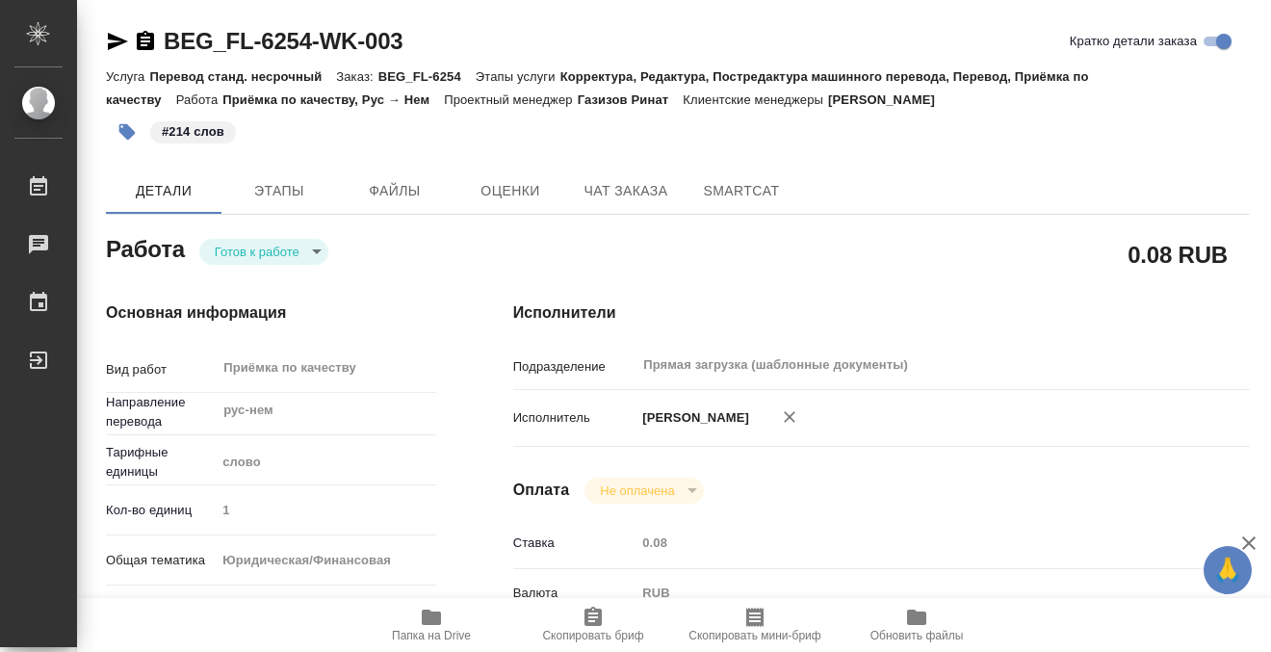
type input "/Clients/FL_BEG/Orders/BEG_FL-6254"
click at [300, 255] on body "🙏 .cls-1 fill:#fff; AWATERA Kobzeva Elizaveta Работы 0 Чаты График Выйти BEG_FL…" at bounding box center [635, 326] width 1271 height 652
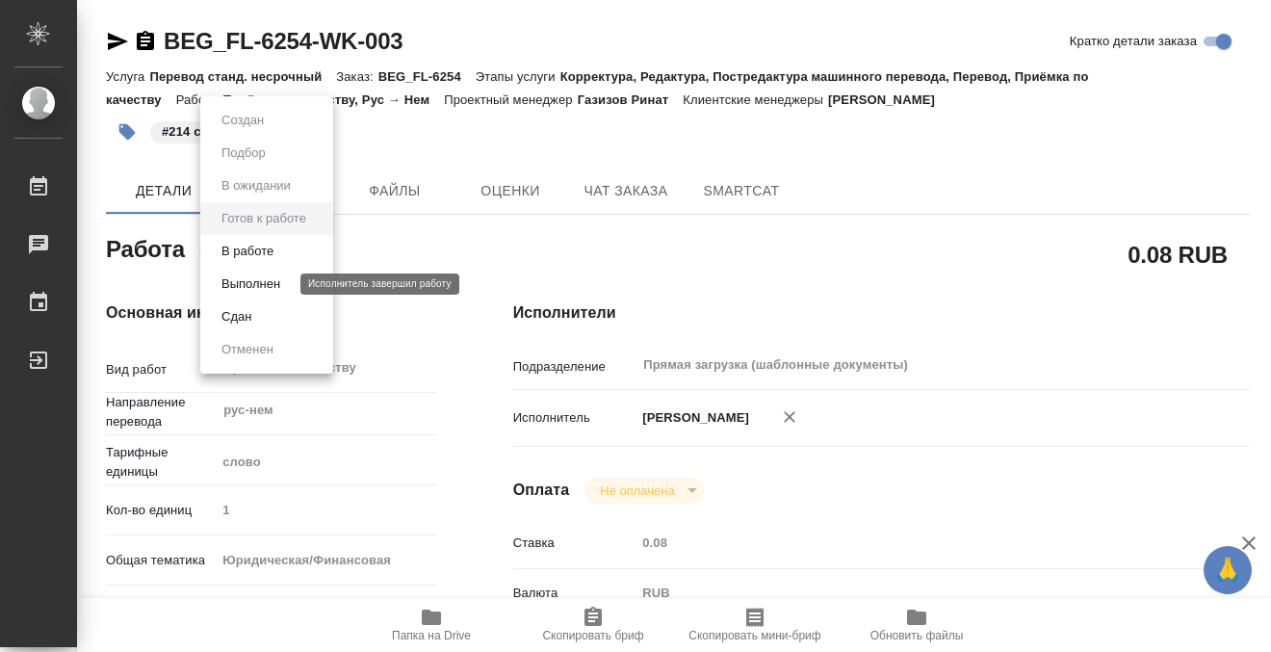
click at [285, 283] on button "Выполнен" at bounding box center [251, 283] width 70 height 21
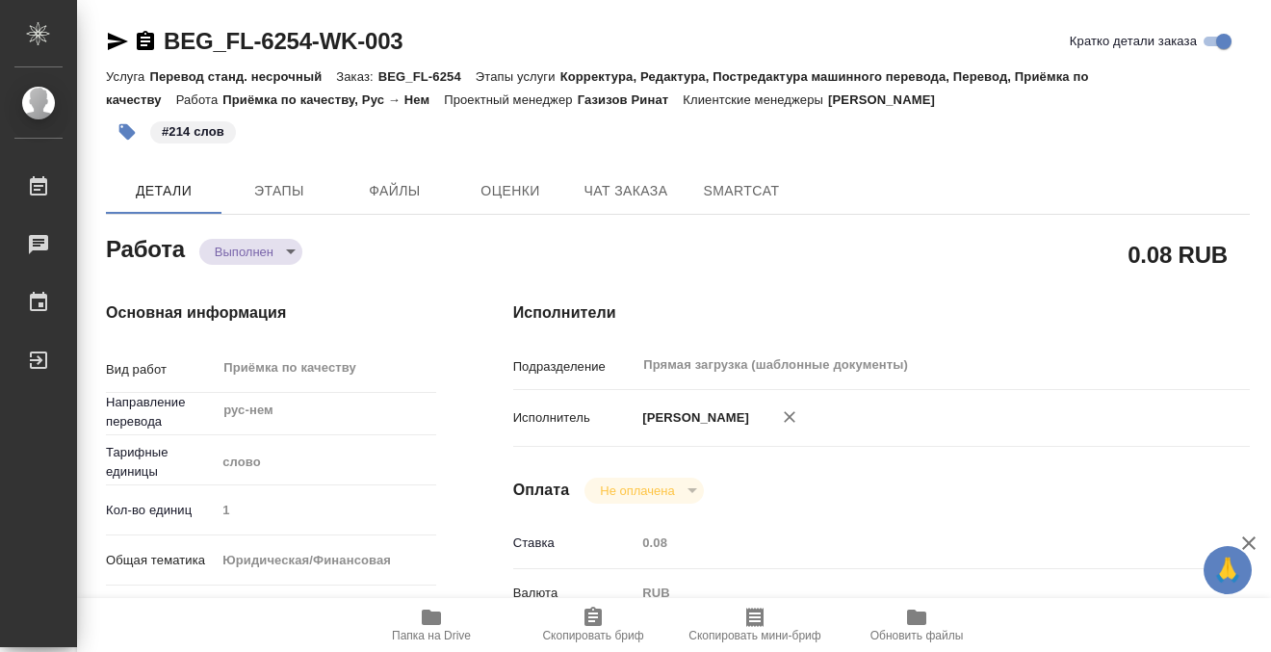
type textarea "x"
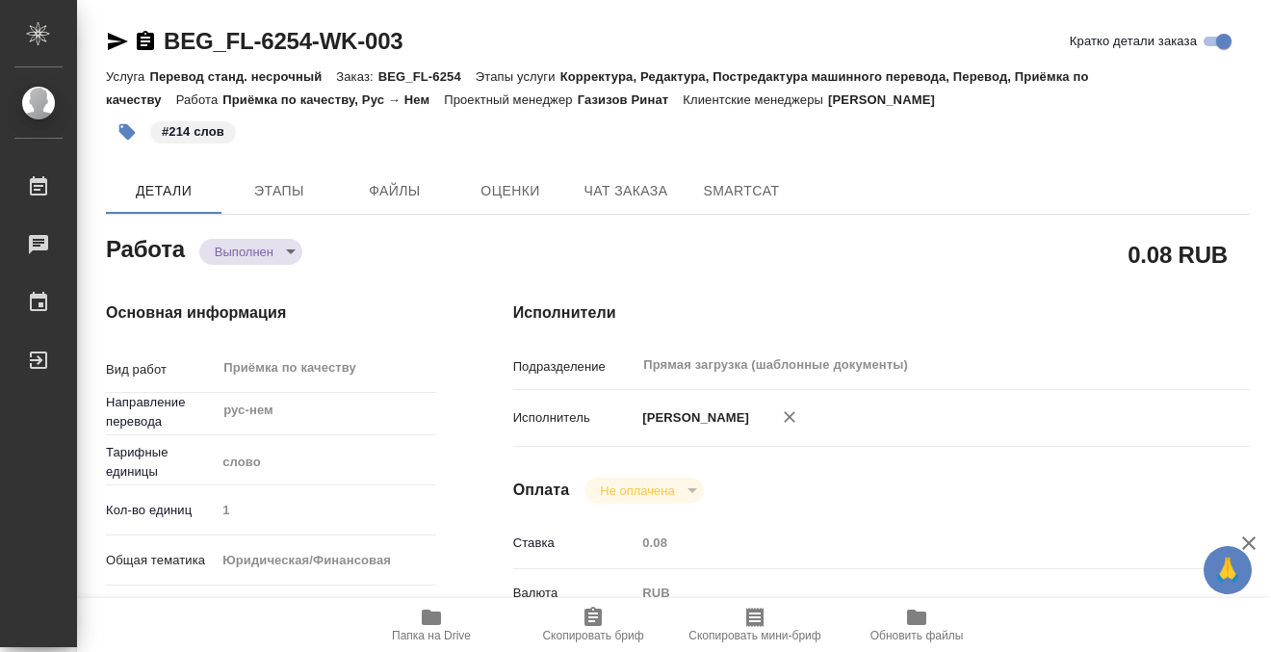
type textarea "x"
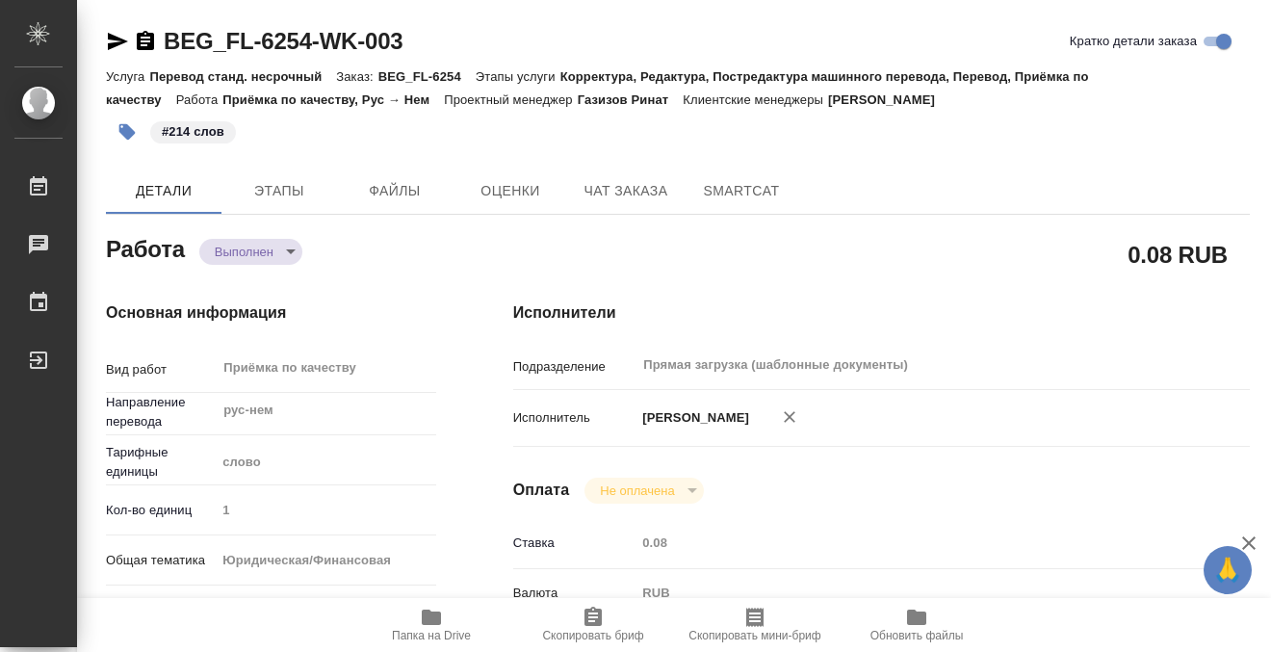
click at [147, 37] on icon "button" at bounding box center [145, 41] width 23 height 23
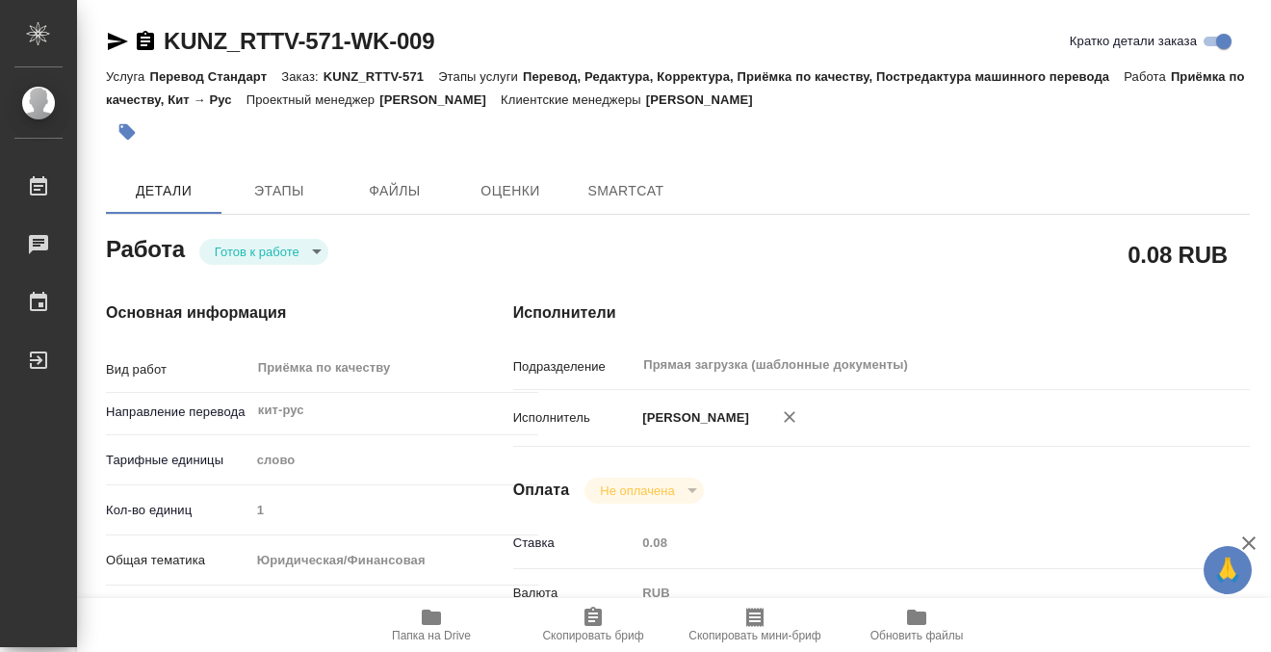
type textarea "x"
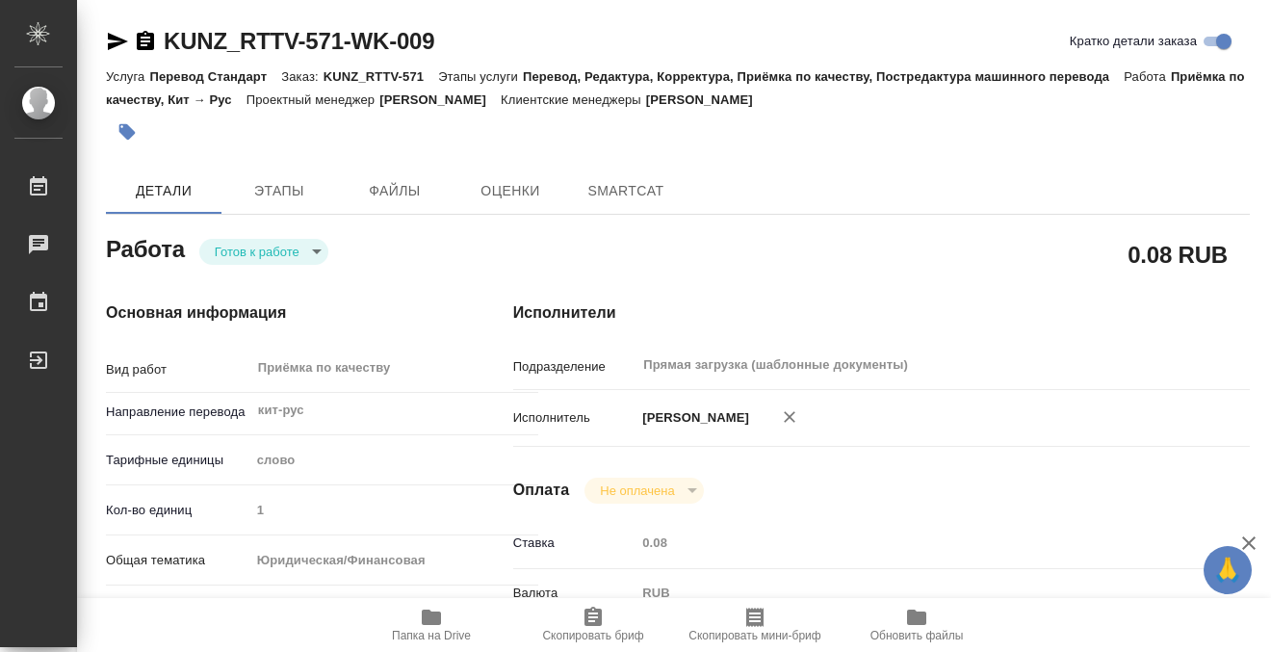
type textarea "x"
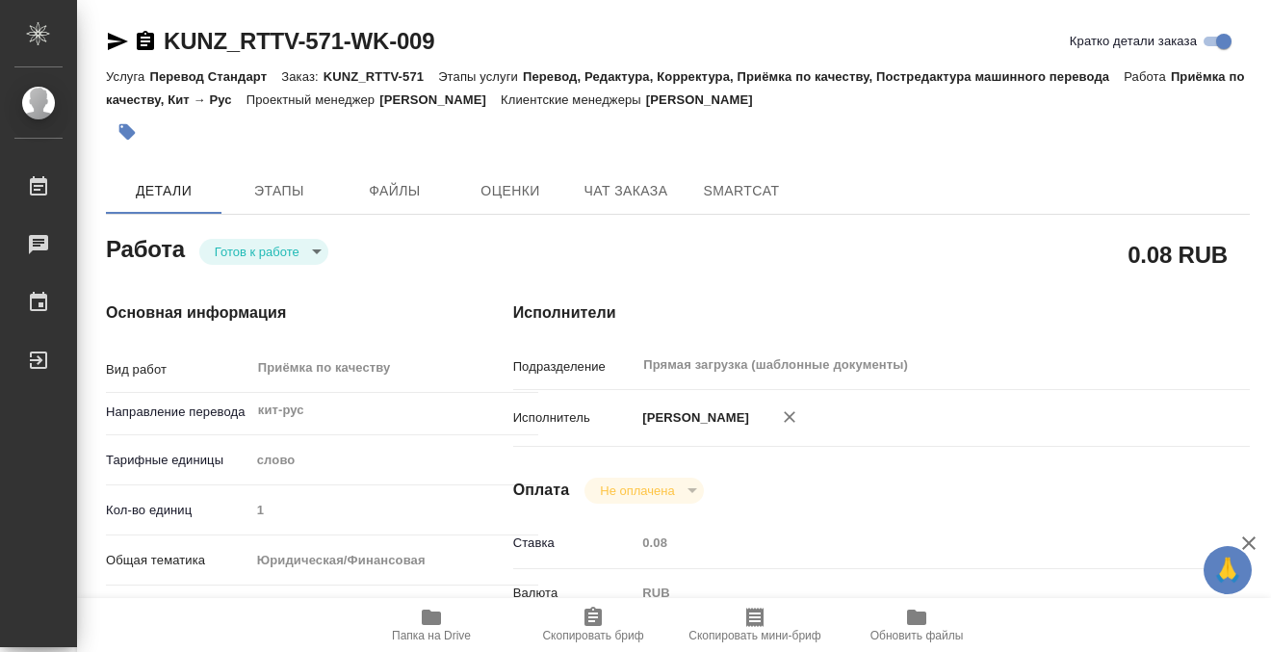
type textarea "x"
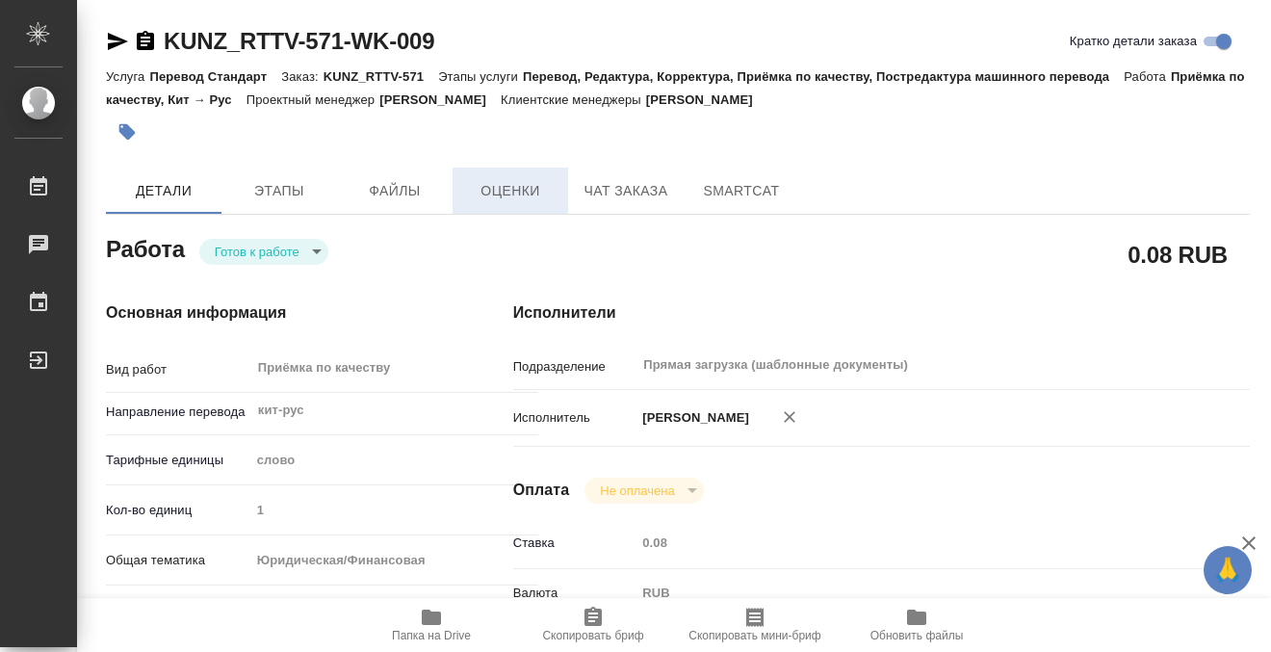
type textarea "x"
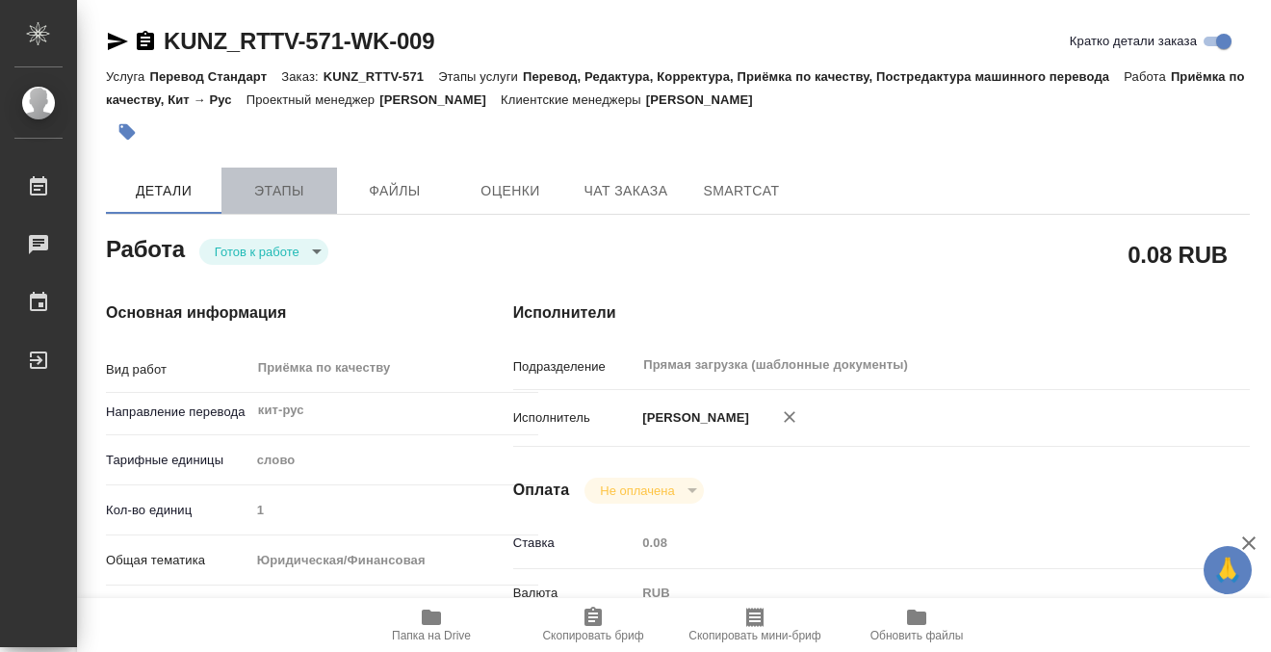
click at [281, 204] on button "Этапы" at bounding box center [279, 190] width 116 height 46
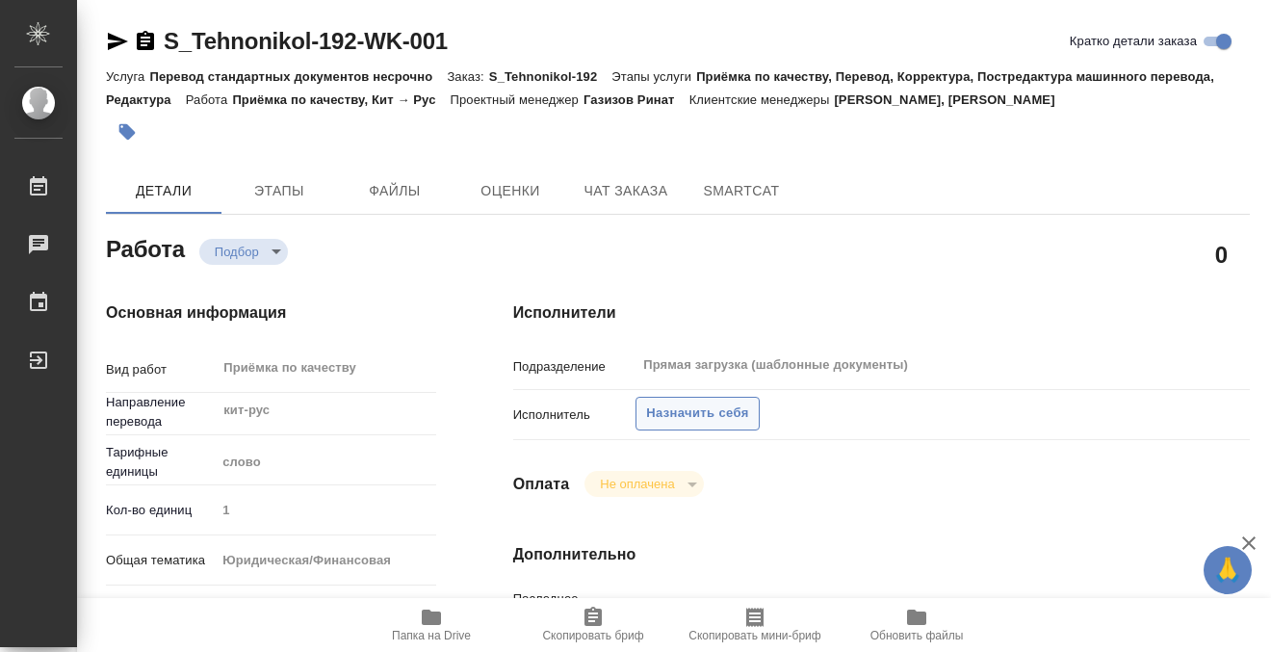
click at [680, 409] on span "Назначить себя" at bounding box center [697, 413] width 102 height 22
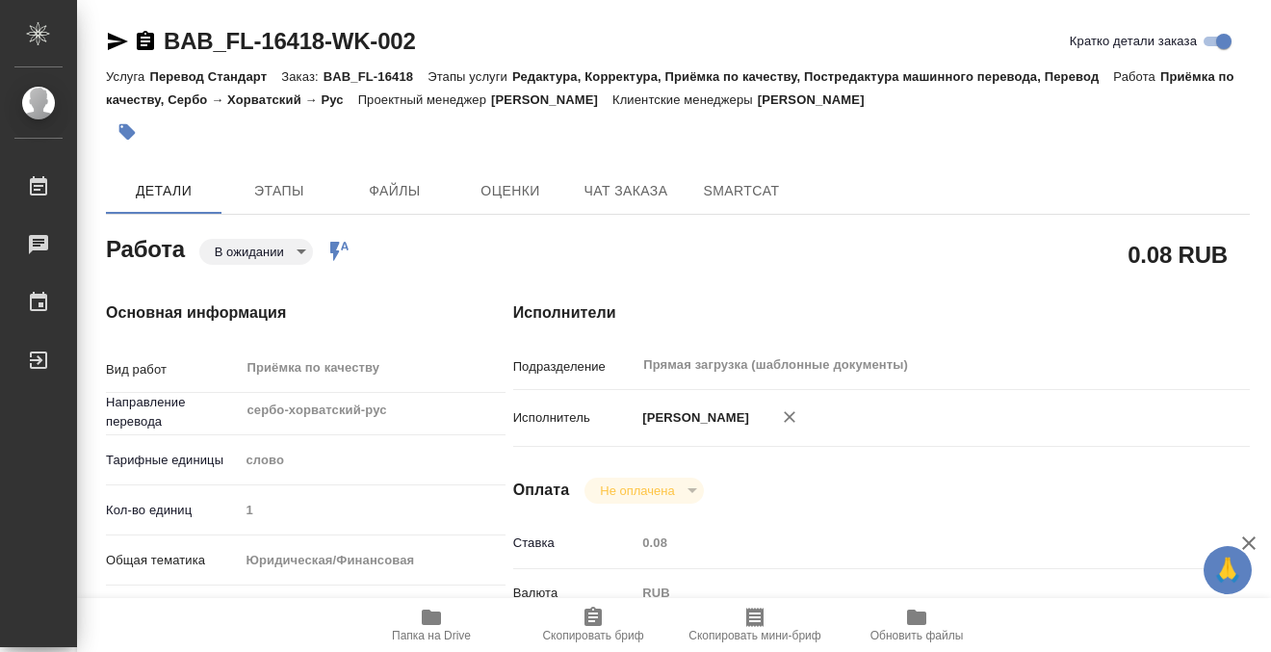
type input "pending"
type input "сербо-хорватский-рус"
type input "5a8b1489cc6b4906c91bfd90"
type input "1"
type input "yr-fn"
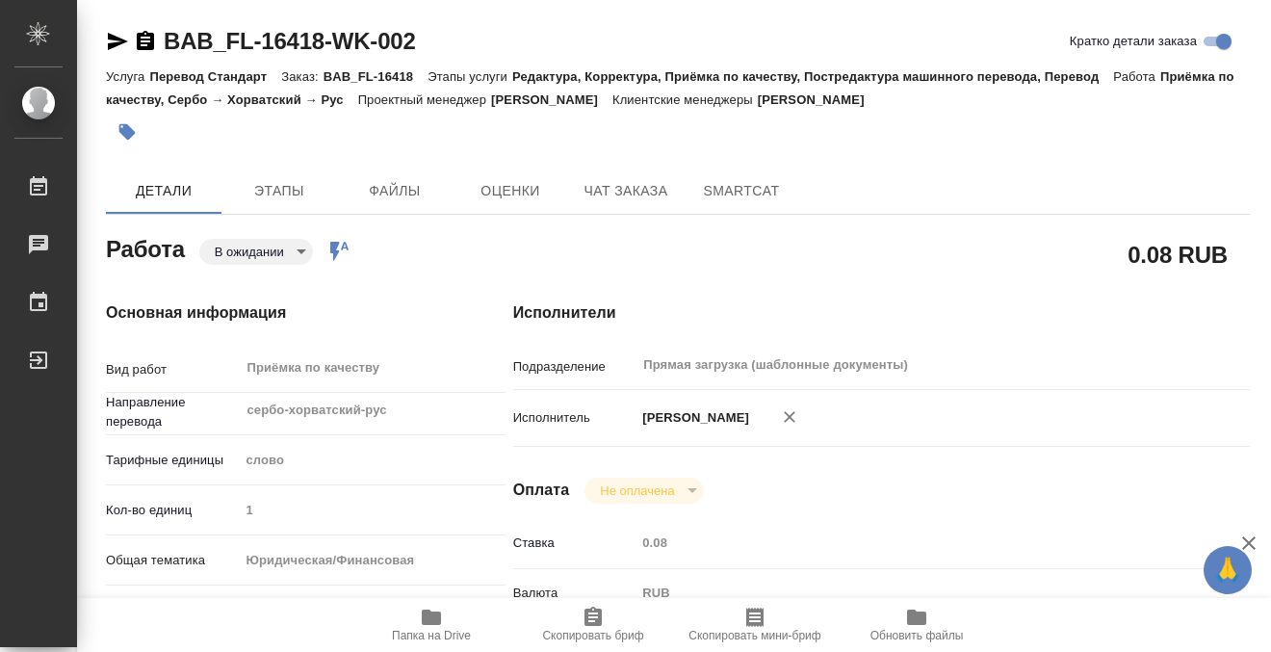
type input "5f647205b73bc97568ca66bf"
checkbox input "true"
type input "[DATE] 11:00"
type input "[DATE] 14:00"
type input "[DATE] 17:30"
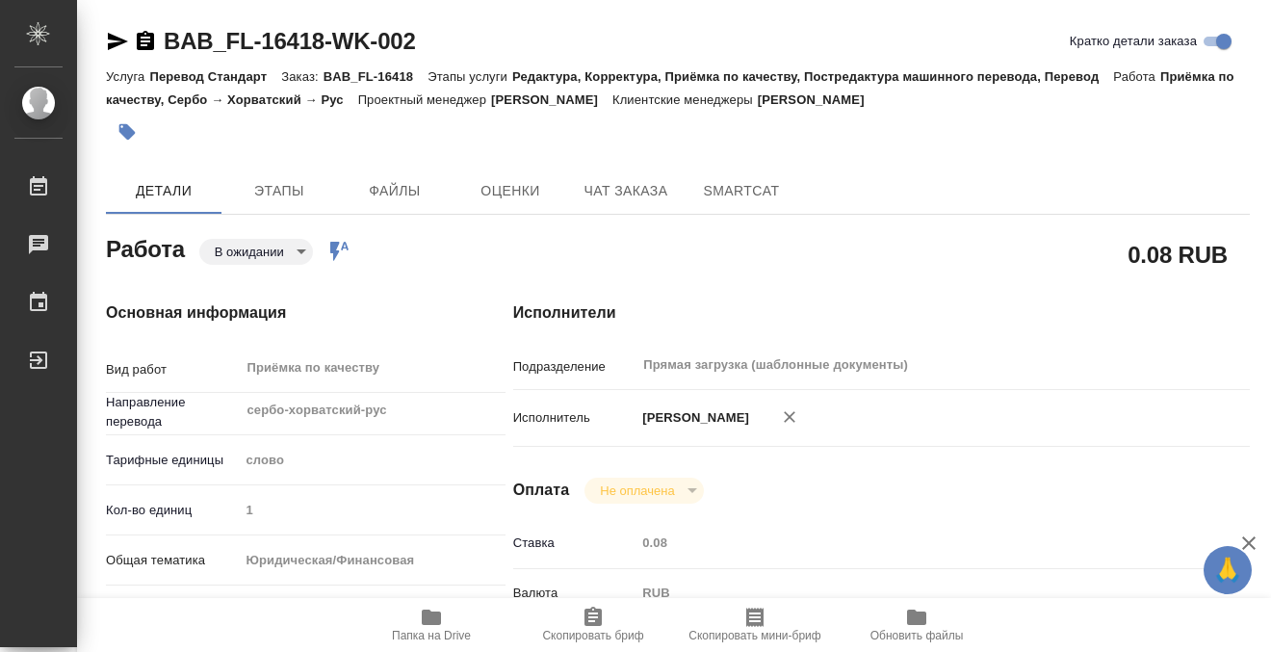
type input "Прямая загрузка (шаблонные документы)"
type input "notPayed"
type input "0.08"
type input "RUB"
type input "[PERSON_NAME]"
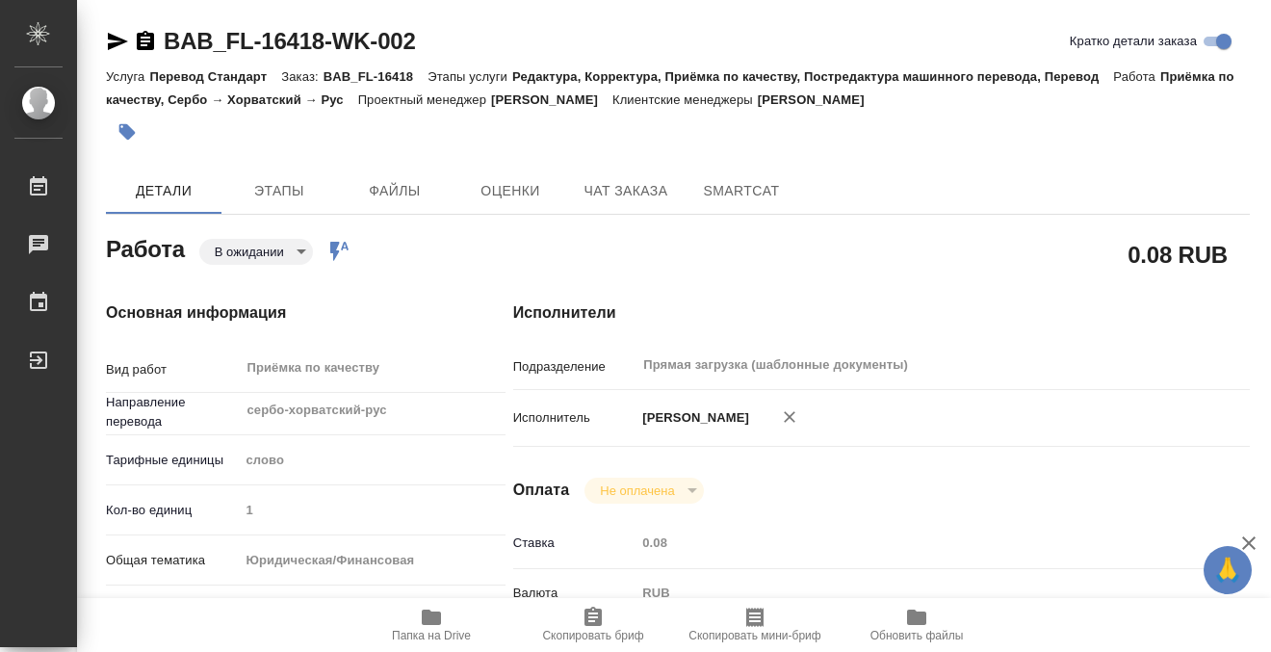
type input "BAB_FL-16418"
type input "Перевод Стандарт"
type input "Редактура, Корректура, Приёмка по качеству, Постредактура машинного перевода, П…"
type input "[PERSON_NAME]"
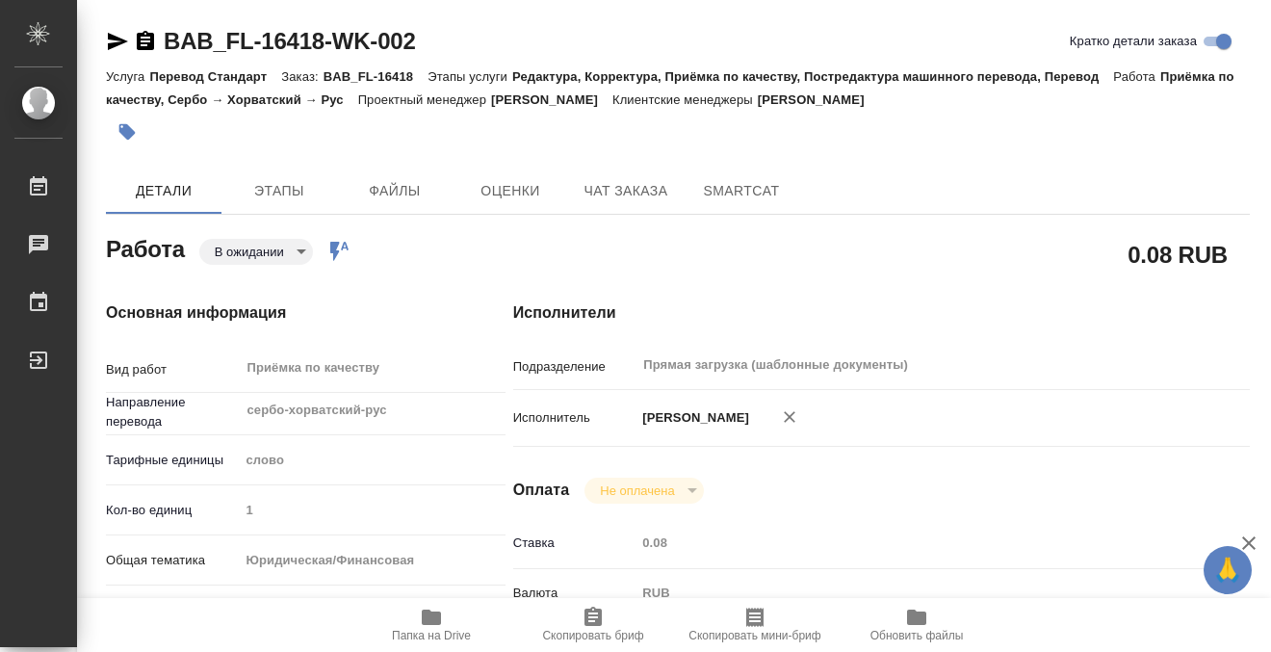
type input "/Clients/FL_BAB/Orders/BAB_FL-16418"
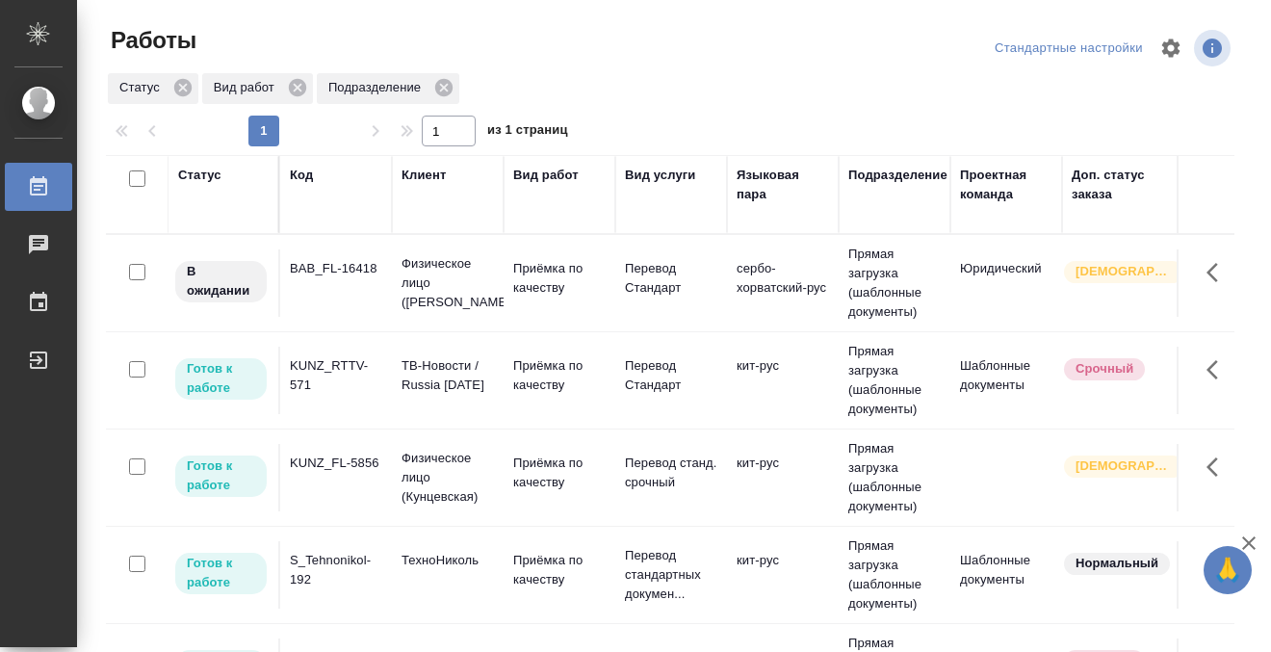
click at [367, 305] on td "BAB_FL-16418" at bounding box center [336, 282] width 112 height 67
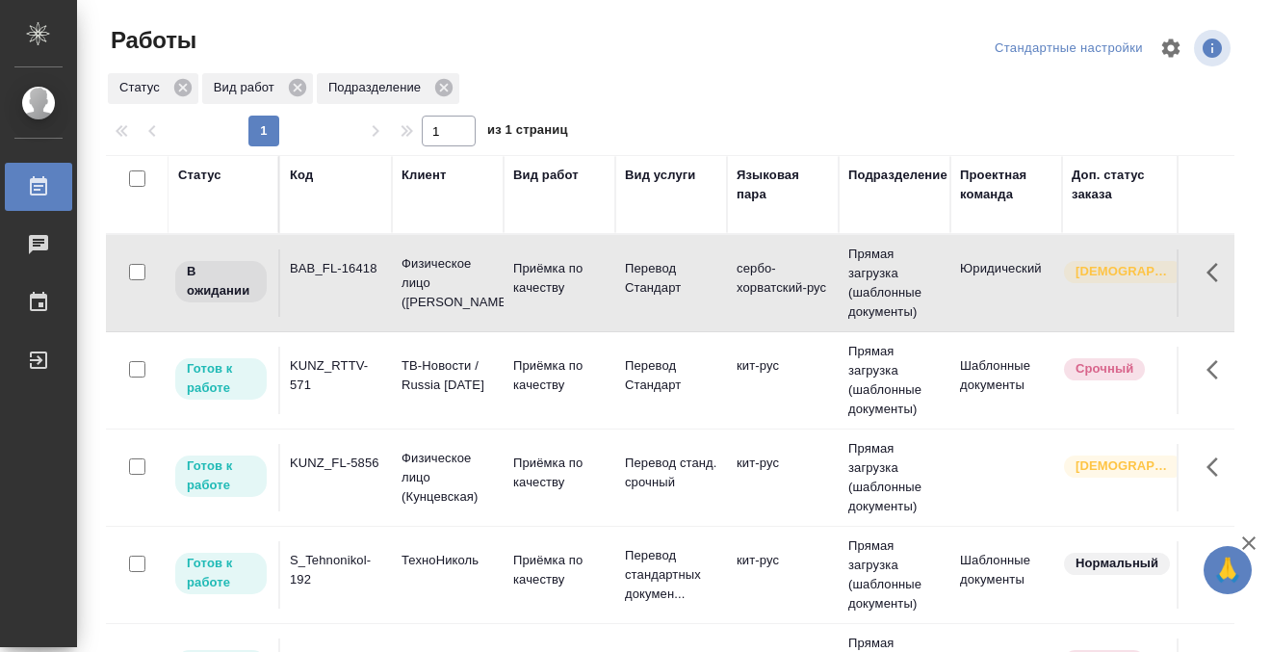
click at [367, 305] on td "BAB_FL-16418" at bounding box center [336, 282] width 112 height 67
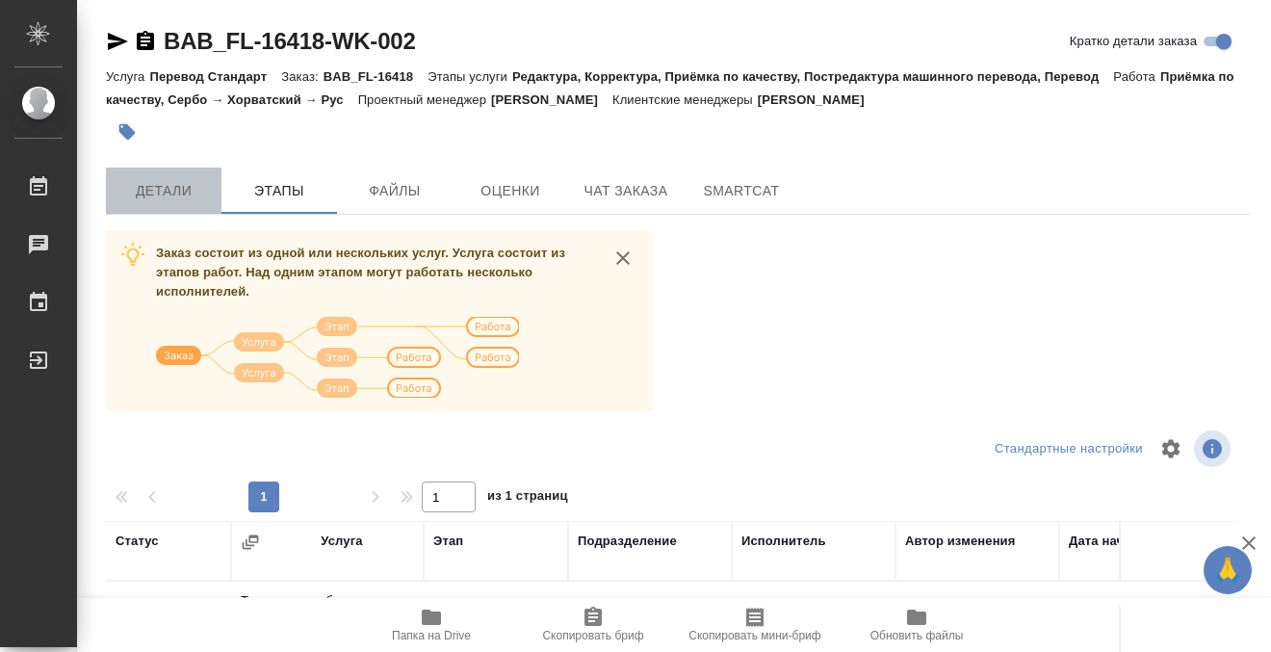
click at [169, 184] on span "Детали" at bounding box center [163, 191] width 92 height 24
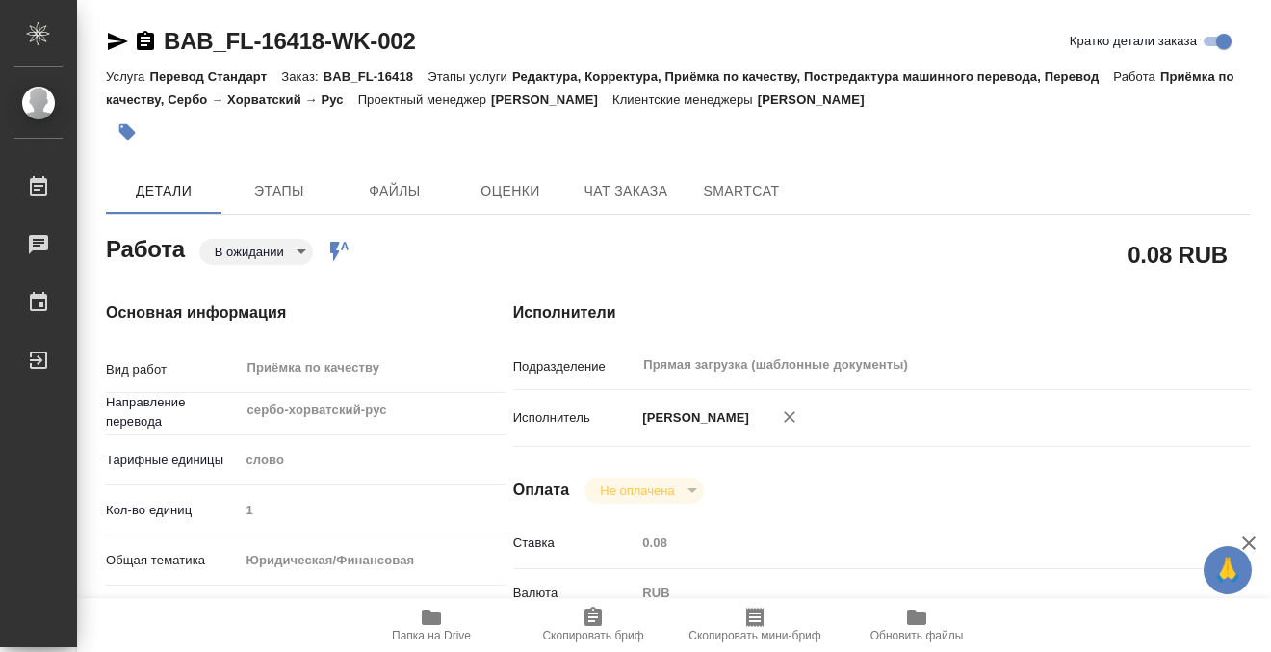
type textarea "x"
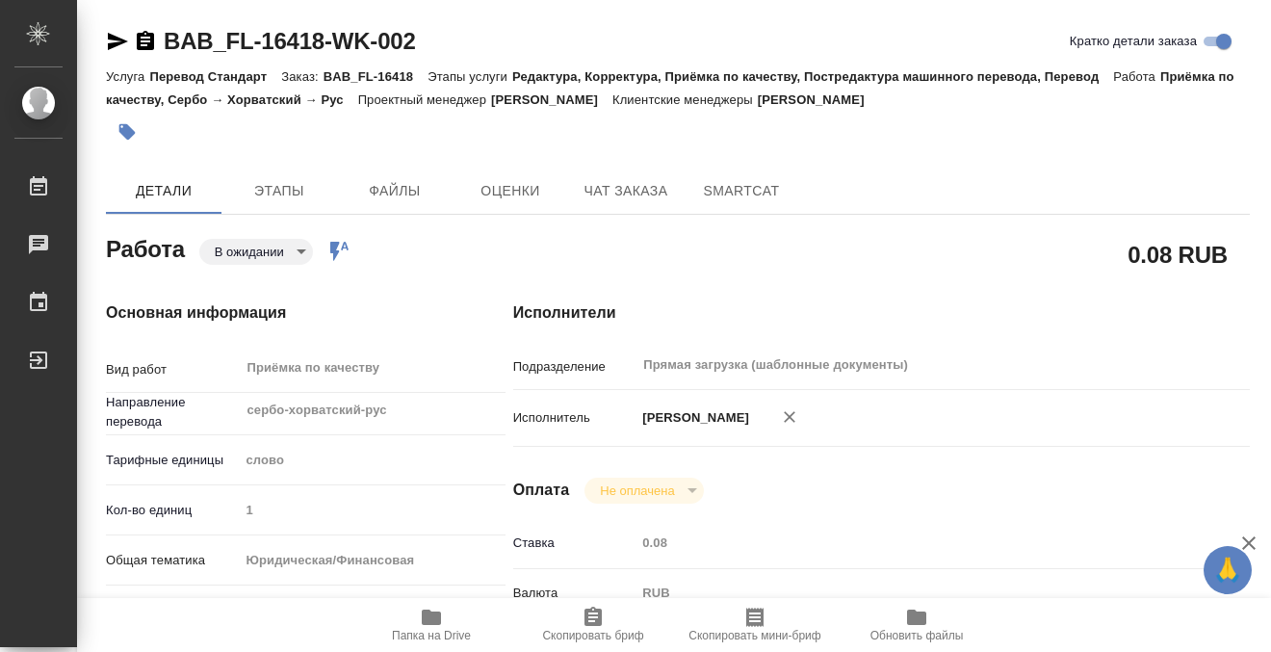
type textarea "x"
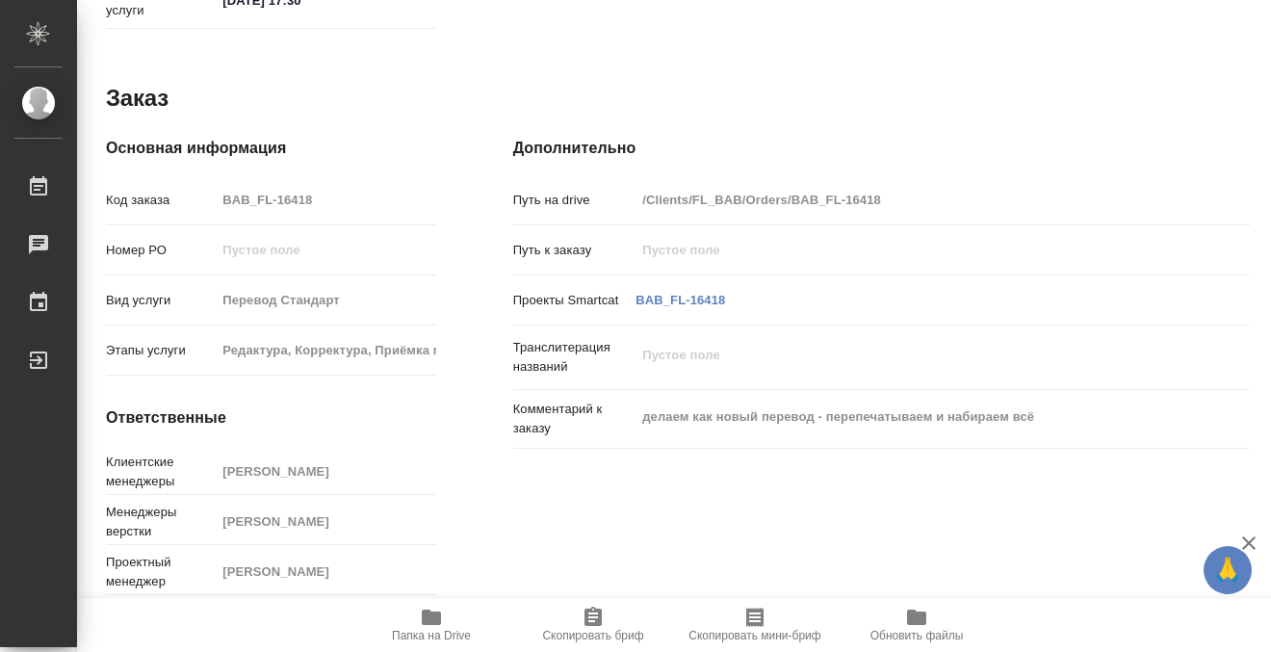
scroll to position [1029, 0]
click at [440, 620] on icon "button" at bounding box center [431, 616] width 19 height 15
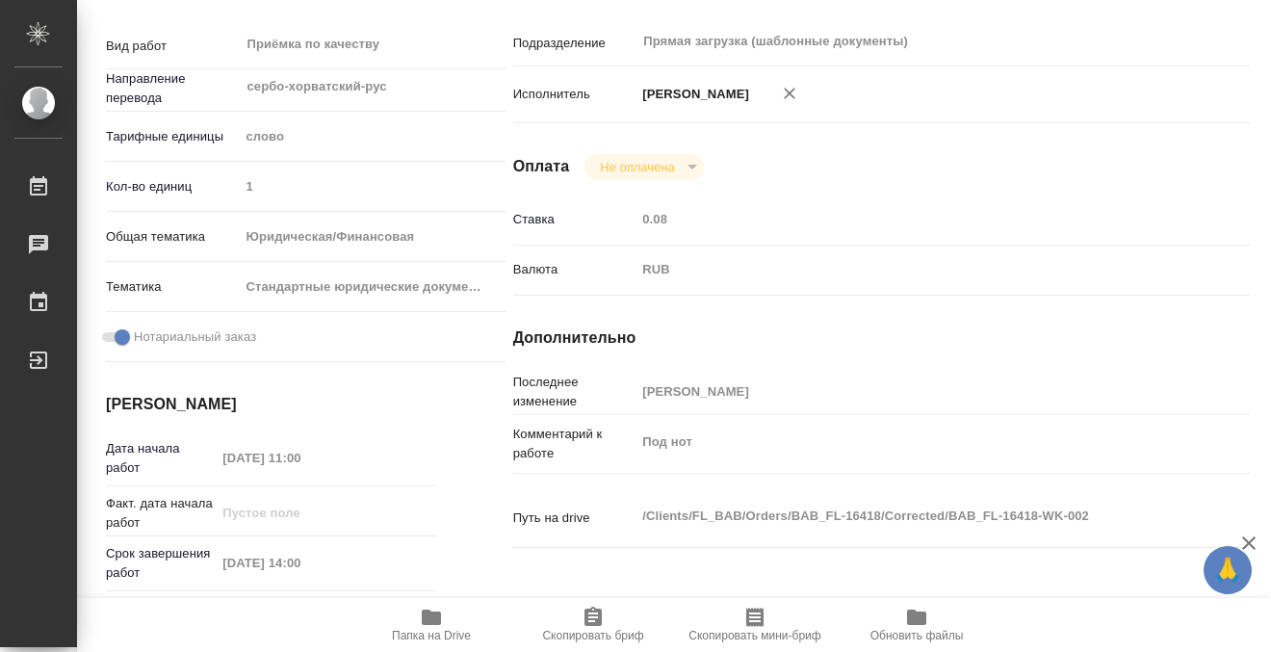
scroll to position [0, 0]
